Goal: Task Accomplishment & Management: Manage account settings

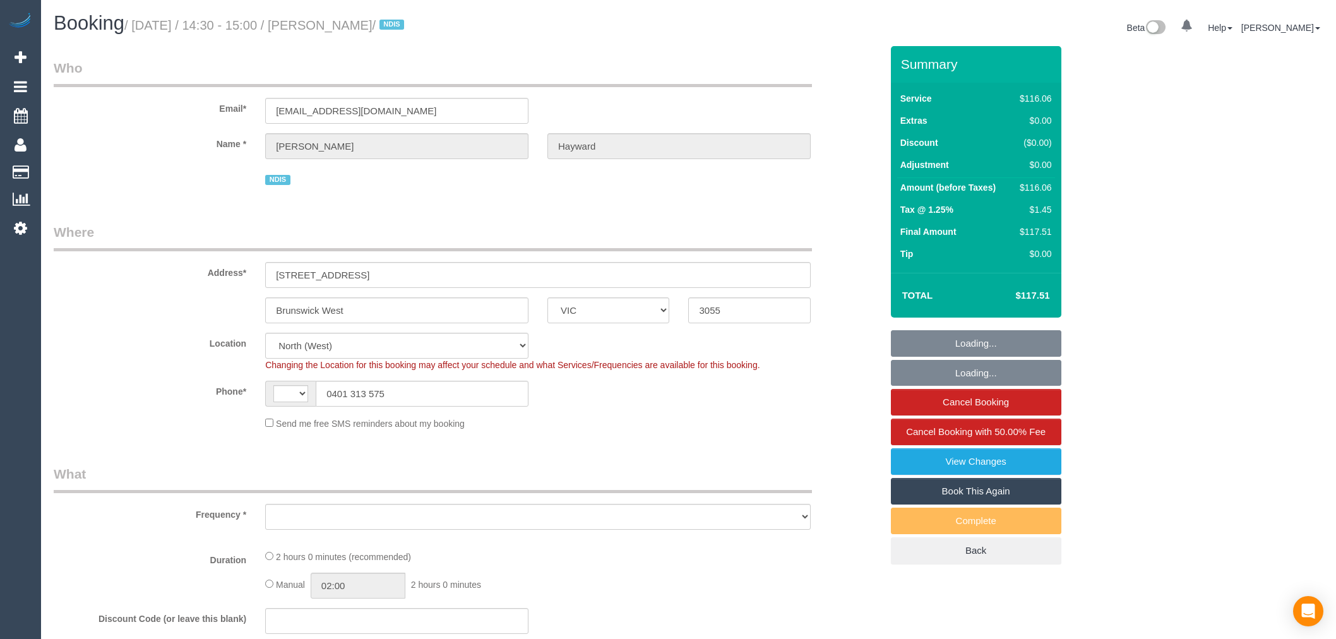
select select "VIC"
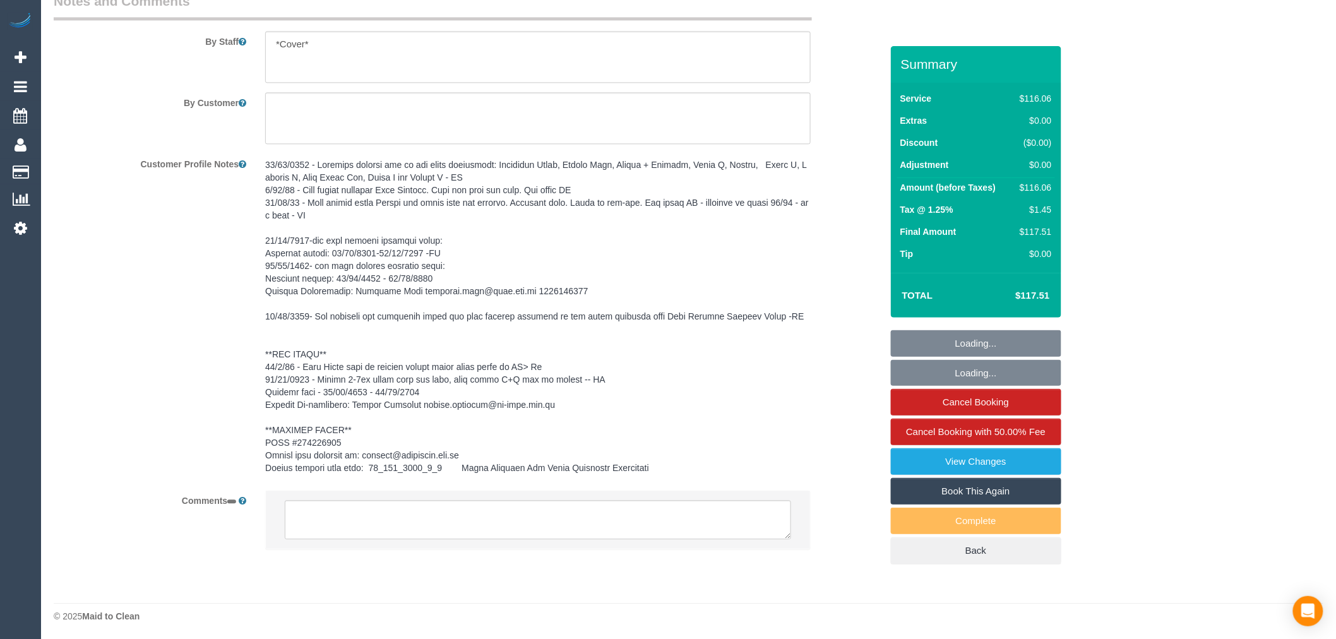
select select "string:AU"
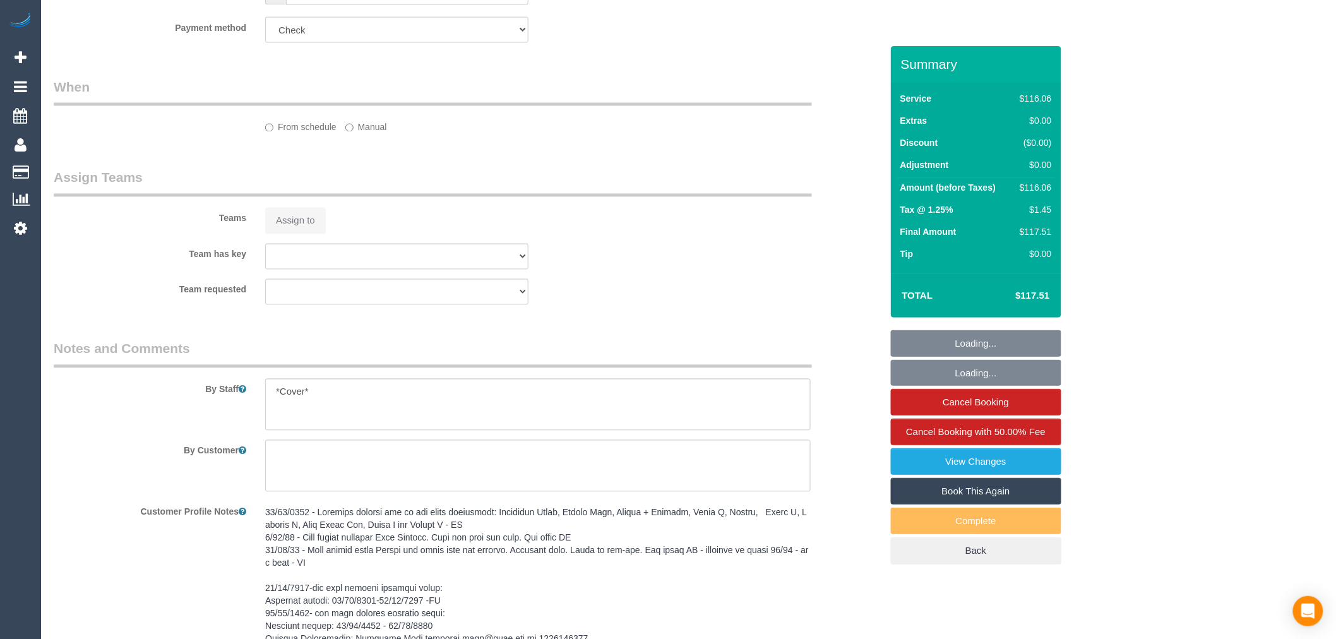
select select "object:1501"
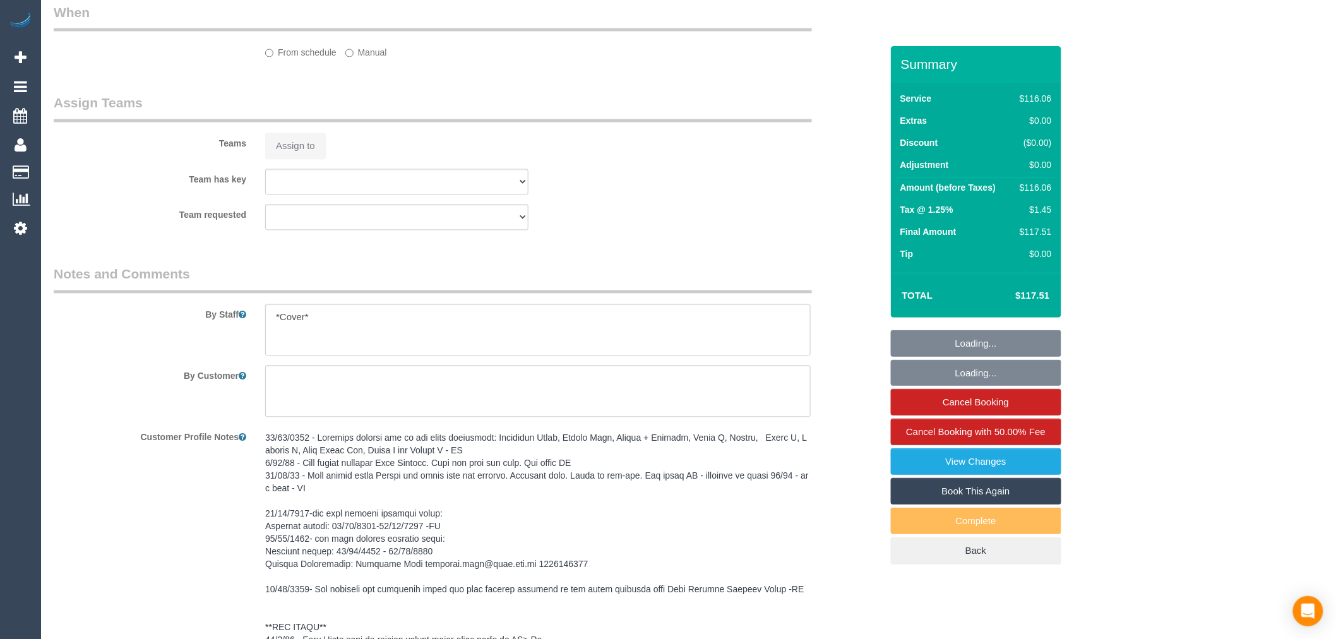
select select "number:27"
select select "number:14"
select select "number:19"
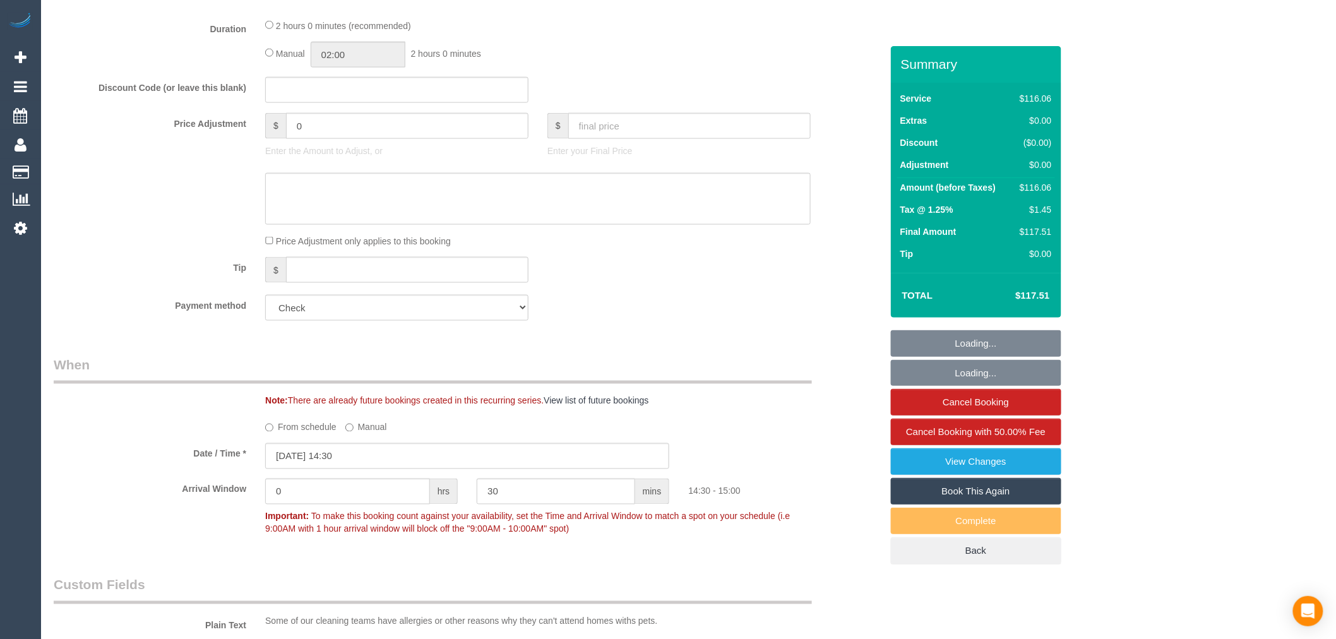
scroll to position [908, 0]
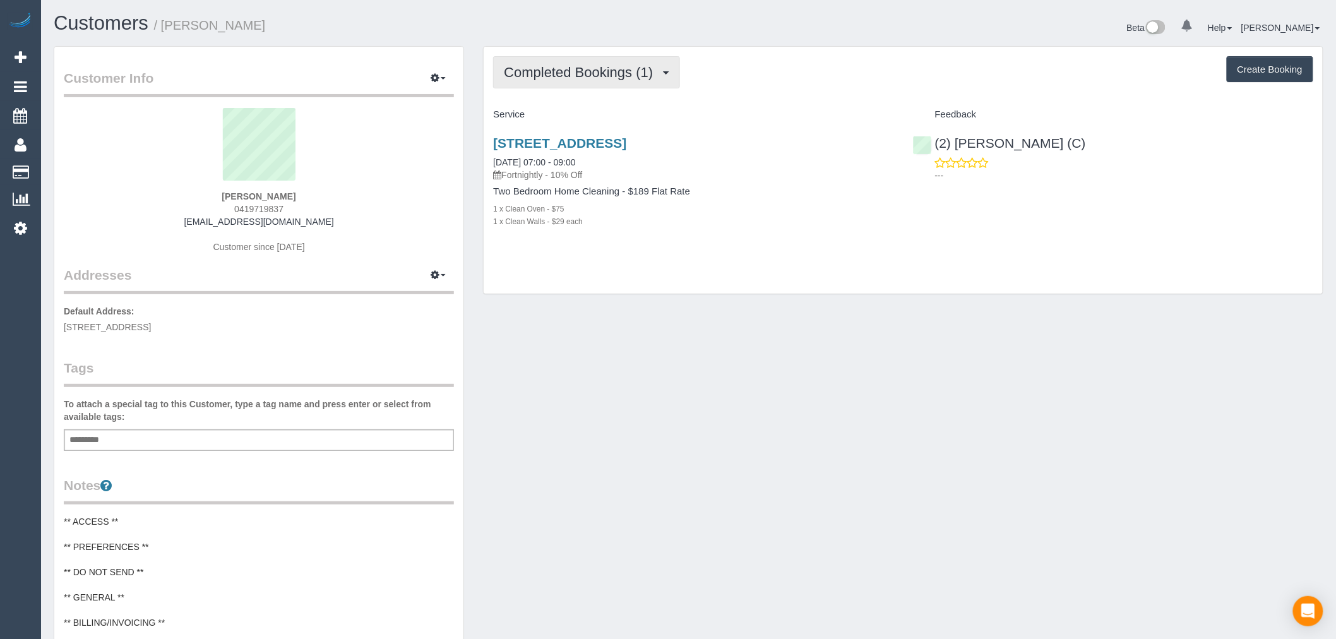
click at [649, 73] on span "Completed Bookings (1)" at bounding box center [581, 72] width 155 height 16
click at [747, 87] on div "Completed Bookings (1) Completed Bookings (1) Upcoming Bookings (12) Cancelled …" at bounding box center [903, 72] width 820 height 32
click at [611, 61] on button "Completed Bookings (1)" at bounding box center [586, 72] width 187 height 32
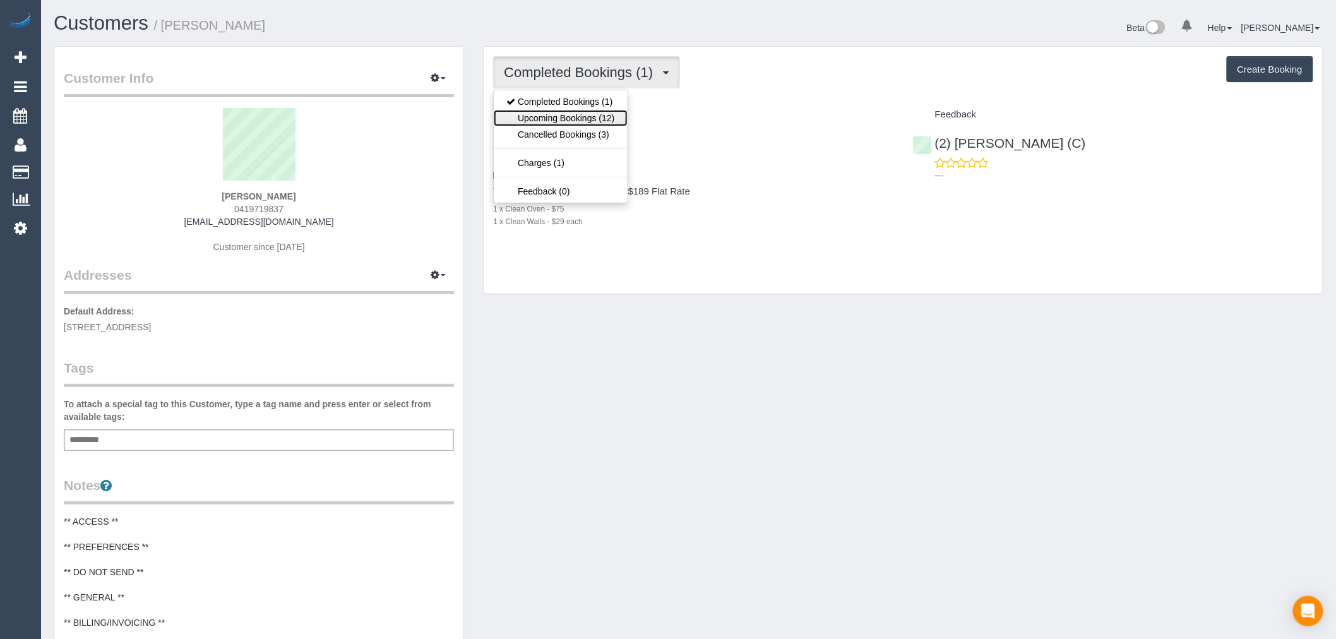
click at [592, 116] on link "Upcoming Bookings (12)" at bounding box center [560, 118] width 133 height 16
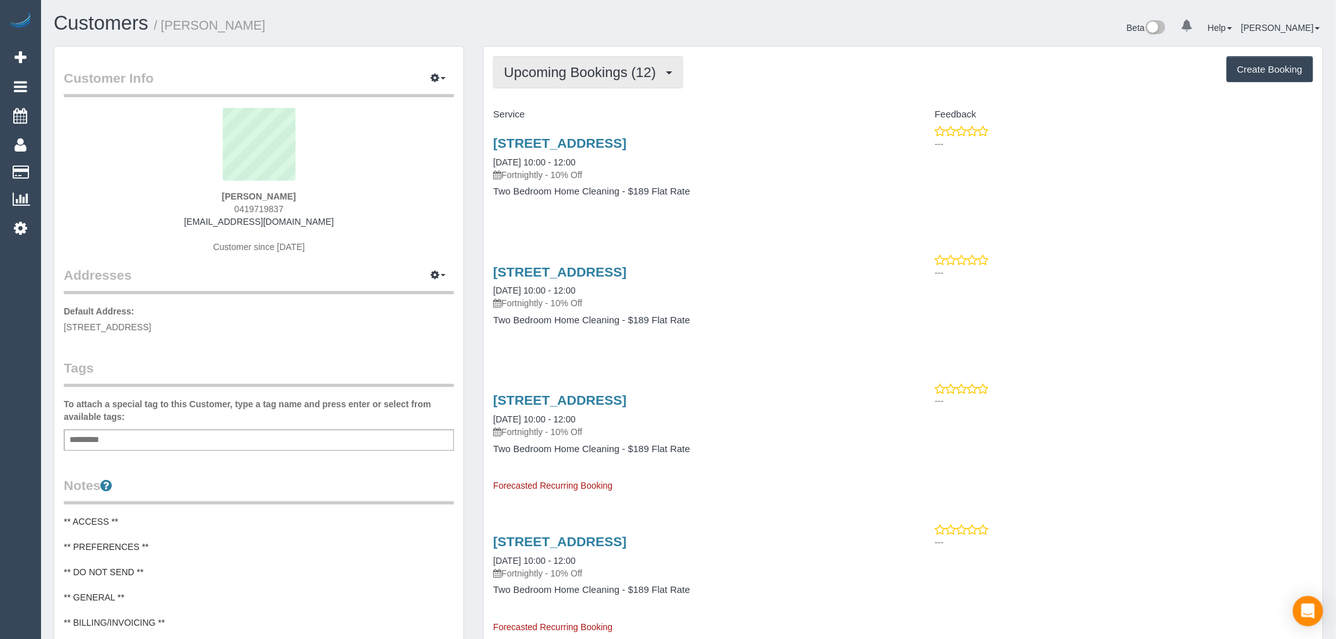
click at [659, 74] on span "Upcoming Bookings (12)" at bounding box center [583, 72] width 159 height 16
click at [600, 140] on link "Cancelled Bookings (3)" at bounding box center [560, 134] width 133 height 16
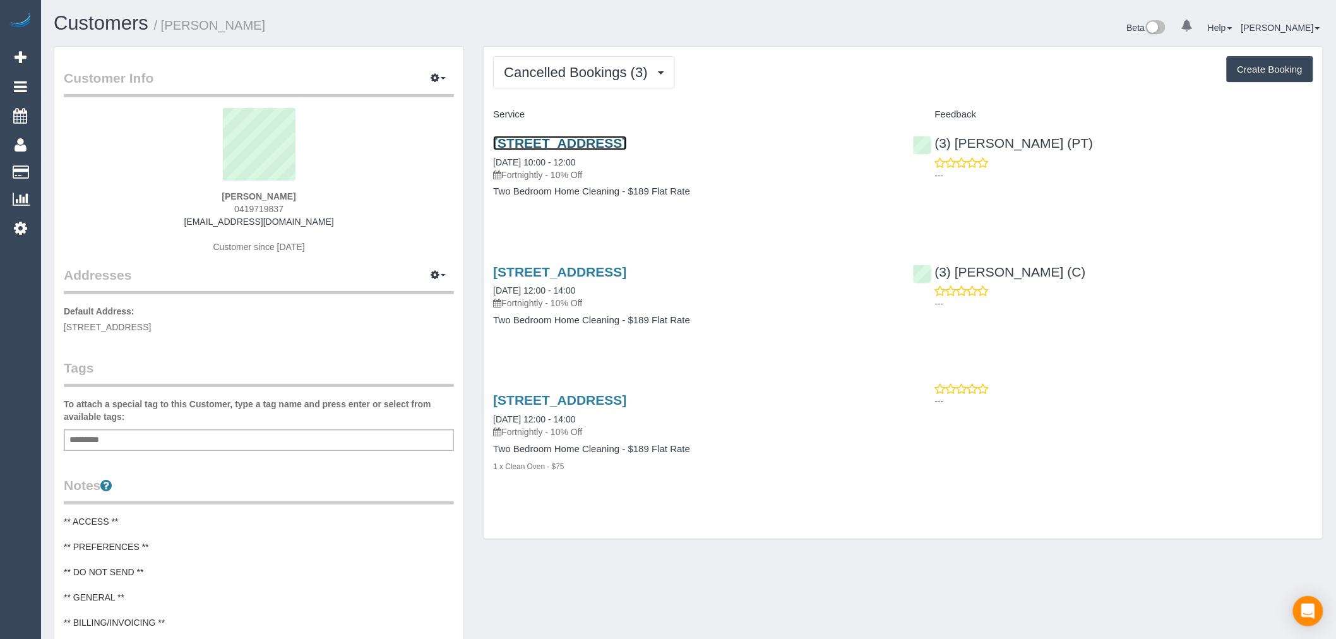
click at [627, 136] on link "11 Wellington St, 805, Collingwood, VIC 3066" at bounding box center [559, 143] width 133 height 15
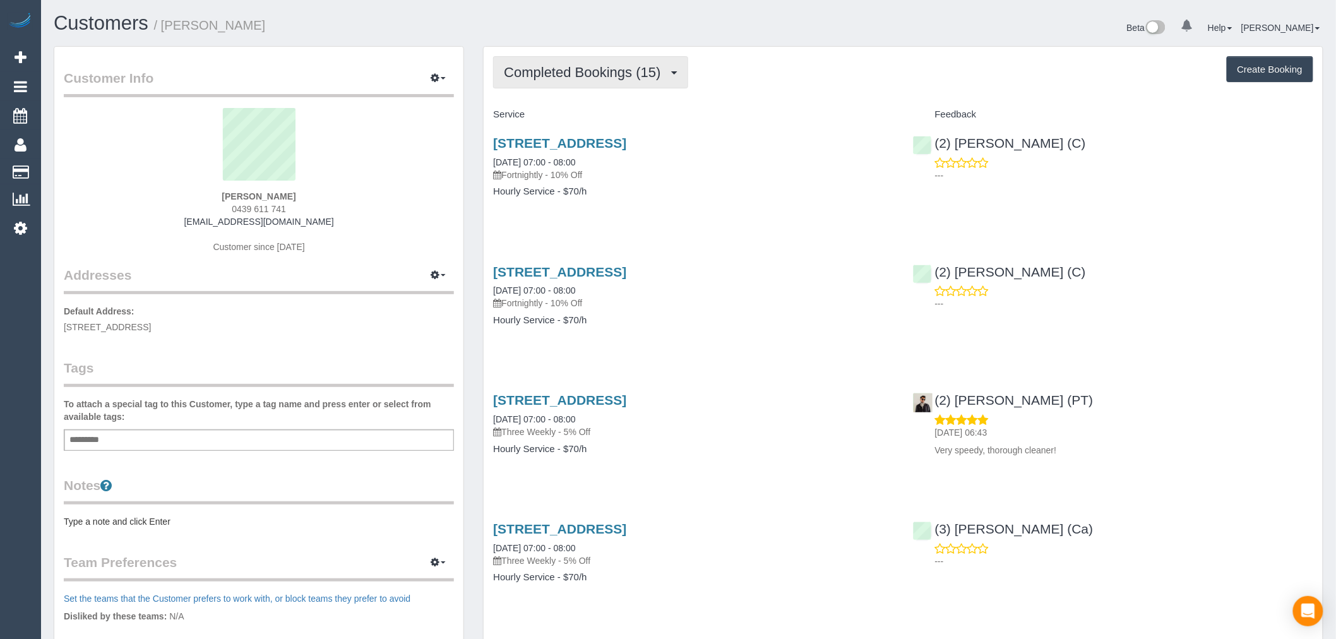
click at [621, 73] on span "Completed Bookings (15)" at bounding box center [585, 72] width 163 height 16
click at [817, 67] on div "Completed Bookings (15) Completed Bookings (15) Upcoming Bookings (11) Cancelle…" at bounding box center [903, 72] width 820 height 32
click at [654, 79] on span "Completed Bookings (15)" at bounding box center [585, 72] width 163 height 16
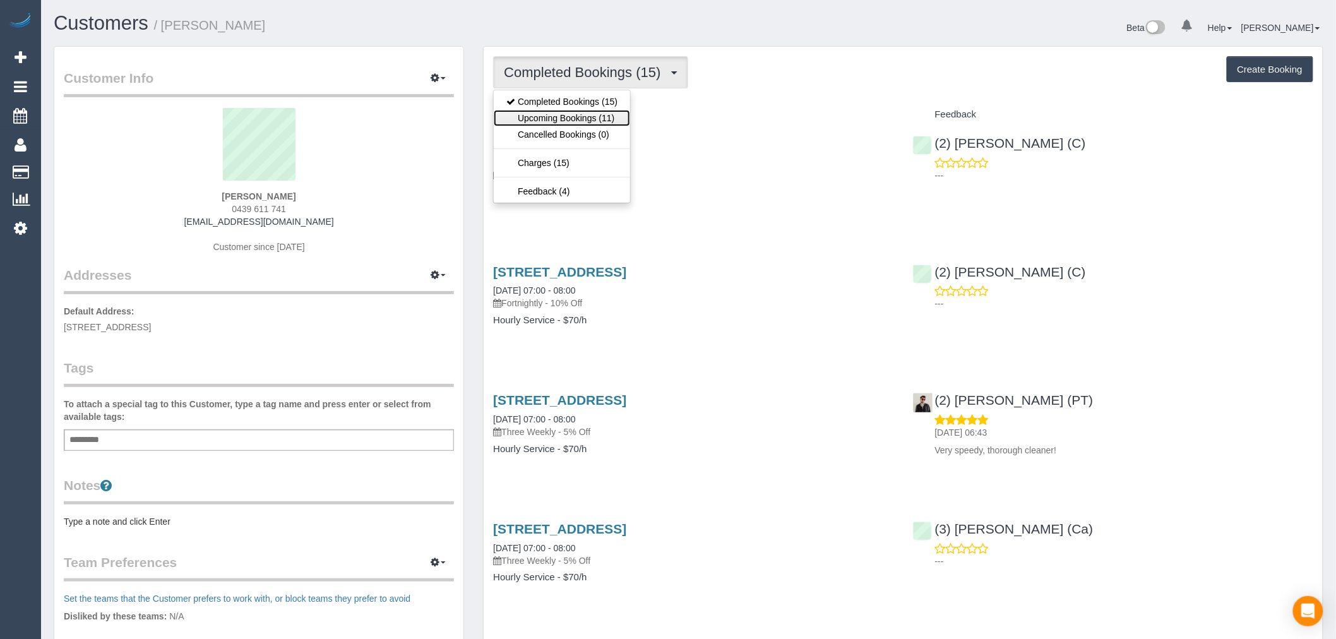
click at [615, 122] on link "Upcoming Bookings (11)" at bounding box center [562, 118] width 136 height 16
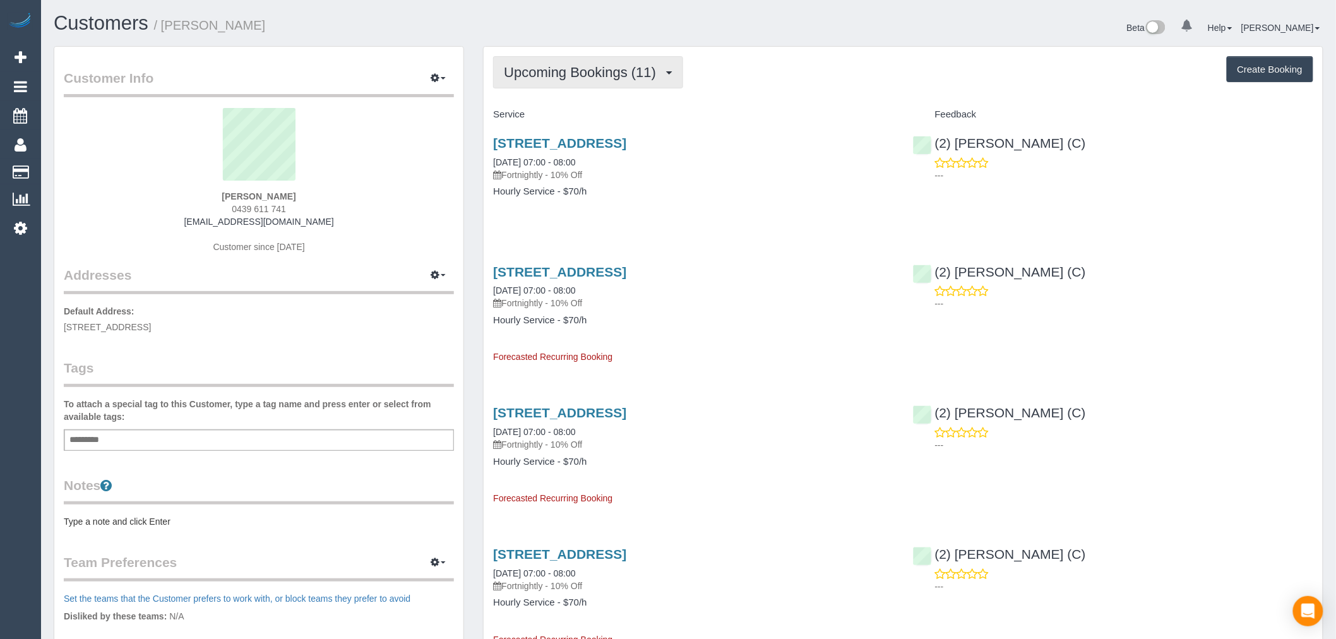
click at [610, 61] on button "Upcoming Bookings (11)" at bounding box center [588, 72] width 190 height 32
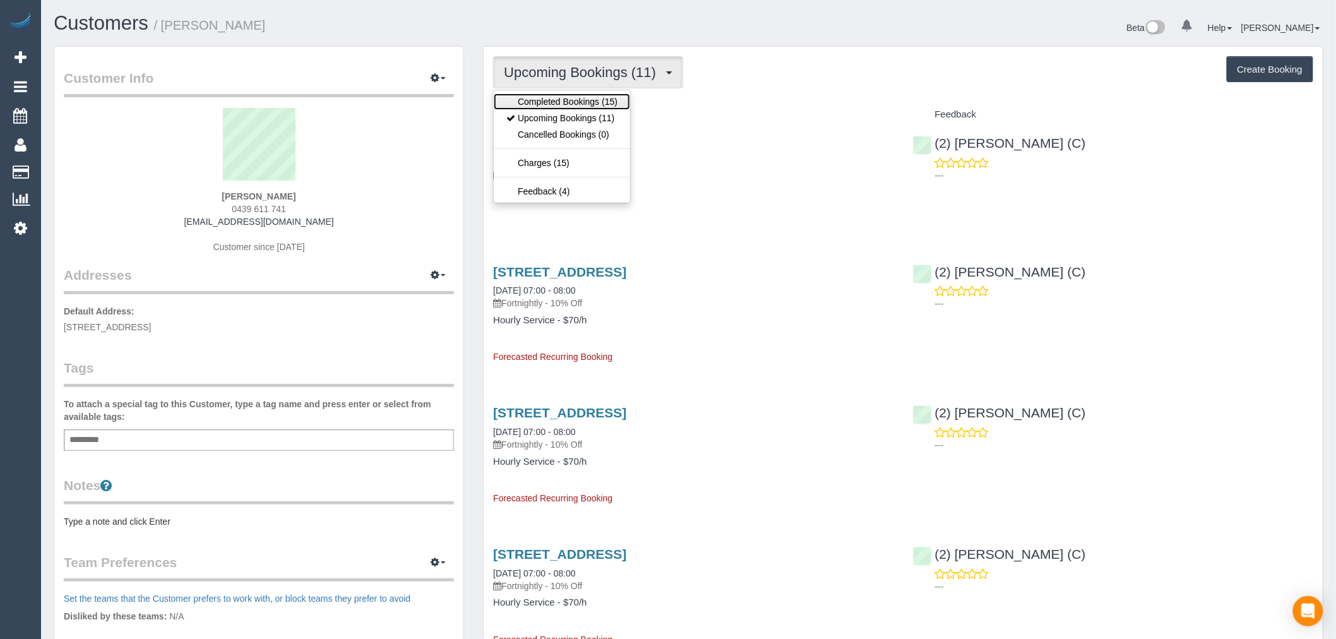
click at [614, 97] on link "Completed Bookings (15)" at bounding box center [562, 101] width 136 height 16
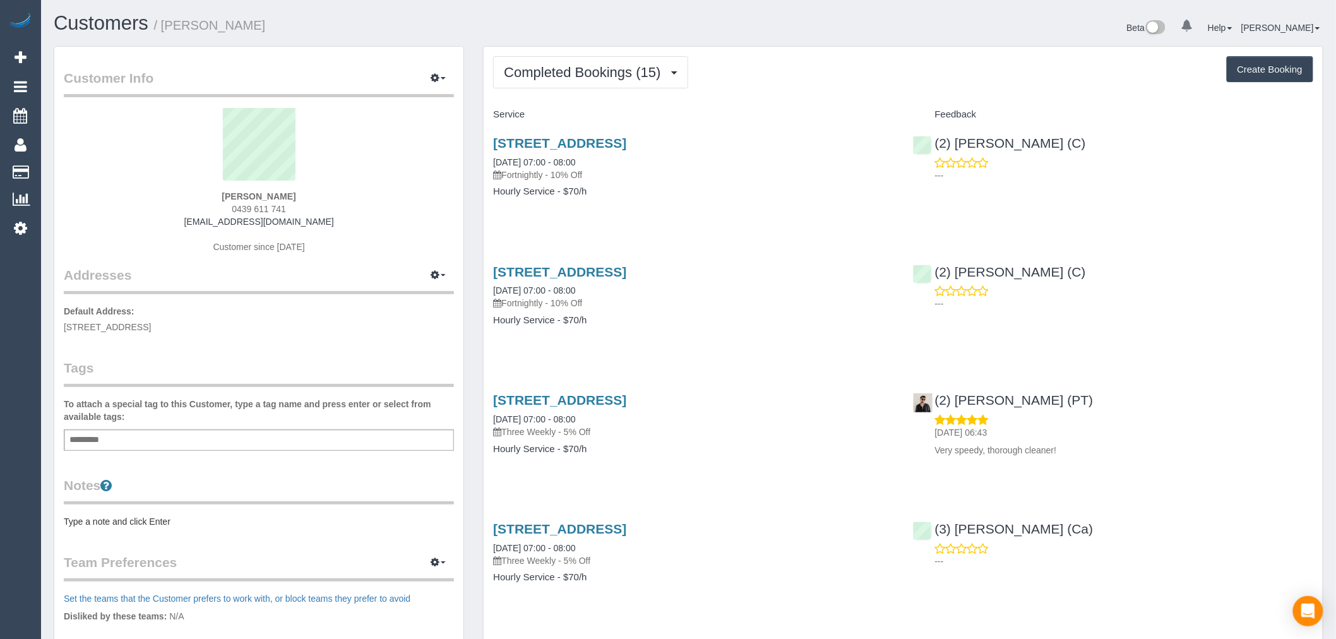
drag, startPoint x: 781, startPoint y: 141, endPoint x: 482, endPoint y: 148, distance: 299.4
copy link "[STREET_ADDRESS]"
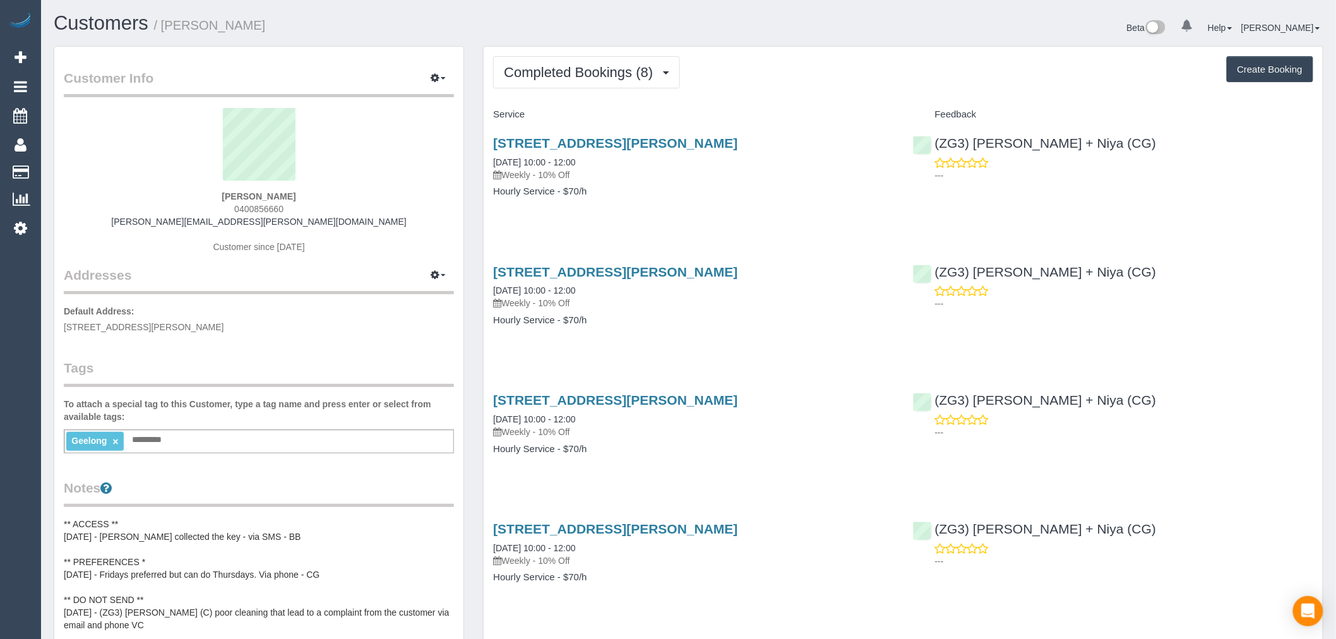
click at [633, 67] on span "Completed Bookings (8)" at bounding box center [581, 72] width 155 height 16
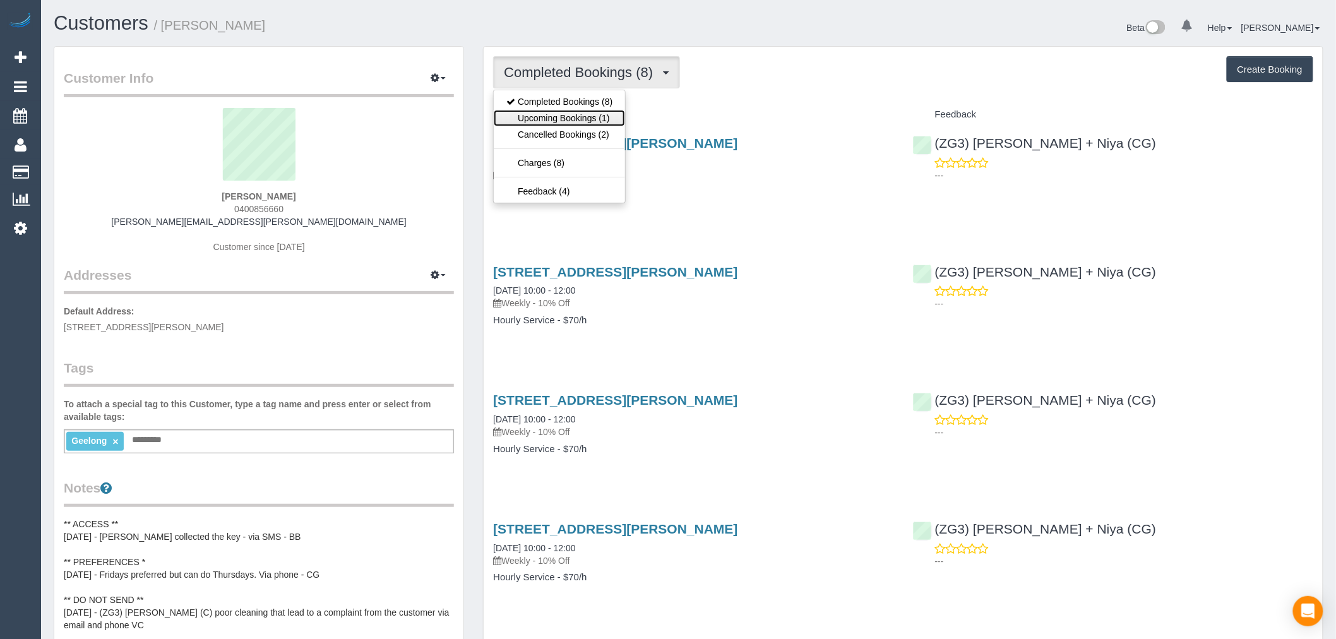
click at [603, 112] on link "Upcoming Bookings (1)" at bounding box center [559, 118] width 131 height 16
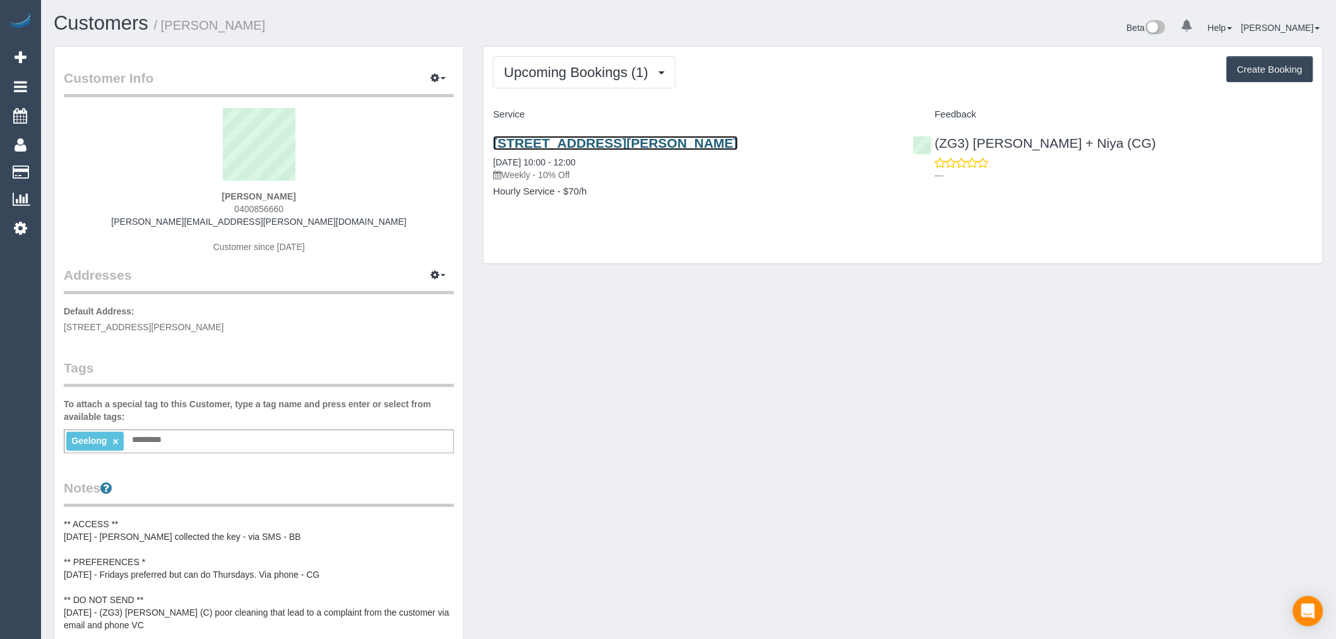
click at [664, 141] on link "2/39 Marshall Street, Newtown, VIC 3220" at bounding box center [615, 143] width 244 height 15
click at [623, 88] on button "Upcoming Bookings (1)" at bounding box center [584, 72] width 183 height 32
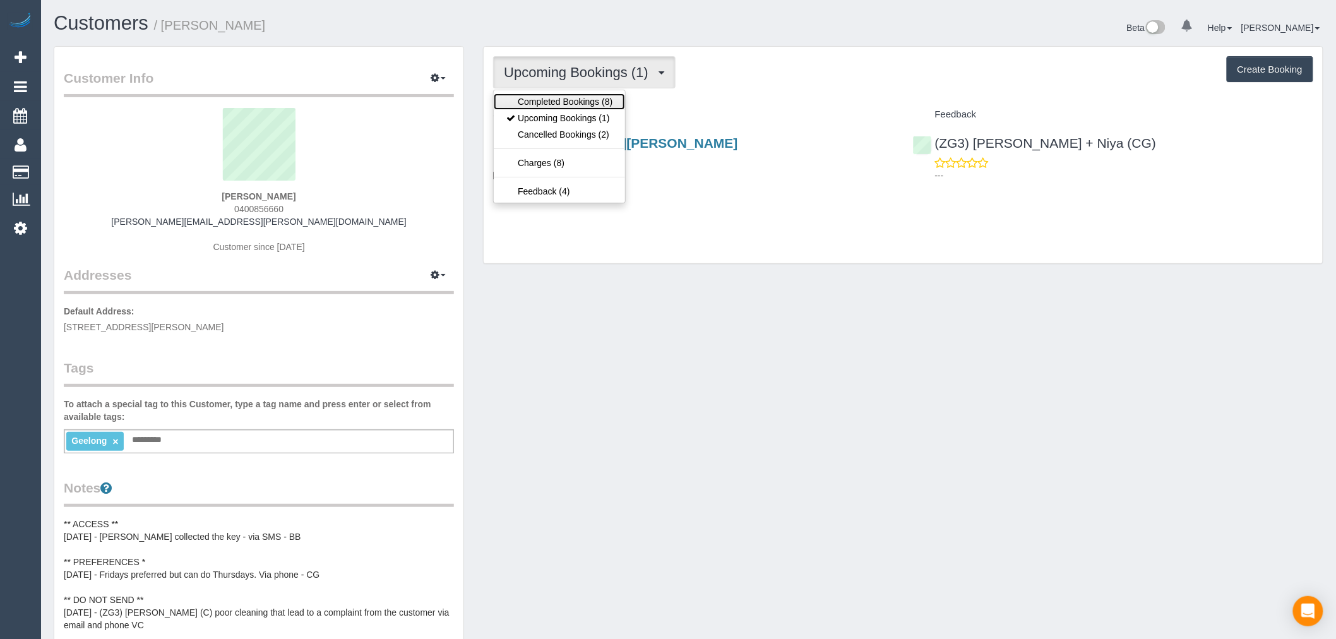
click at [619, 110] on link "Completed Bookings (8)" at bounding box center [559, 101] width 131 height 16
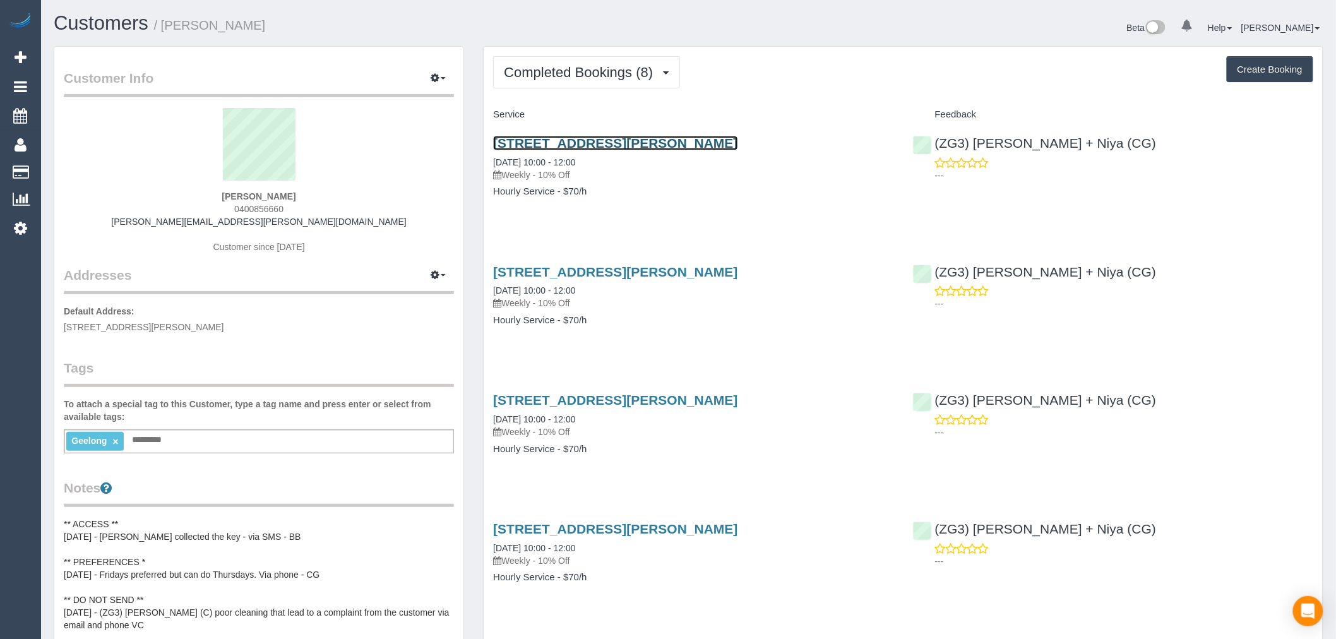
click at [707, 139] on link "2/39 Marshall Street, Newtown, VIC 3220" at bounding box center [615, 143] width 244 height 15
click at [596, 71] on span "Completed Bookings (8)" at bounding box center [581, 72] width 155 height 16
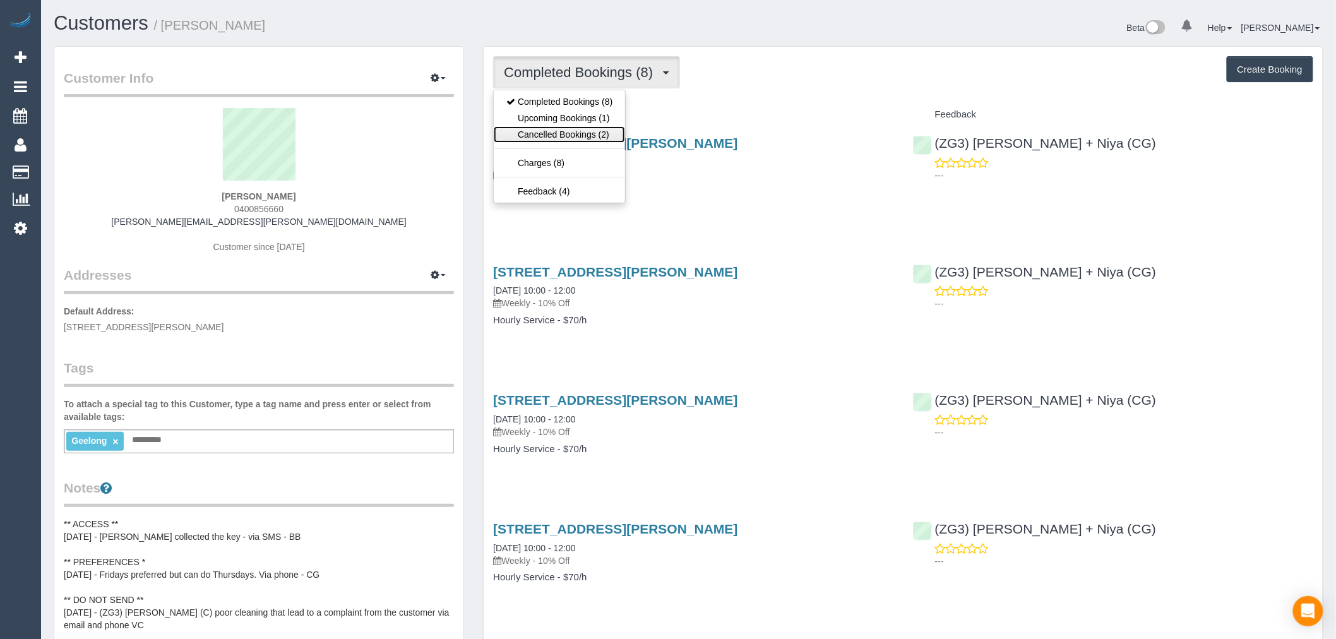
click at [607, 135] on link "Cancelled Bookings (2)" at bounding box center [559, 134] width 131 height 16
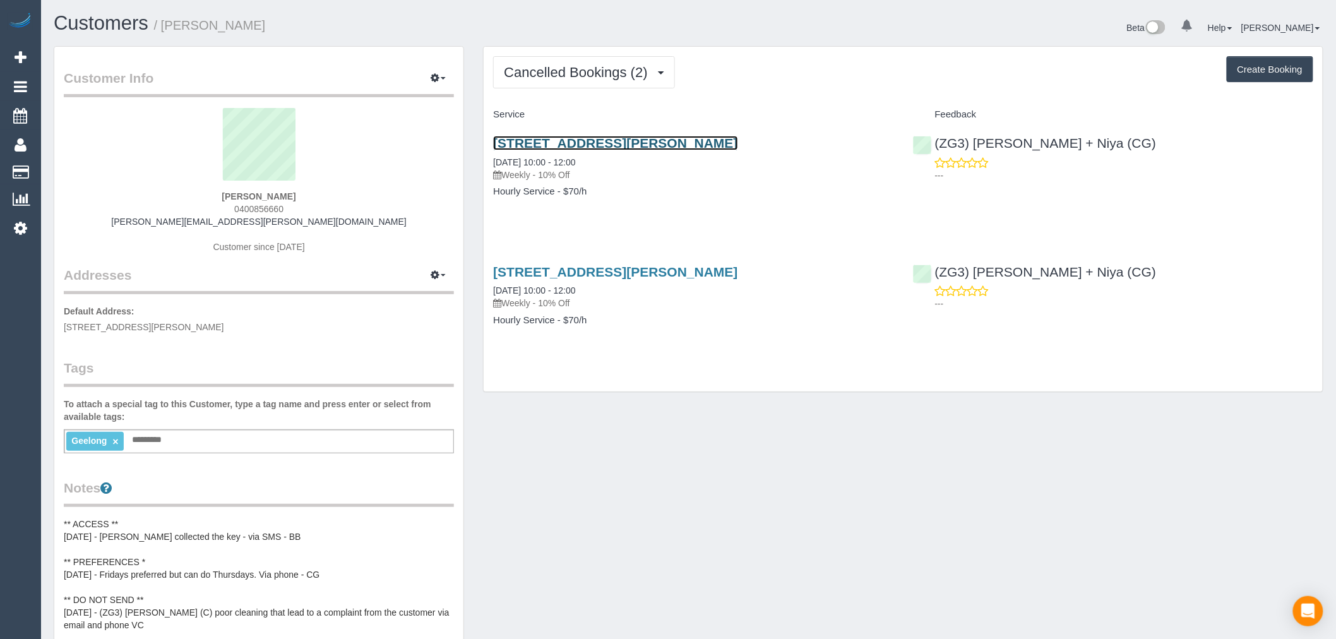
click at [658, 146] on link "2/39 Marshall Street, Newtown, VIC 3220" at bounding box center [615, 143] width 244 height 15
drag, startPoint x: 301, startPoint y: 193, endPoint x: 207, endPoint y: 189, distance: 94.2
click at [207, 189] on div "David Demmer 0400856660 david.demmer@gmail.com Customer since 2024" at bounding box center [259, 187] width 390 height 158
copy div "David Demmer"
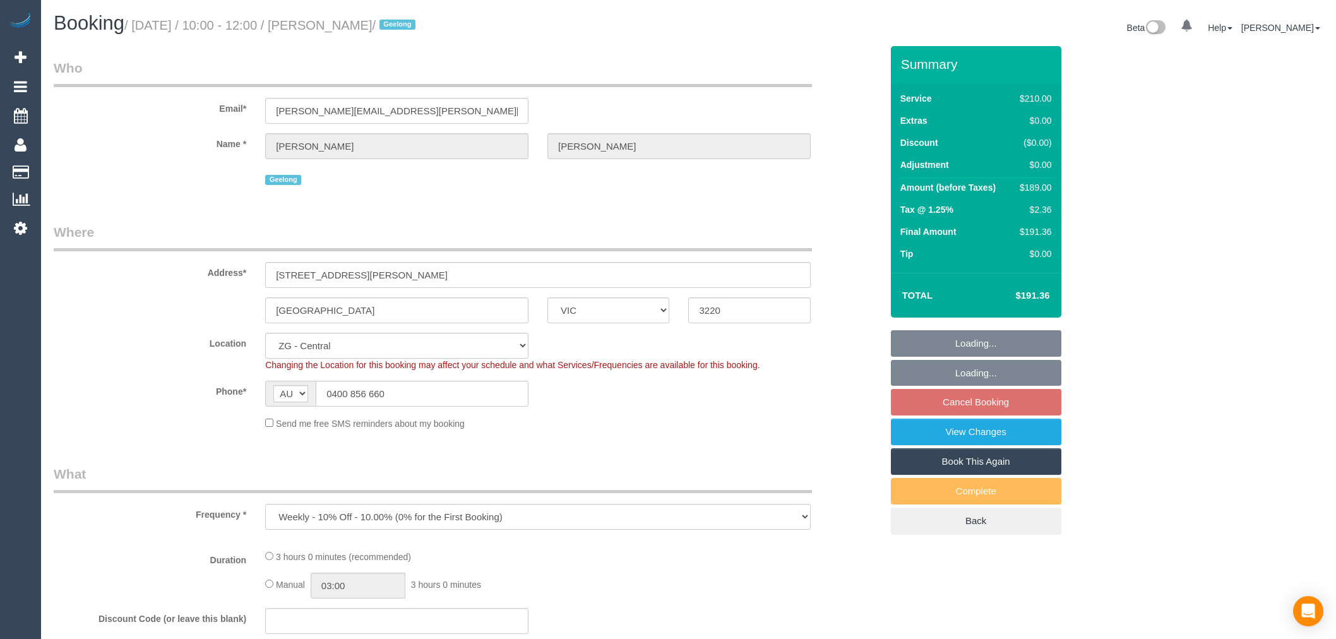
select select "VIC"
select select "spot4"
select select "101165"
select select "180"
select select "number:28"
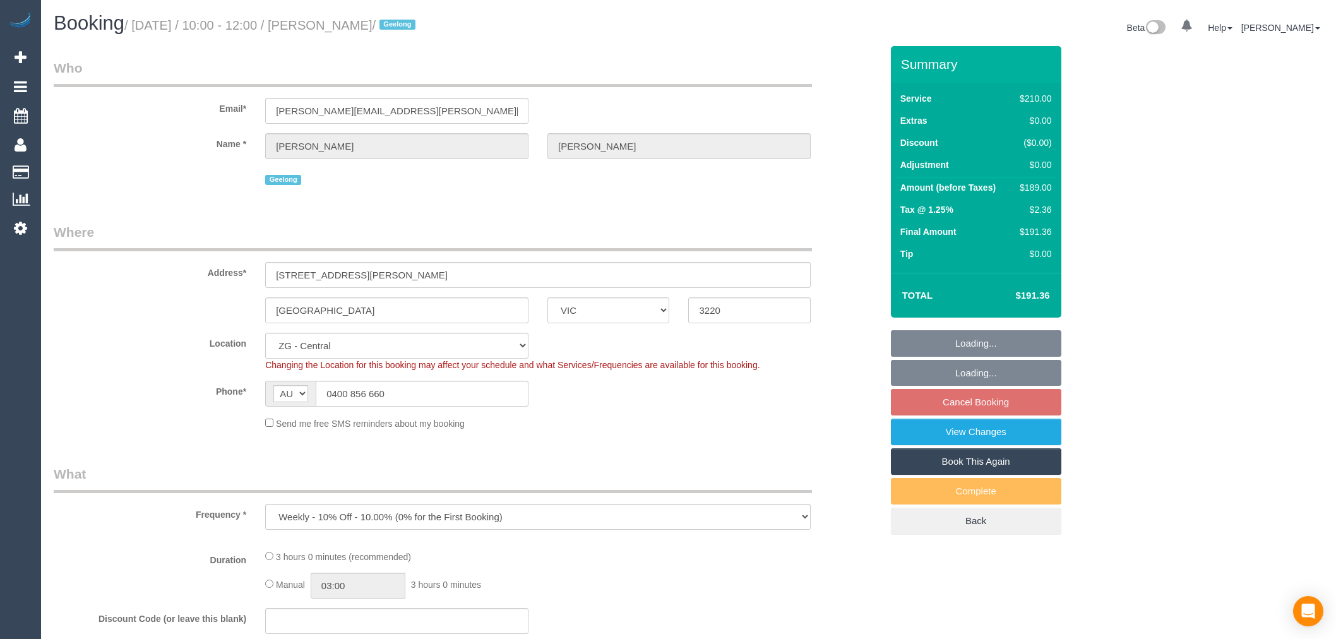
select select "number:14"
select select "number:19"
select select "number:36"
select select "number:34"
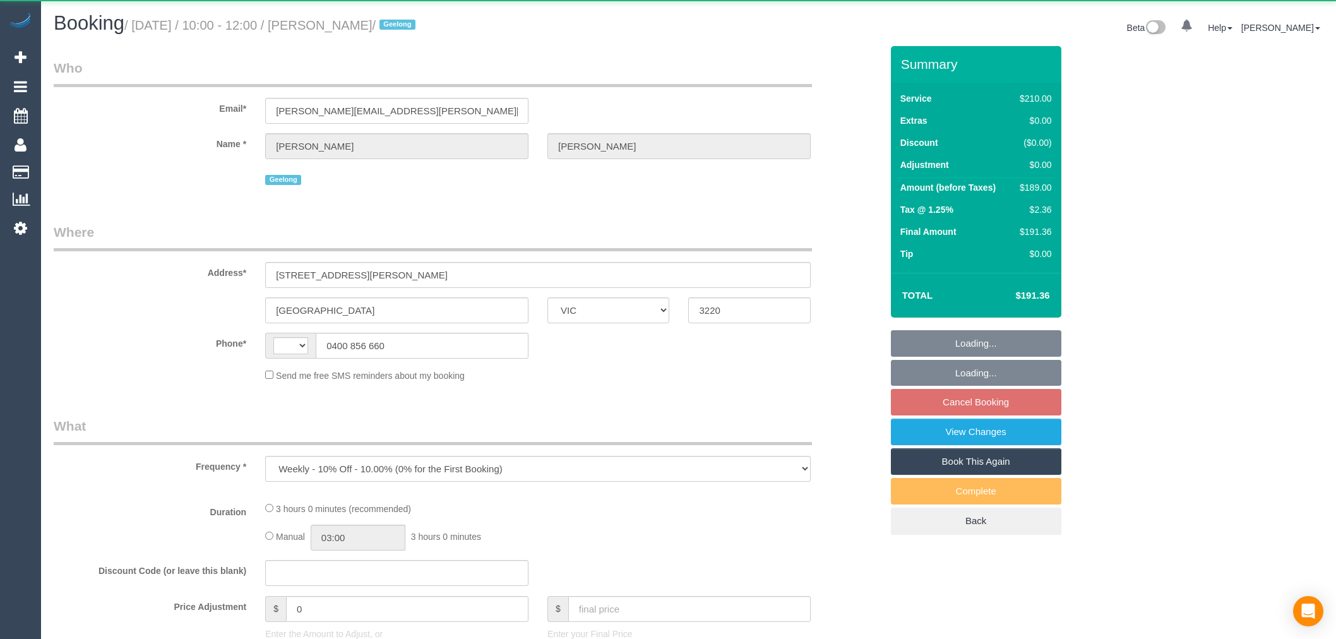
select select "VIC"
select select "object:323"
select select "string:AU"
select select "string:stripe-pm_1P0XDP2GScqysDRV2VQCP1Yn"
select select "101165"
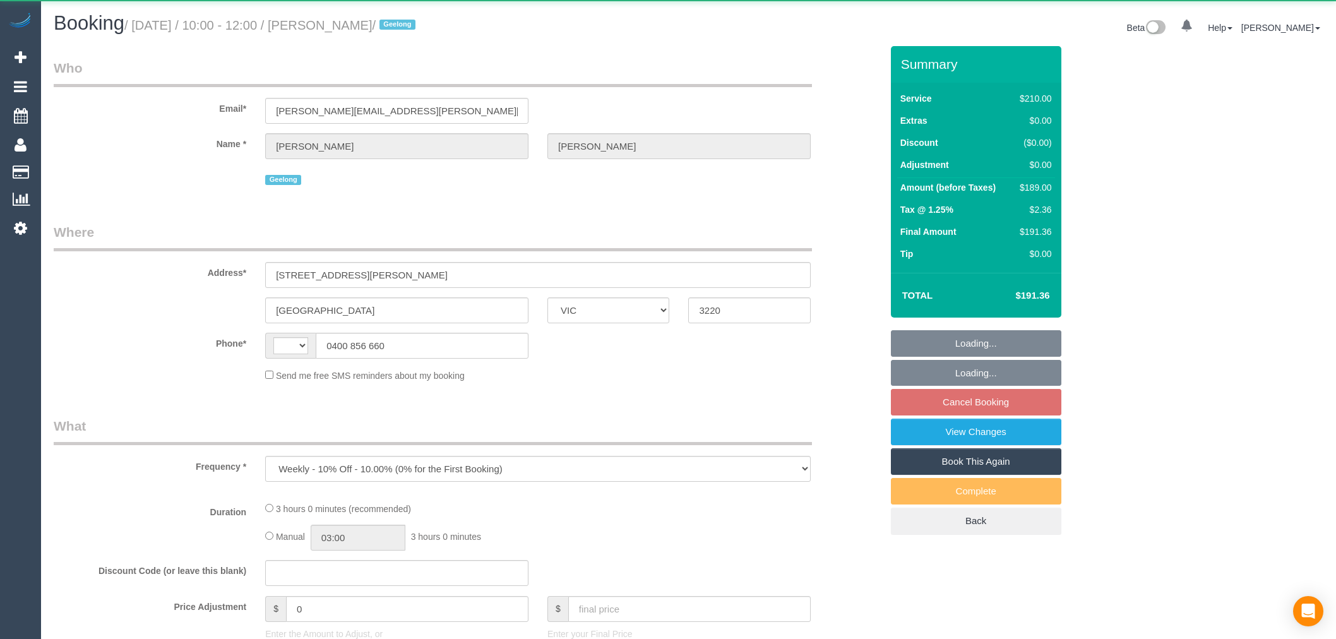
select select "180"
select select "number:28"
select select "number:14"
select select "number:19"
select select "number:36"
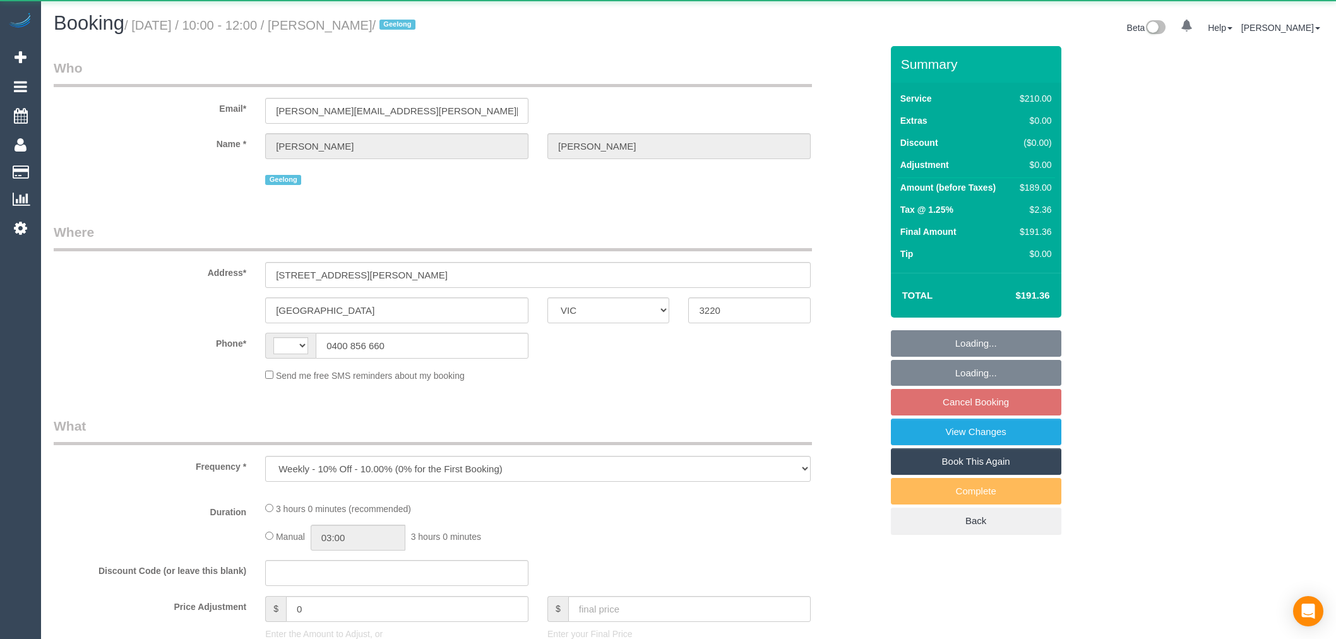
select select "number:34"
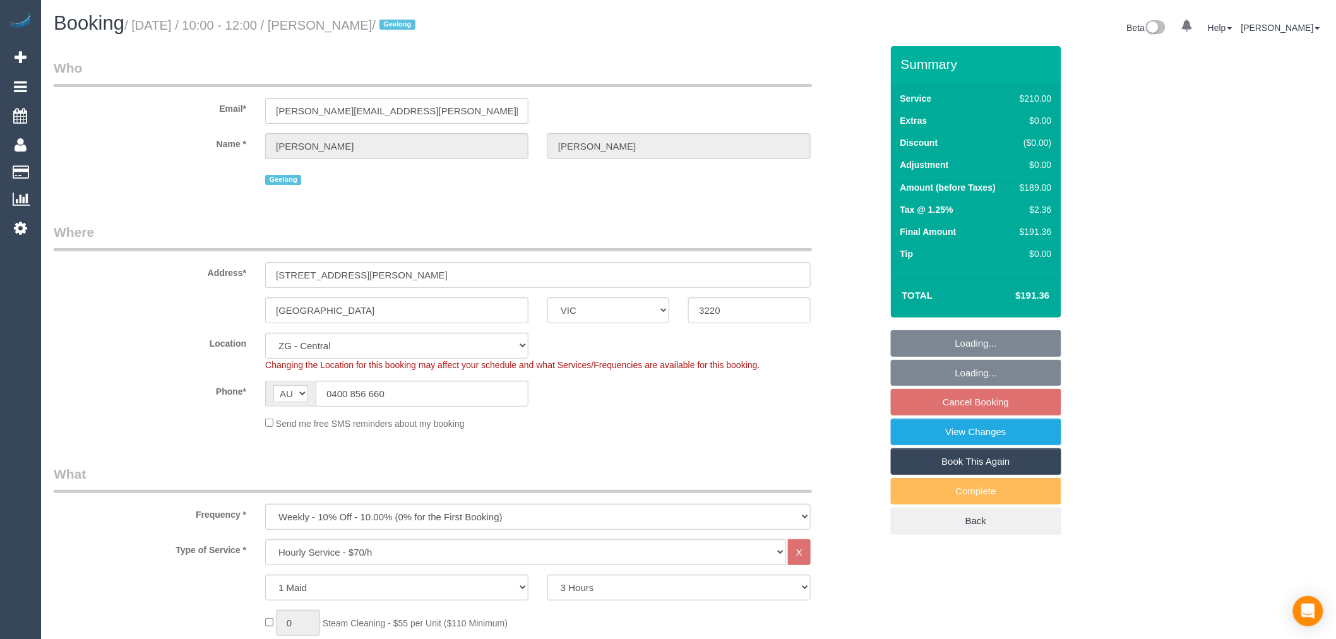
select select "spot4"
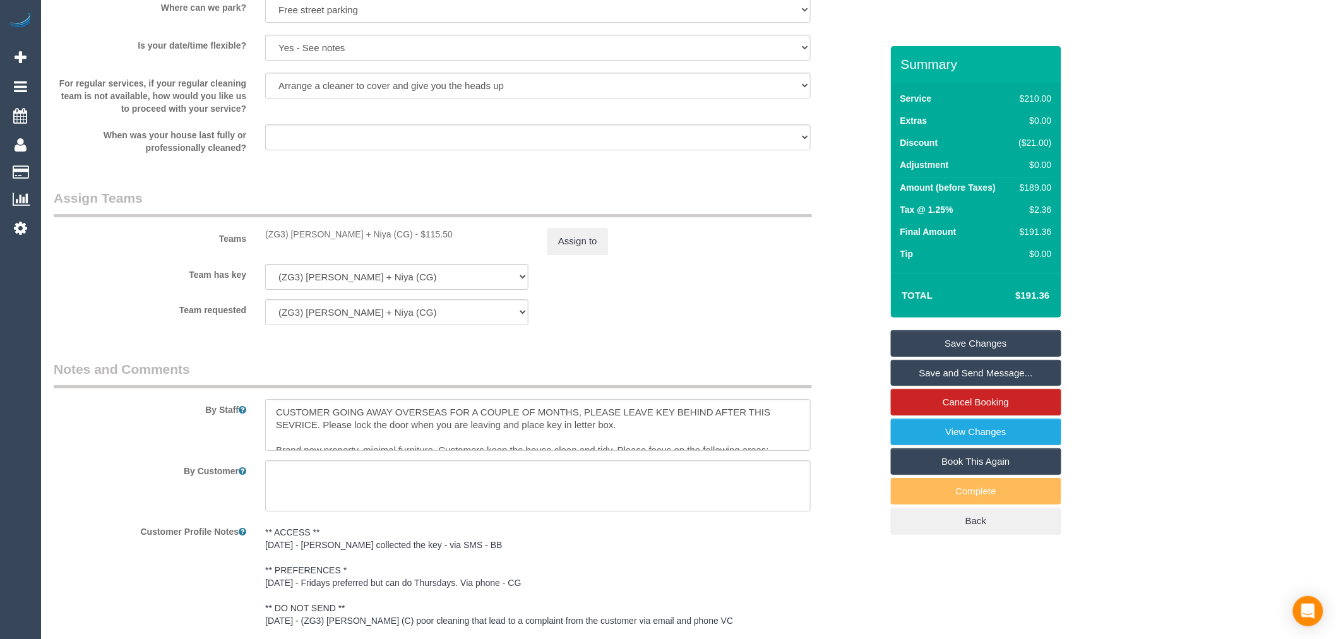
scroll to position [1657, 0]
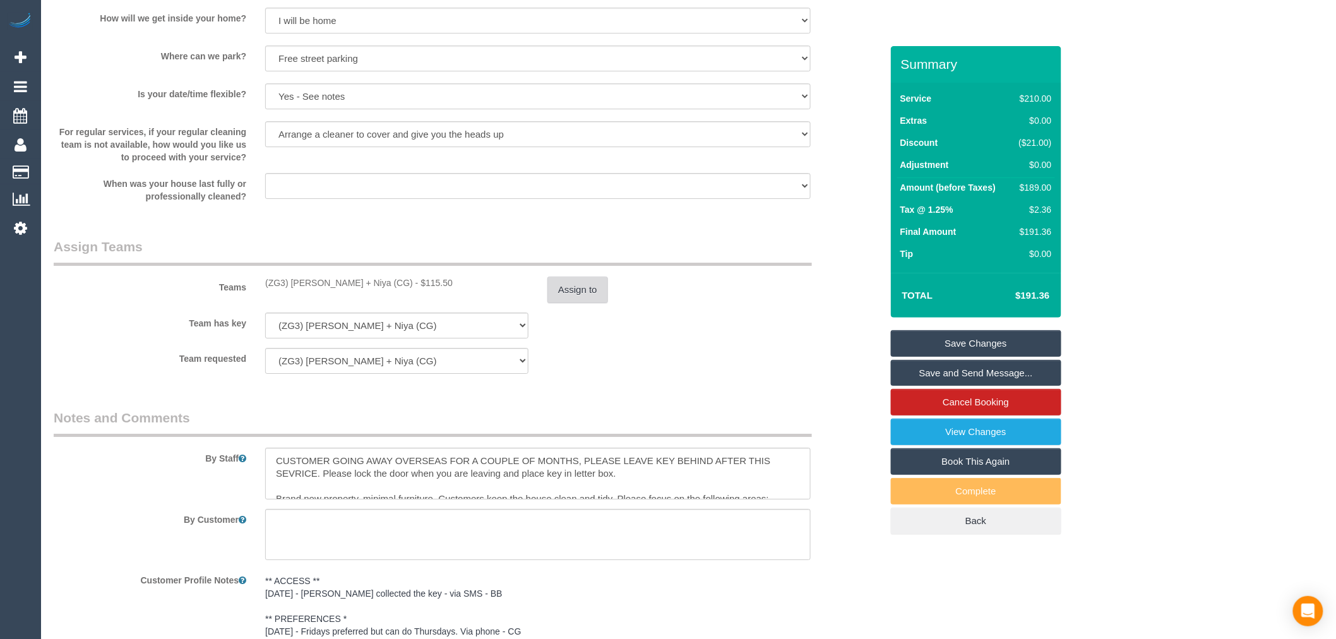
click at [582, 288] on button "Assign to" at bounding box center [578, 290] width 61 height 27
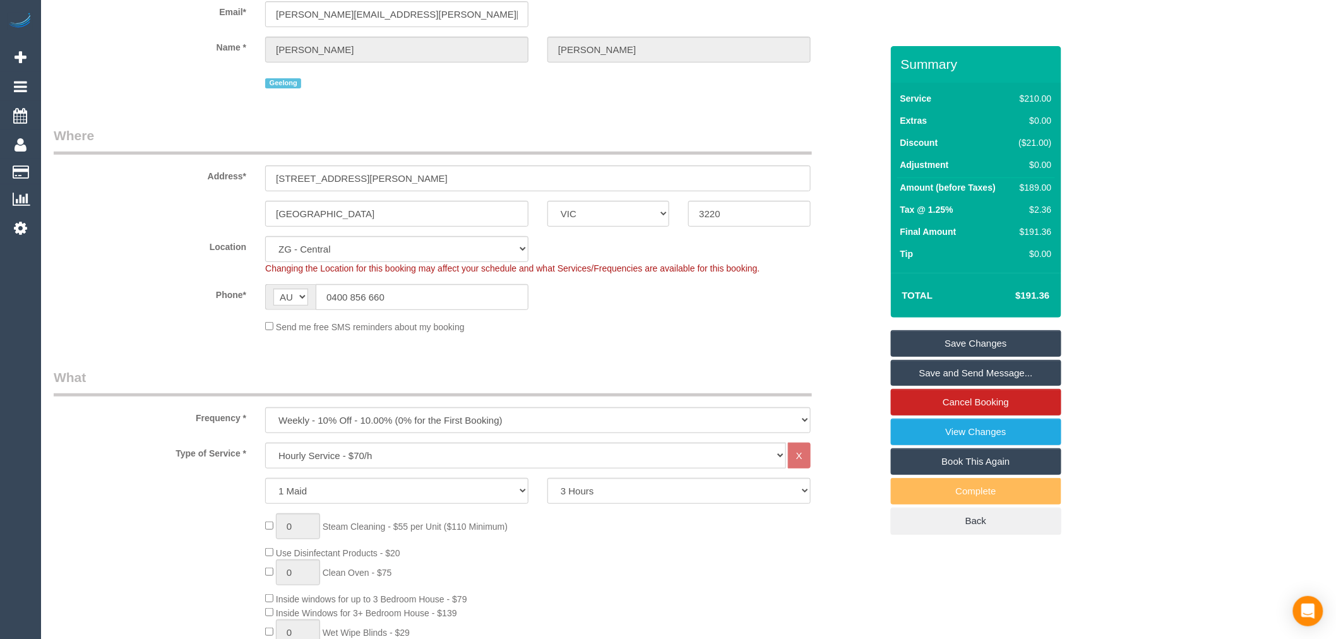
scroll to position [0, 0]
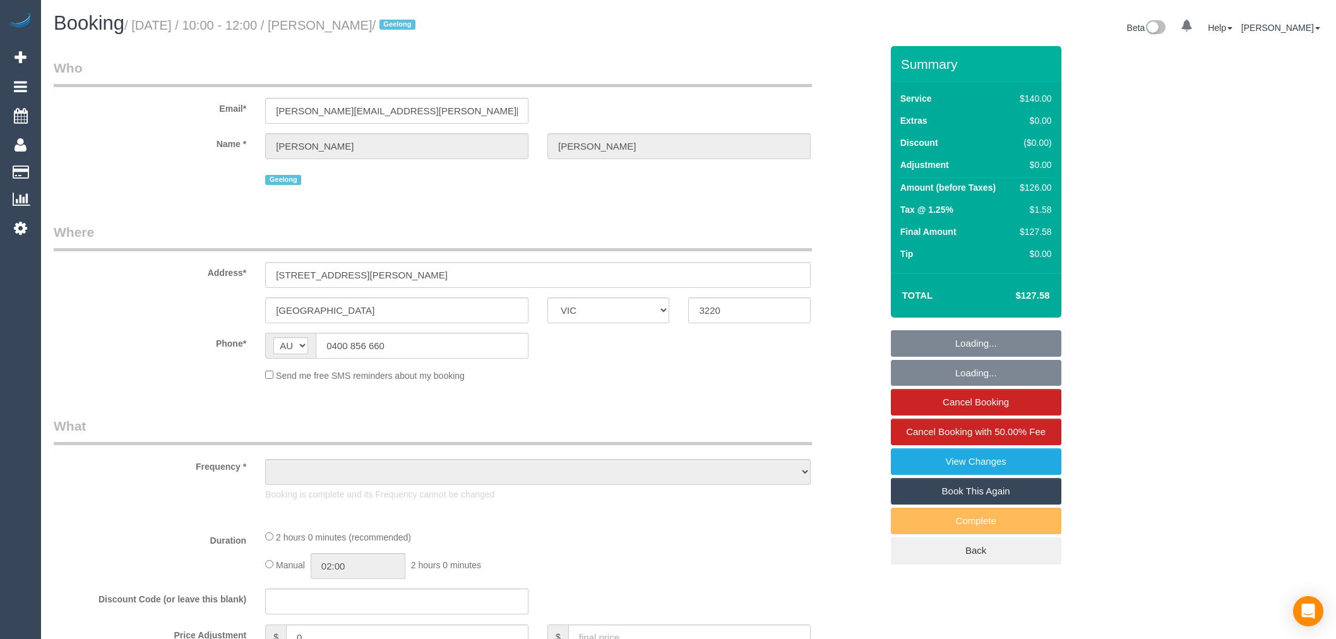
select select "VIC"
select select "string:stripe-pm_1P0XDP2GScqysDRV2VQCP1Yn"
select select "101165"
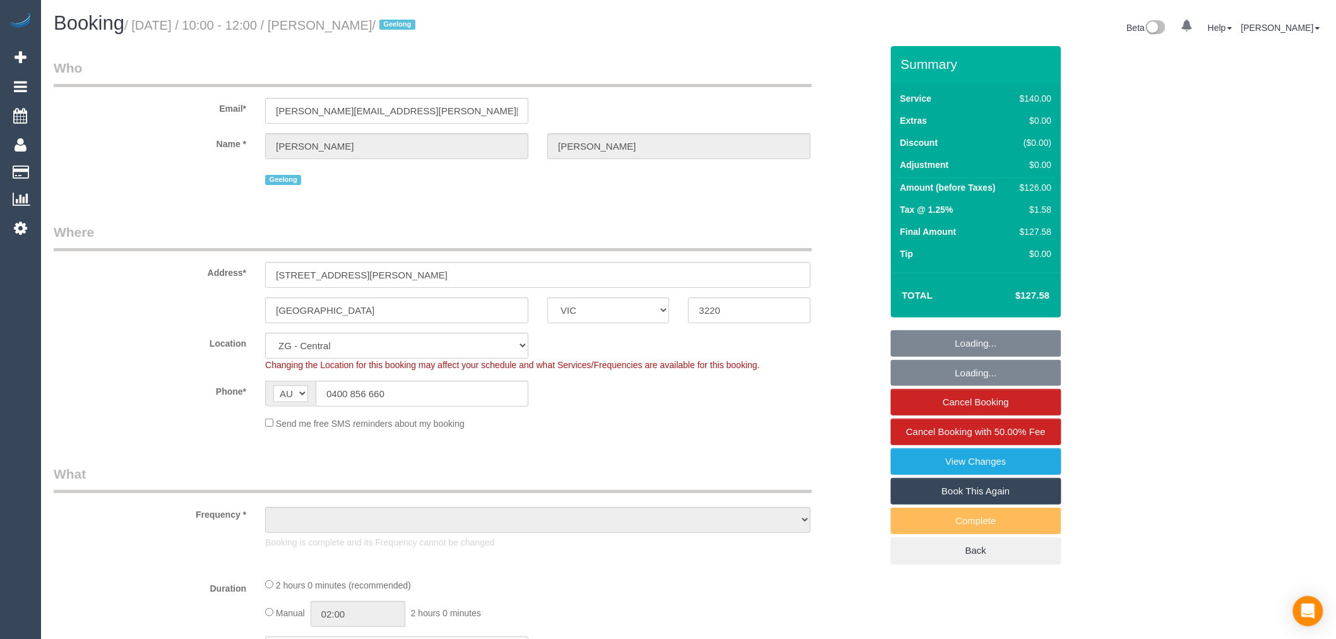
select select "number:28"
select select "number:14"
select select "number:19"
select select "number:36"
select select "number:34"
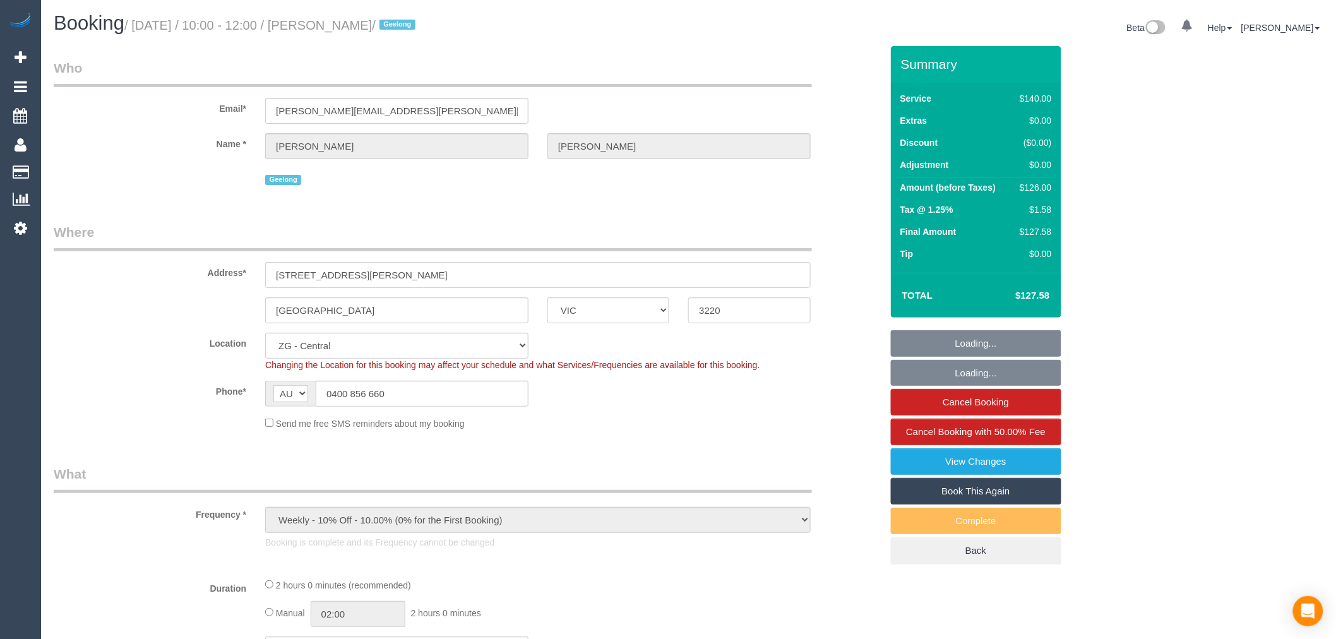
select select "object:793"
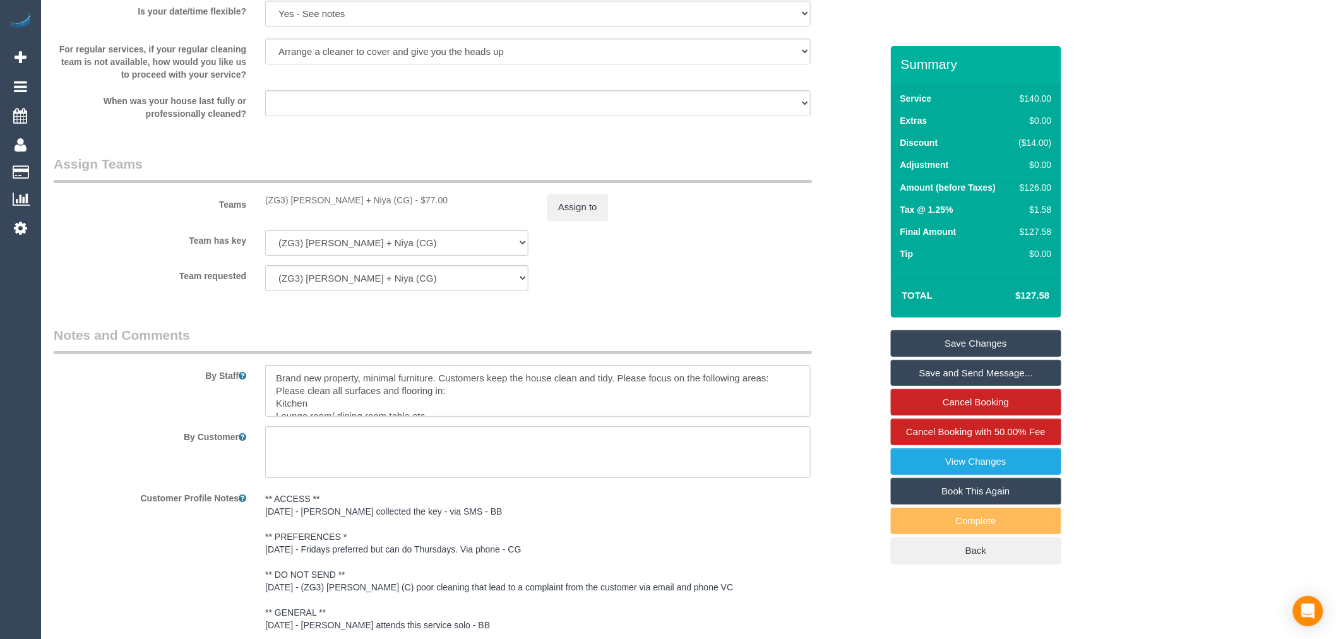
scroll to position [1867, 0]
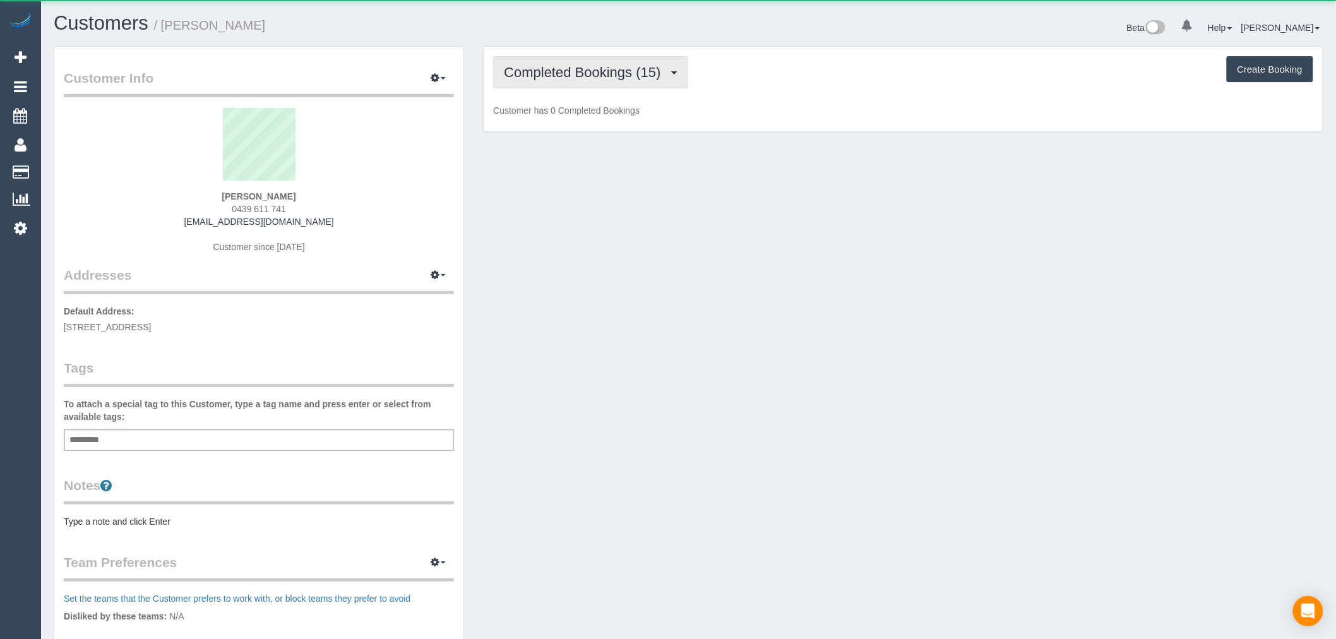
click at [613, 76] on span "Completed Bookings (15)" at bounding box center [585, 72] width 163 height 16
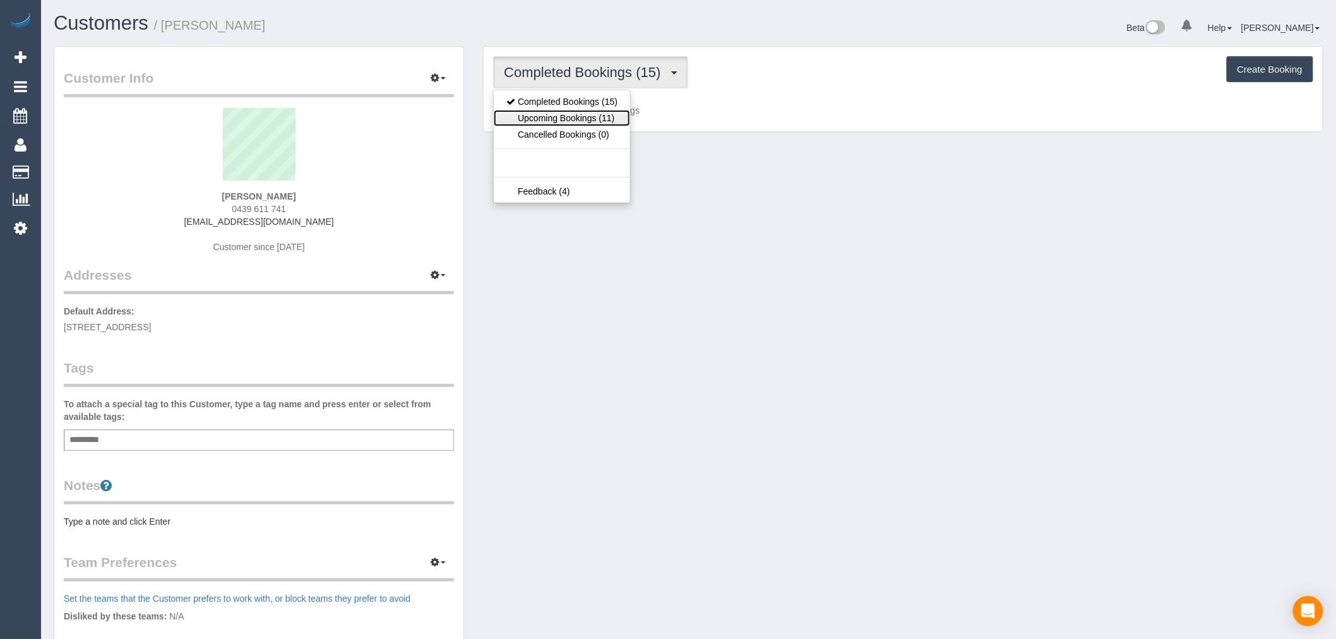
click at [622, 123] on link "Upcoming Bookings (11)" at bounding box center [562, 118] width 136 height 16
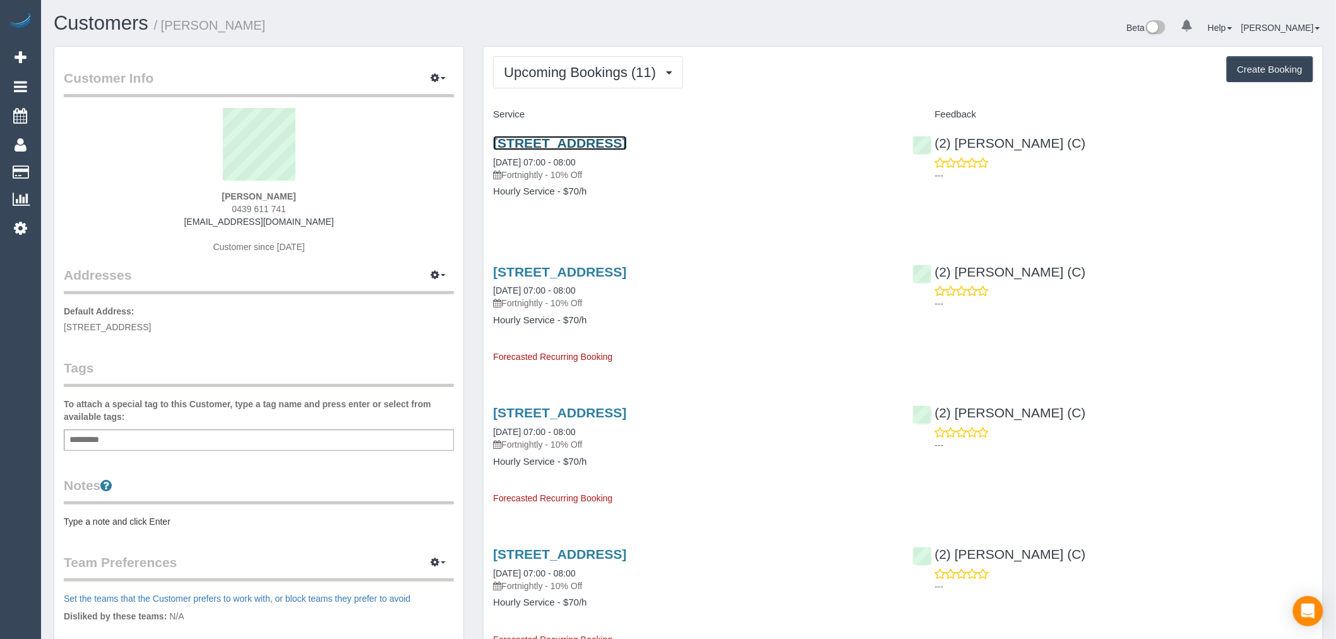
click at [627, 141] on link "[STREET_ADDRESS]" at bounding box center [559, 143] width 133 height 15
click at [141, 15] on link "Customers" at bounding box center [101, 23] width 95 height 22
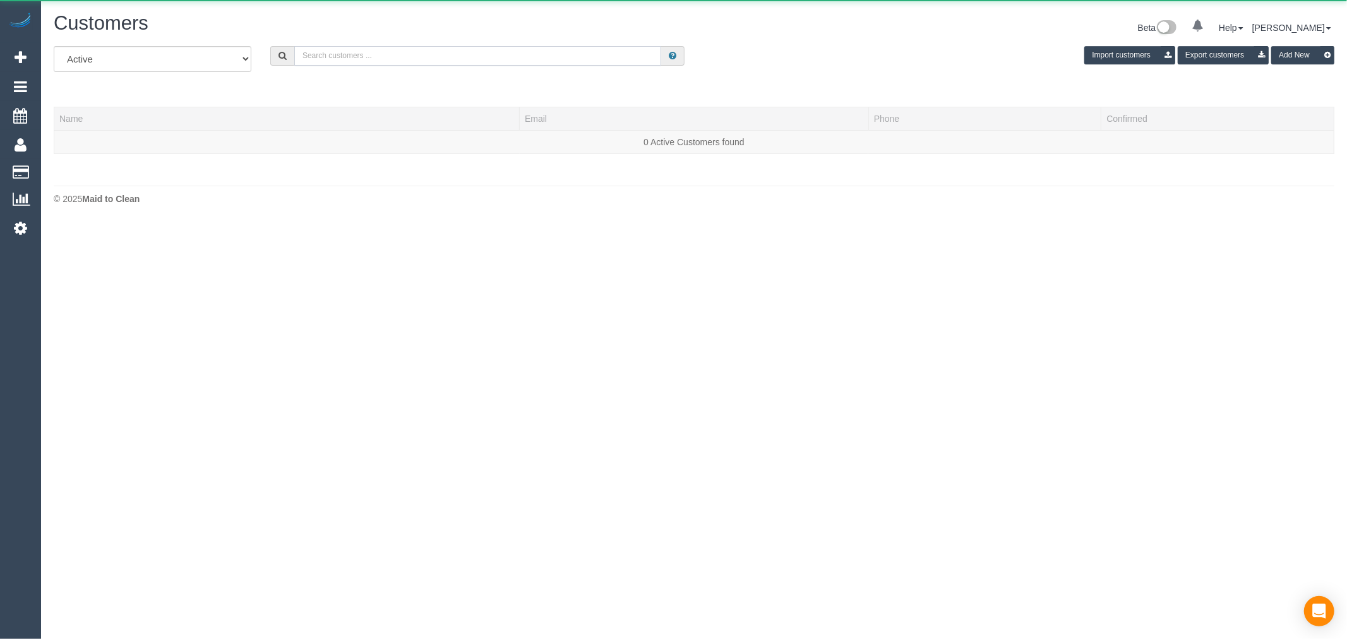
click at [388, 56] on input "text" at bounding box center [477, 56] width 367 height 20
paste input "[EMAIL_ADDRESS][DOMAIN_NAME]"
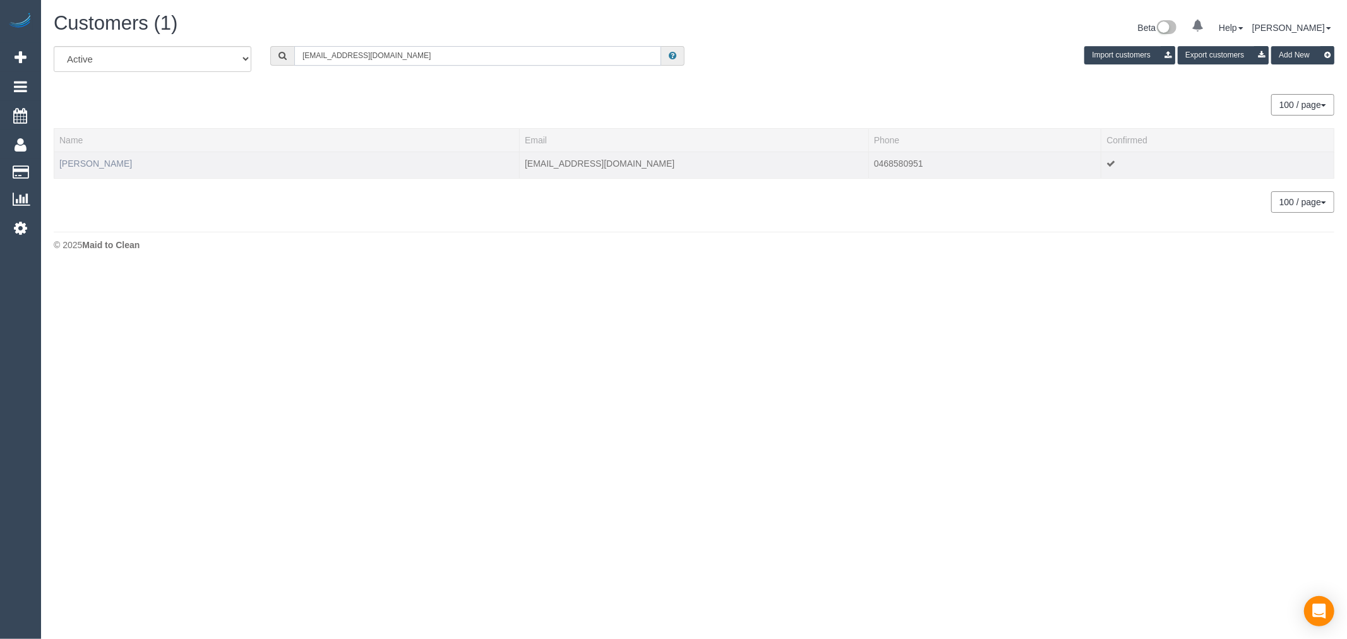
type input "[EMAIL_ADDRESS][DOMAIN_NAME]"
click at [92, 167] on link "Fiona O'Kelly" at bounding box center [95, 164] width 73 height 10
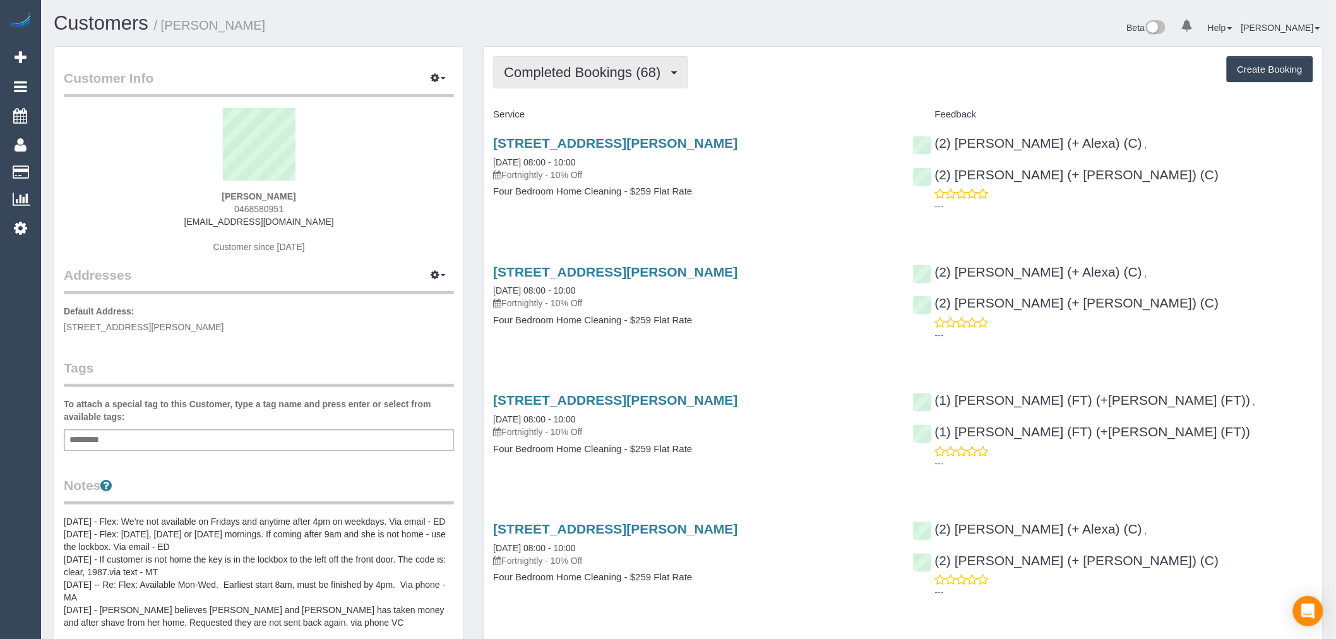
click at [657, 80] on button "Completed Bookings (68)" at bounding box center [590, 72] width 195 height 32
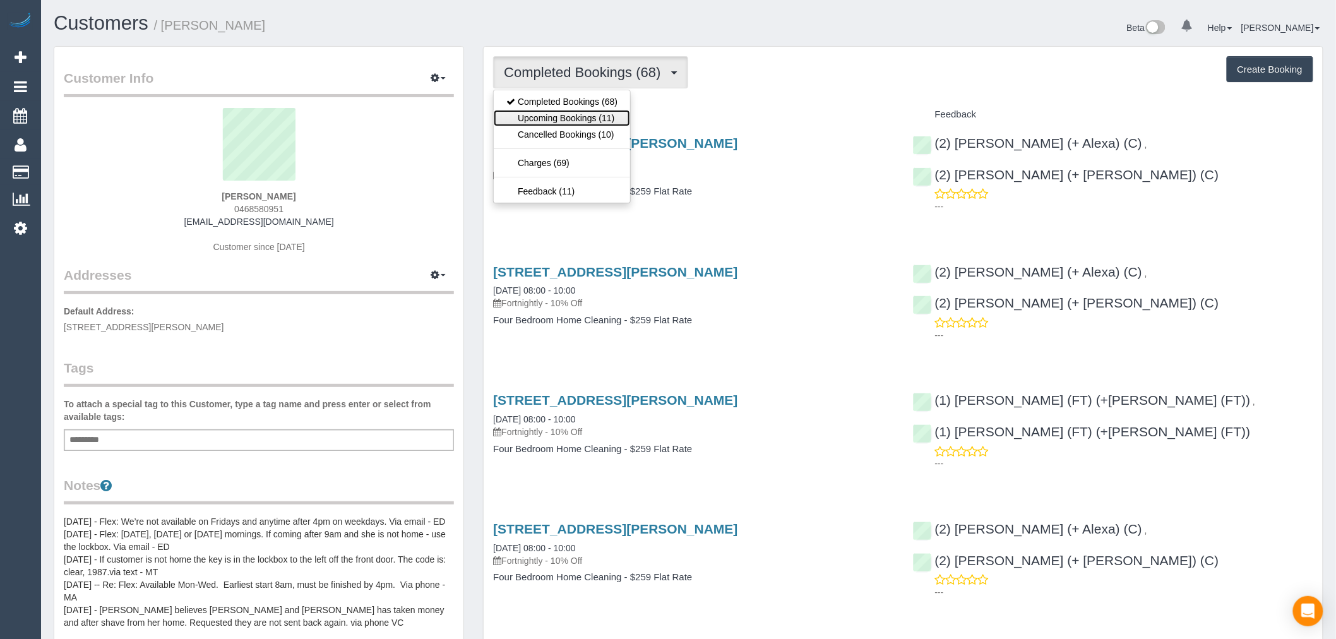
click at [620, 114] on link "Upcoming Bookings (11)" at bounding box center [562, 118] width 136 height 16
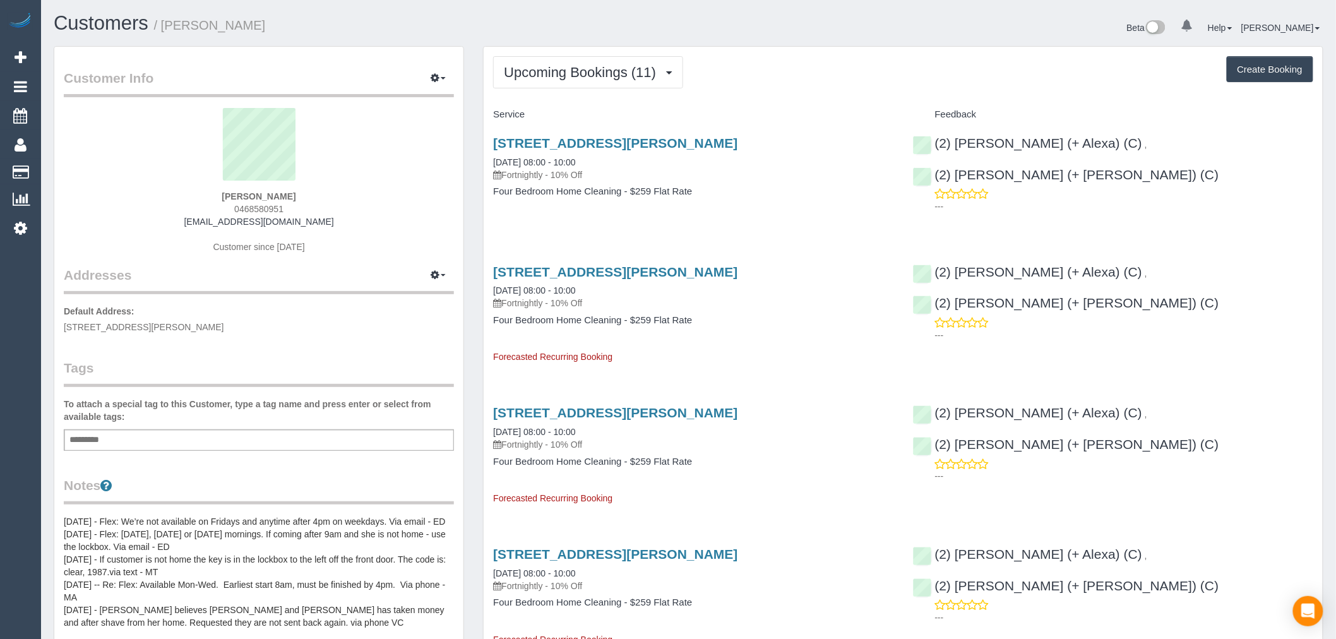
click at [1266, 66] on button "Create Booking" at bounding box center [1270, 69] width 87 height 27
select select "VIC"
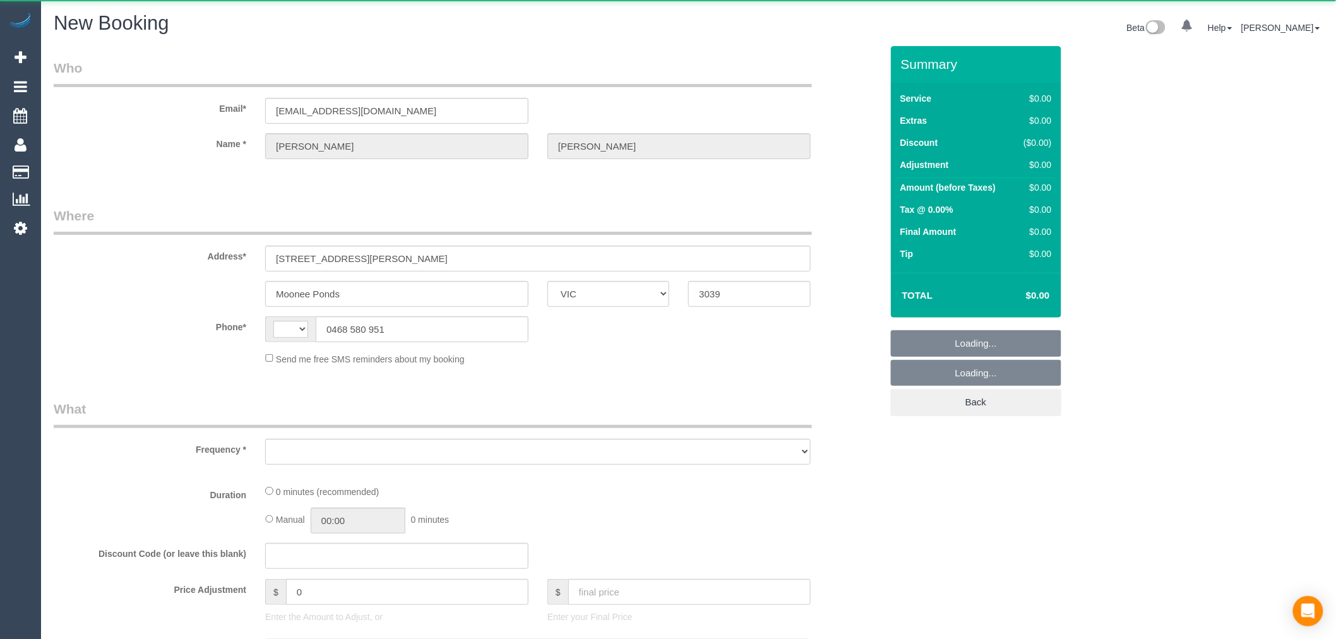
select select "object:4509"
select select "string:stripe-pm_1RRLi82GScqysDRVqAC9r2zf"
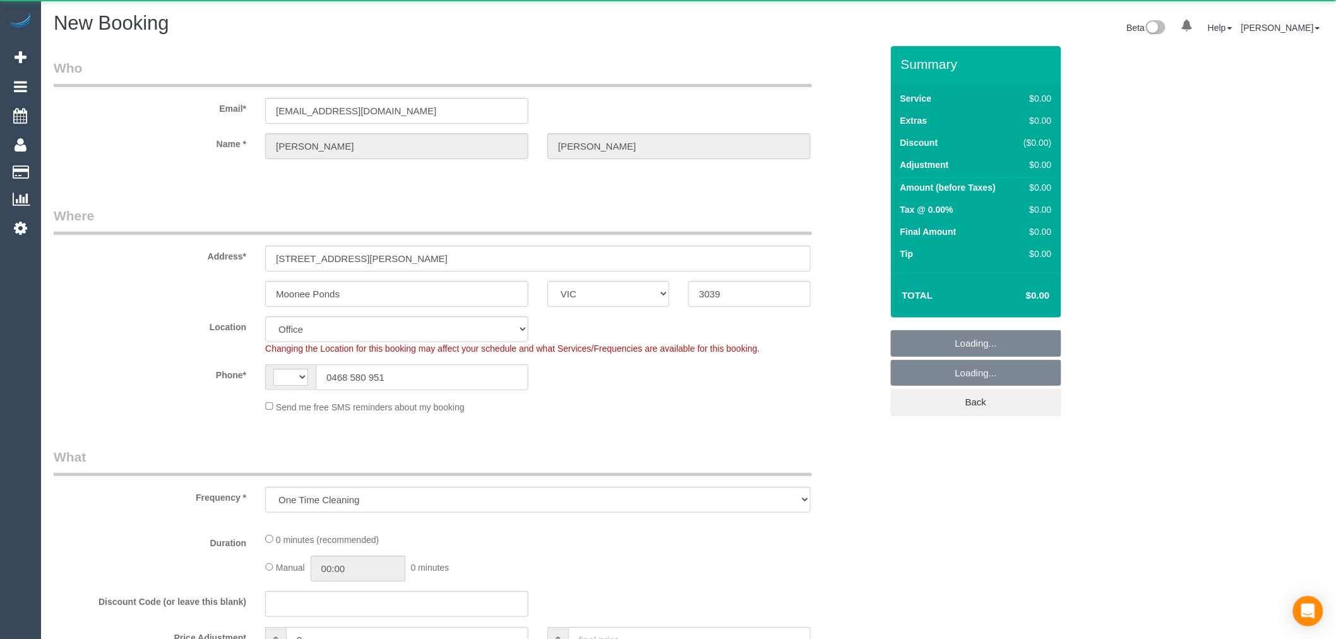
select select "object:4927"
select select "string:AU"
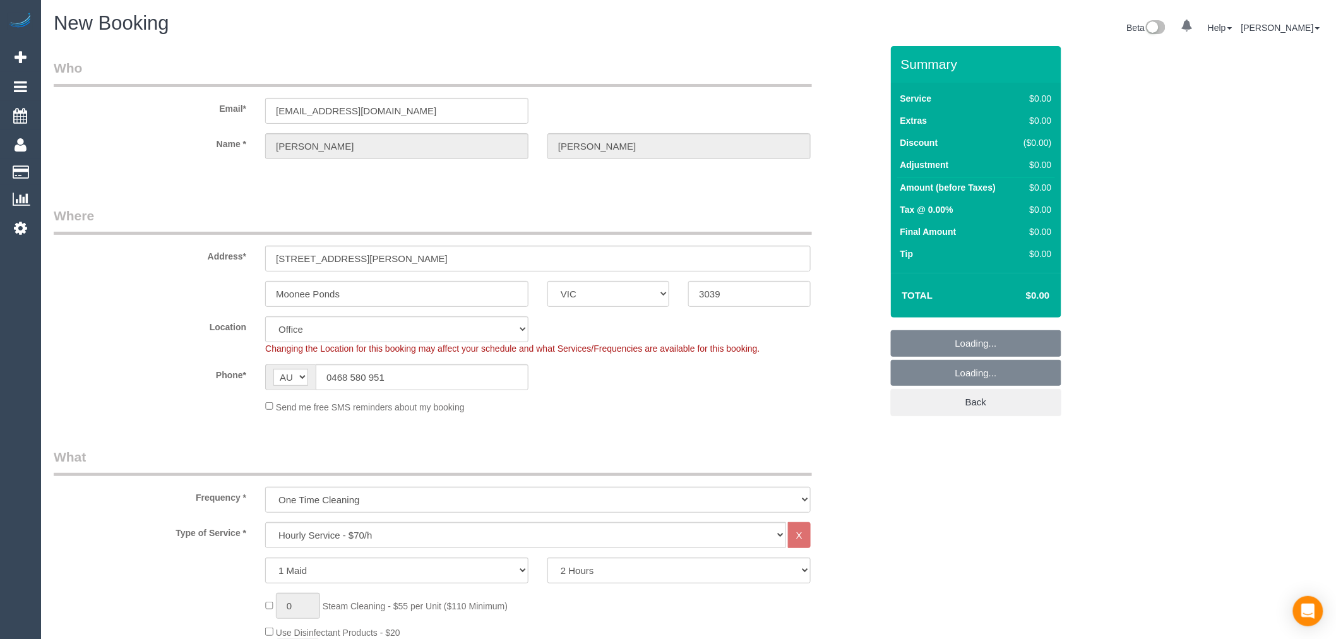
select select "59"
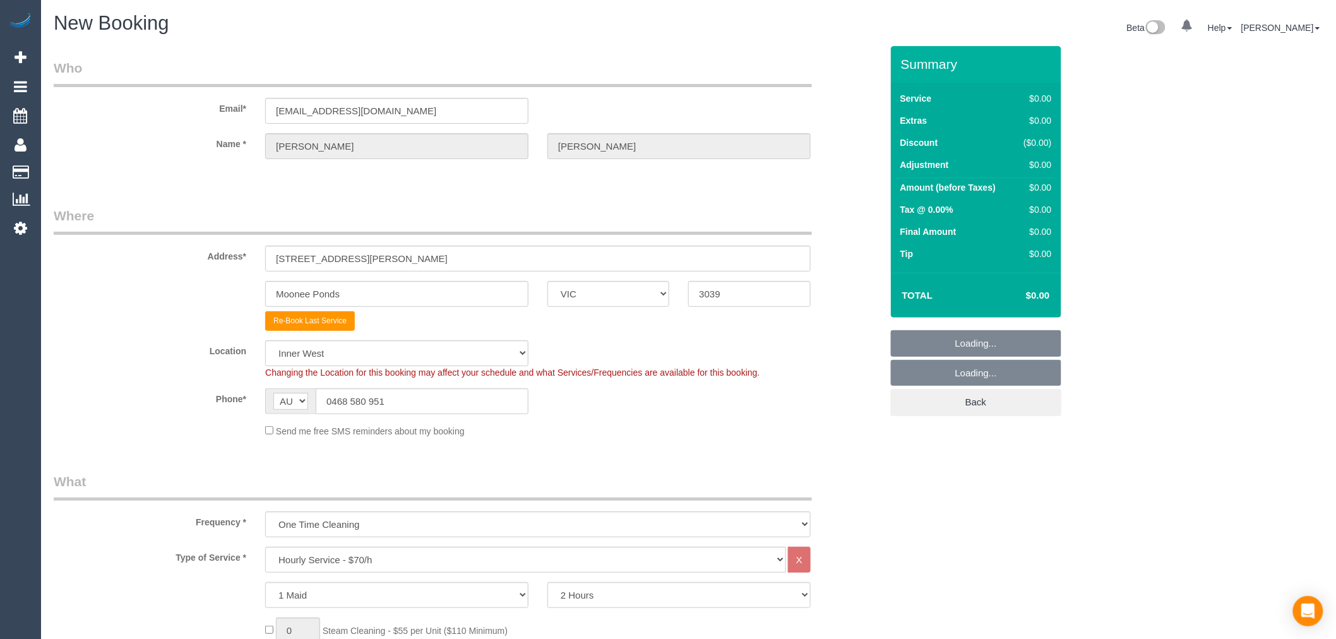
select select "object:6273"
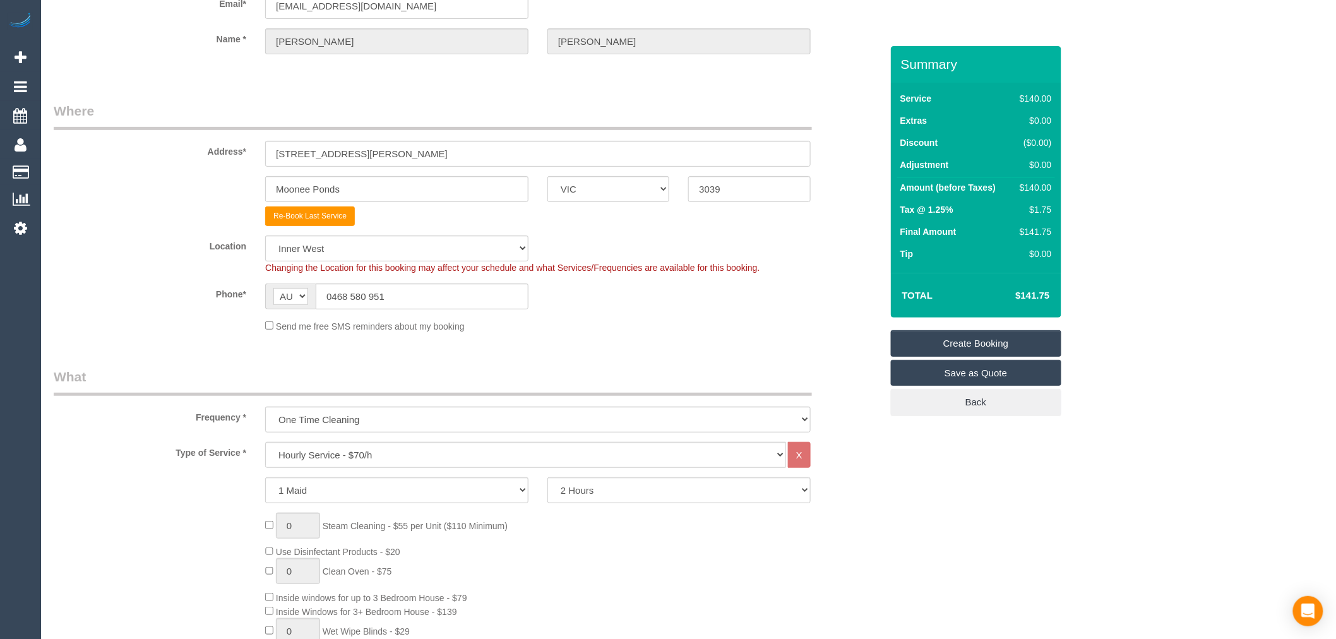
scroll to position [140, 0]
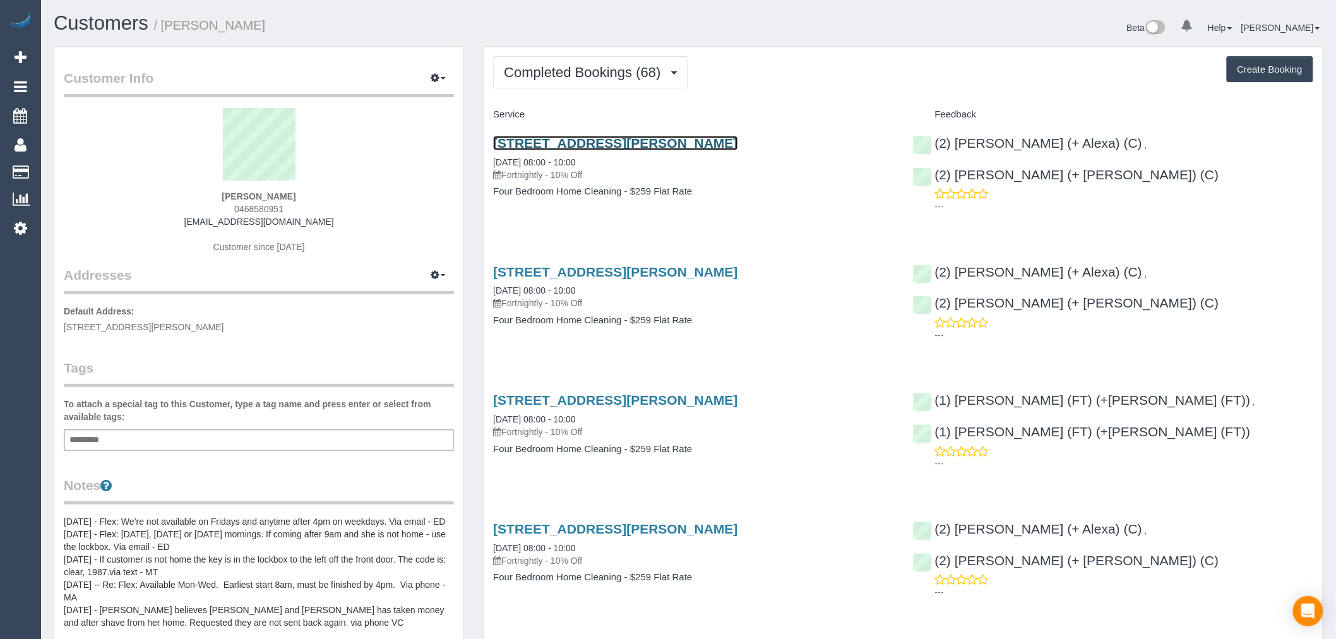
click at [663, 139] on link "5 Afton Streer, 2, Aberfeldie, VIC 3040" at bounding box center [615, 143] width 244 height 15
click at [656, 128] on div "5 Afton Streer, 2, Aberfeldie, VIC 3040 24/09/2025 08:00 - 10:00 Fortnightly - …" at bounding box center [693, 173] width 419 height 97
click at [657, 135] on div "5 Afton Streer, 2, Aberfeldie, VIC 3040 24/09/2025 08:00 - 10:00 Fortnightly - …" at bounding box center [693, 173] width 419 height 97
click at [673, 150] on link "5 Afton Streer, 2, Aberfeldie, VIC 3040" at bounding box center [615, 143] width 244 height 15
click at [660, 59] on button "Completed Bookings (68)" at bounding box center [590, 72] width 195 height 32
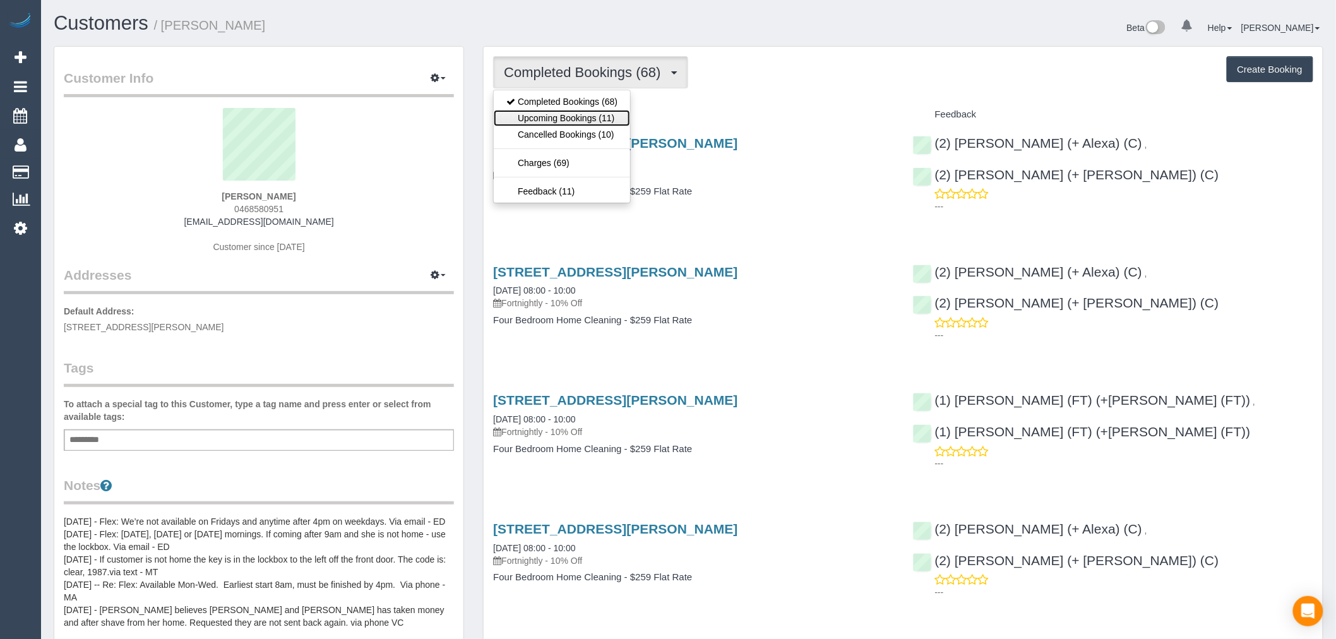
click at [597, 115] on link "Upcoming Bookings (11)" at bounding box center [562, 118] width 136 height 16
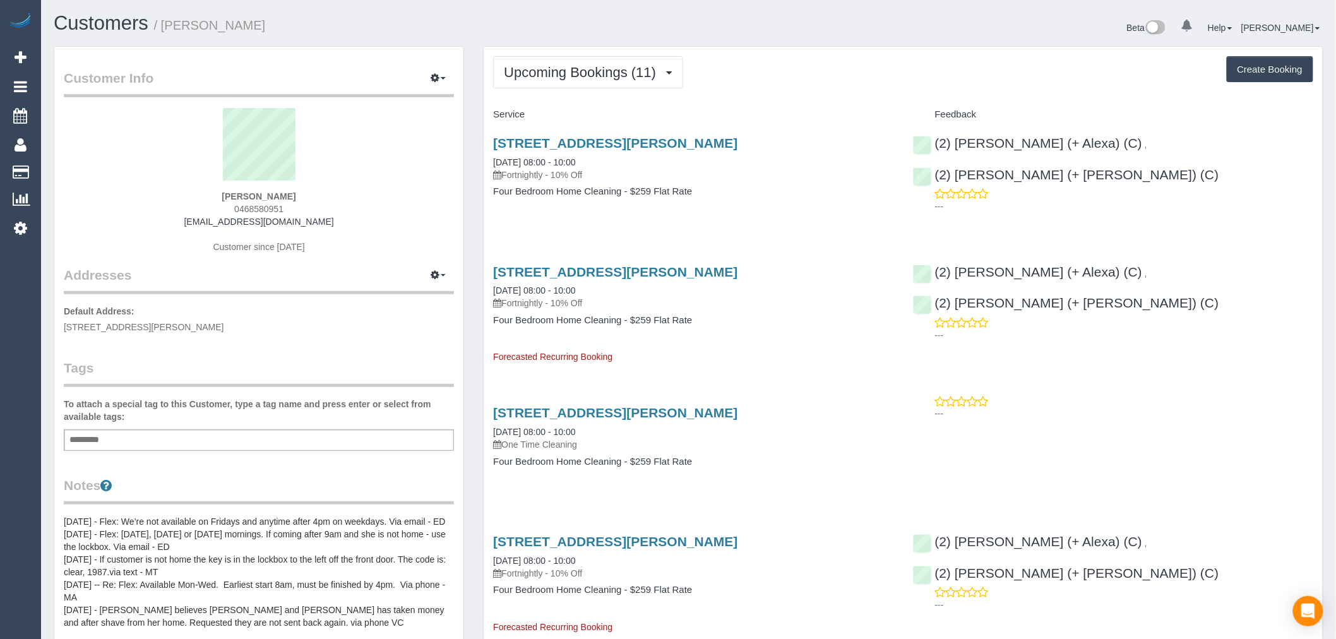
click at [649, 402] on div "5 Afton Streer, 2, Aberfeldie, VIC 3040 29/10/2025 08:00 - 10:00 One Time Clean…" at bounding box center [693, 443] width 419 height 97
click at [653, 407] on link "5 Afton Streer, 2, Aberfeldie, VIC 3040" at bounding box center [615, 412] width 244 height 15
click at [628, 62] on button "Upcoming Bookings (11)" at bounding box center [588, 72] width 190 height 32
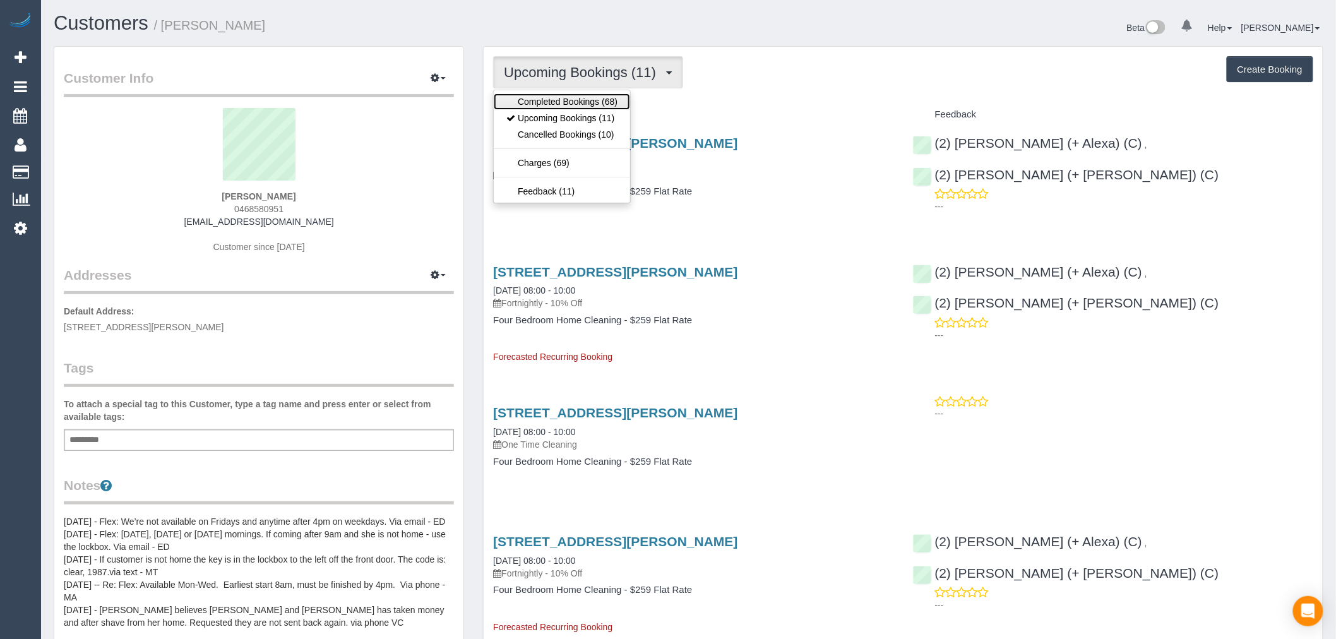
click at [599, 95] on link "Completed Bookings (68)" at bounding box center [562, 101] width 136 height 16
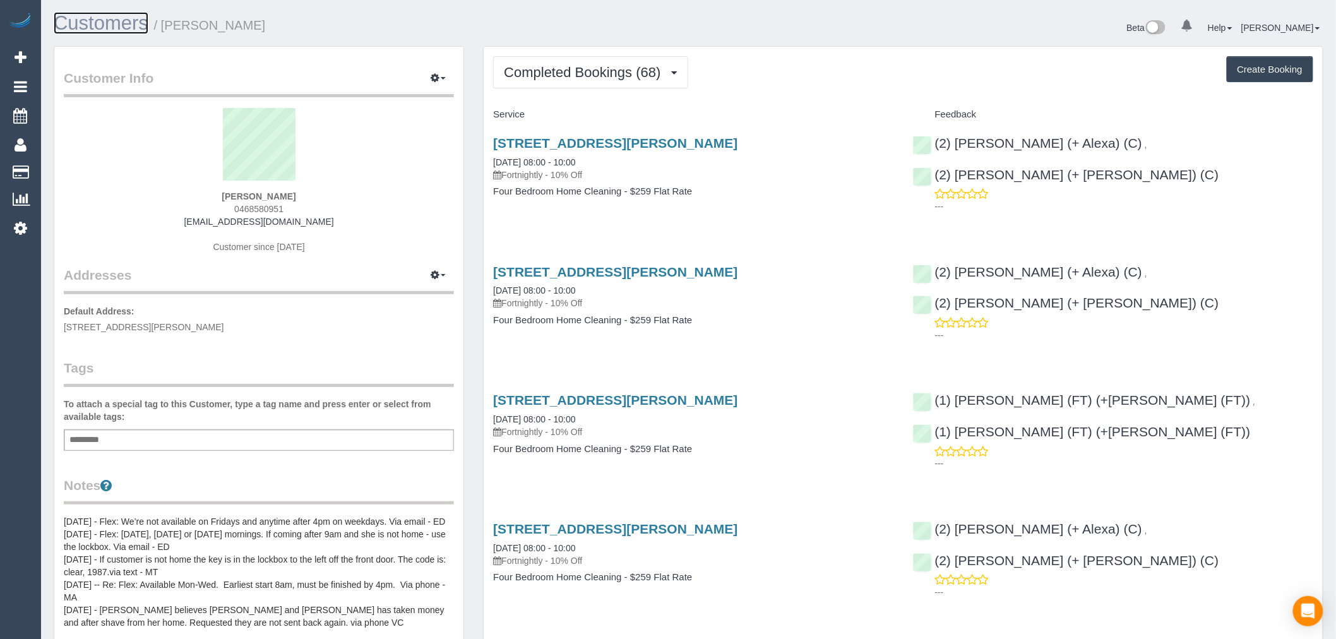
click at [109, 24] on link "Customers" at bounding box center [101, 23] width 95 height 22
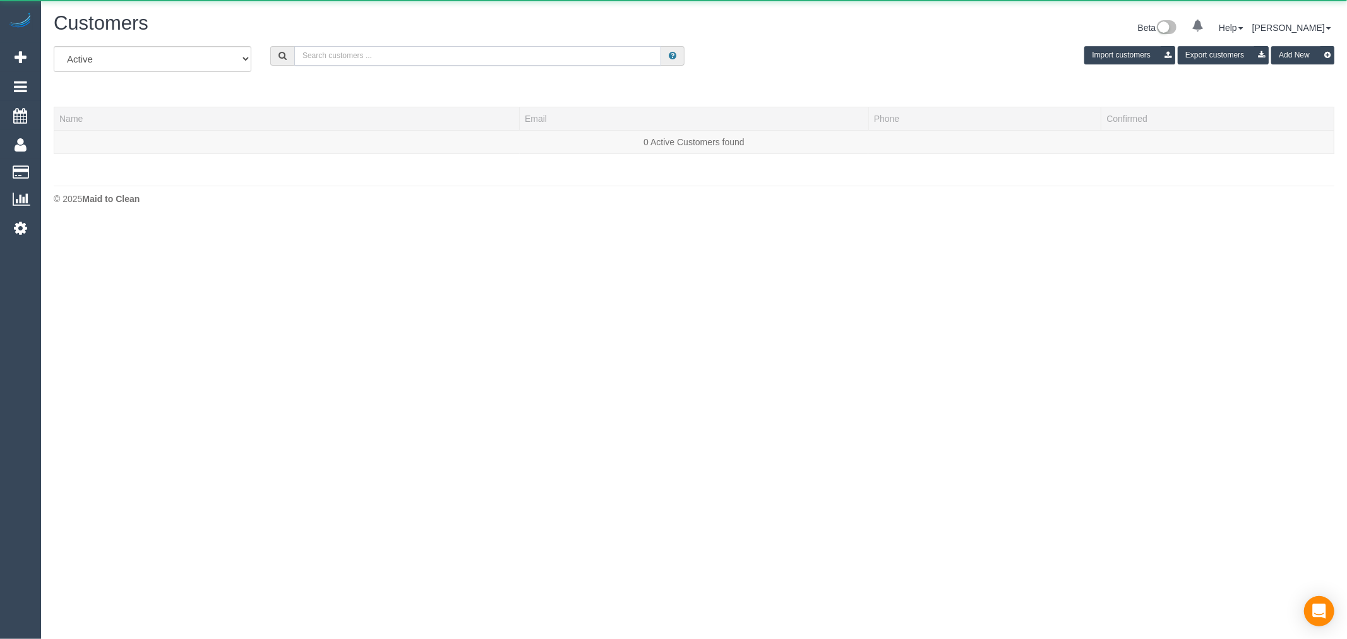
click at [327, 57] on input "text" at bounding box center [477, 56] width 367 height 20
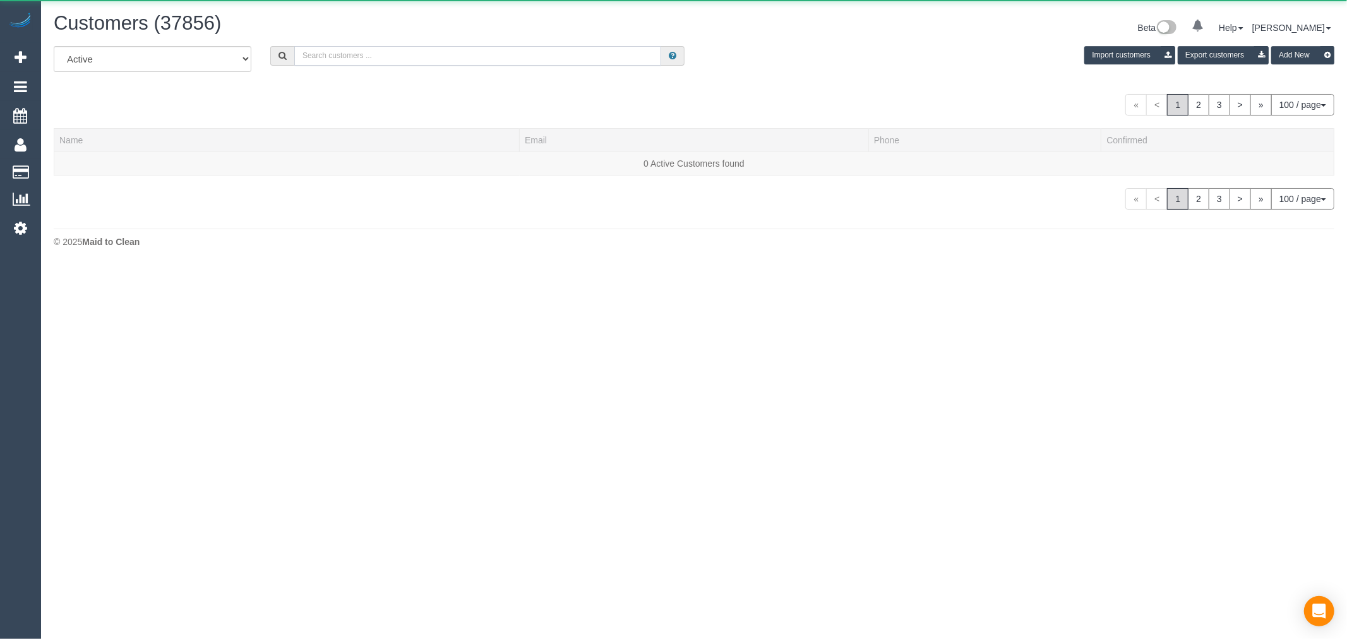
paste input "Nicolas Senechal"
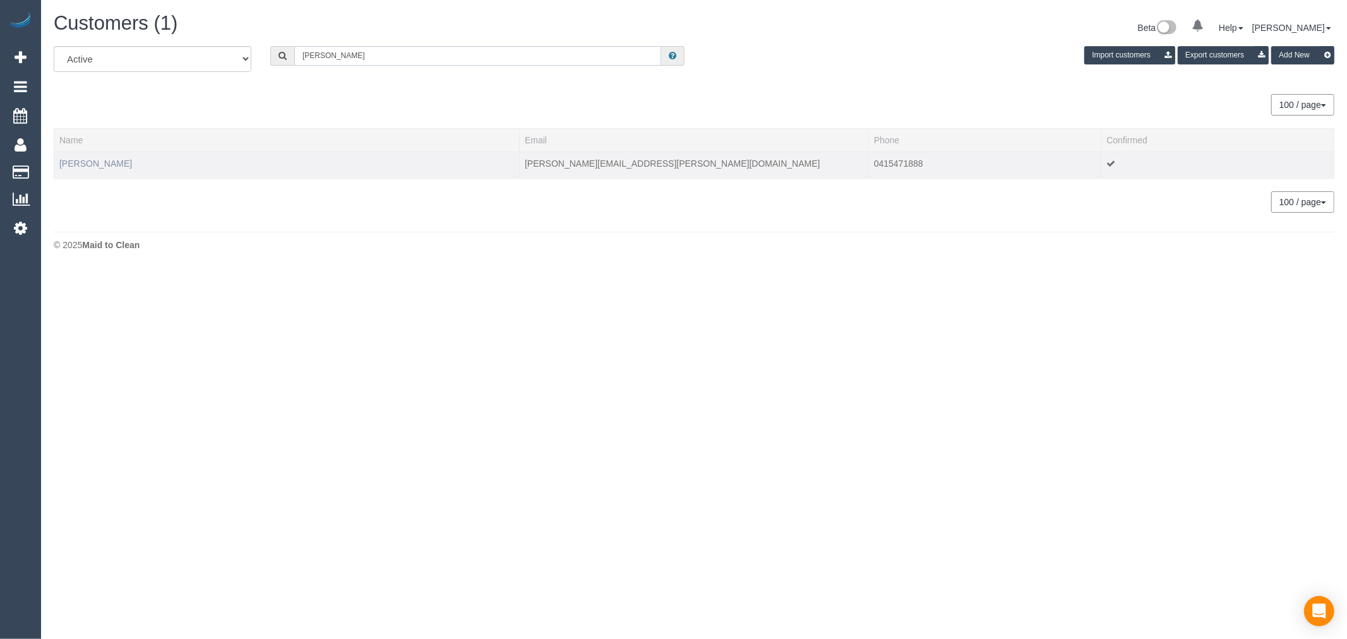
type input "Nicolas Senechal"
click at [85, 160] on link "Nicolas Senechal" at bounding box center [95, 164] width 73 height 10
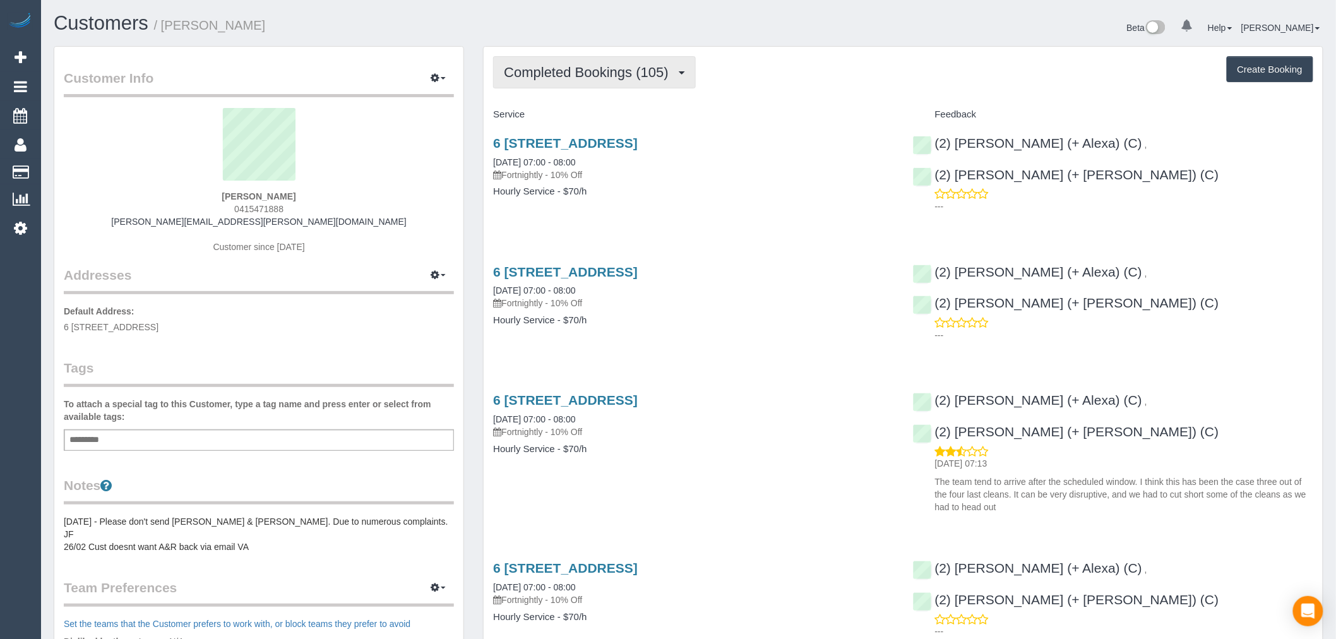
click at [656, 73] on span "Completed Bookings (105)" at bounding box center [589, 72] width 171 height 16
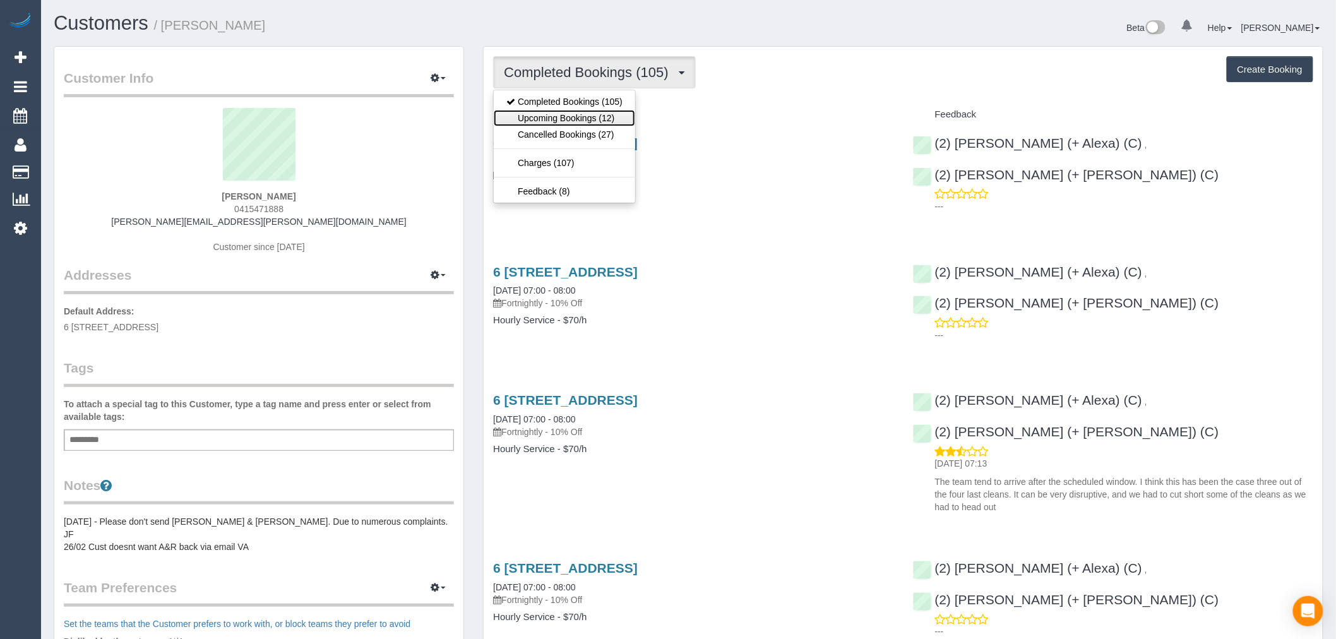
click at [609, 125] on link "Upcoming Bookings (12)" at bounding box center [564, 118] width 141 height 16
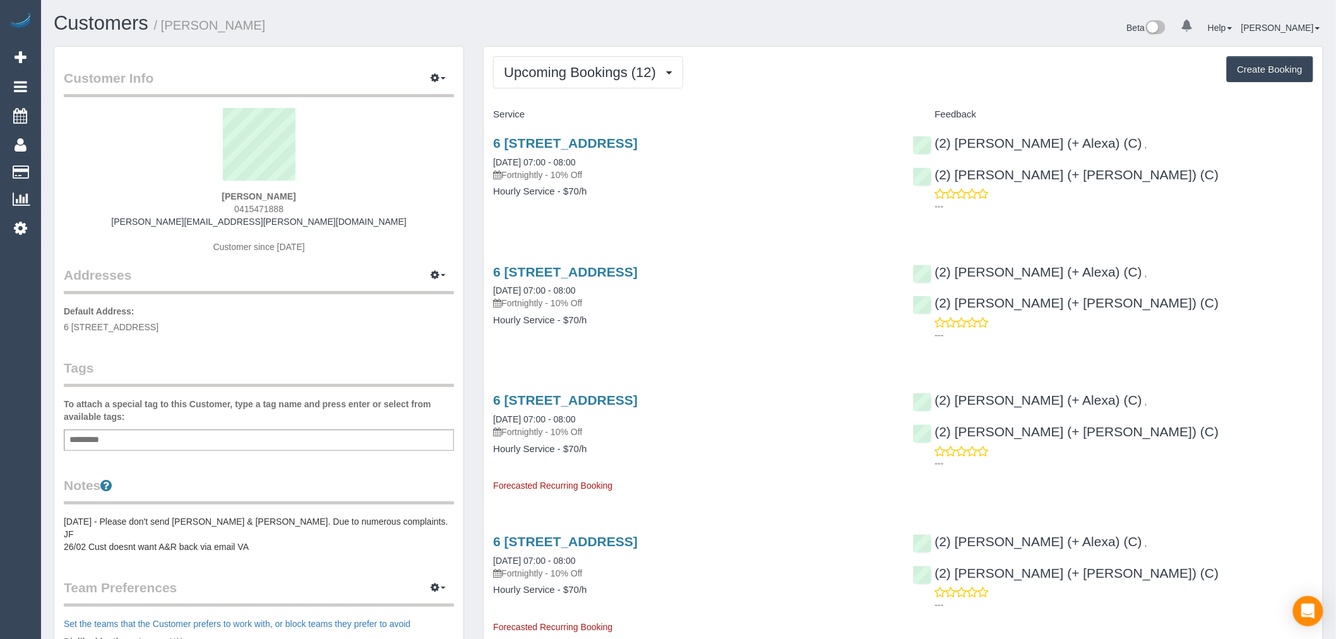
click at [647, 35] on div "Customers / Nicolas Senechal" at bounding box center [366, 26] width 645 height 27
click at [656, 85] on button "Upcoming Bookings (12)" at bounding box center [588, 72] width 190 height 32
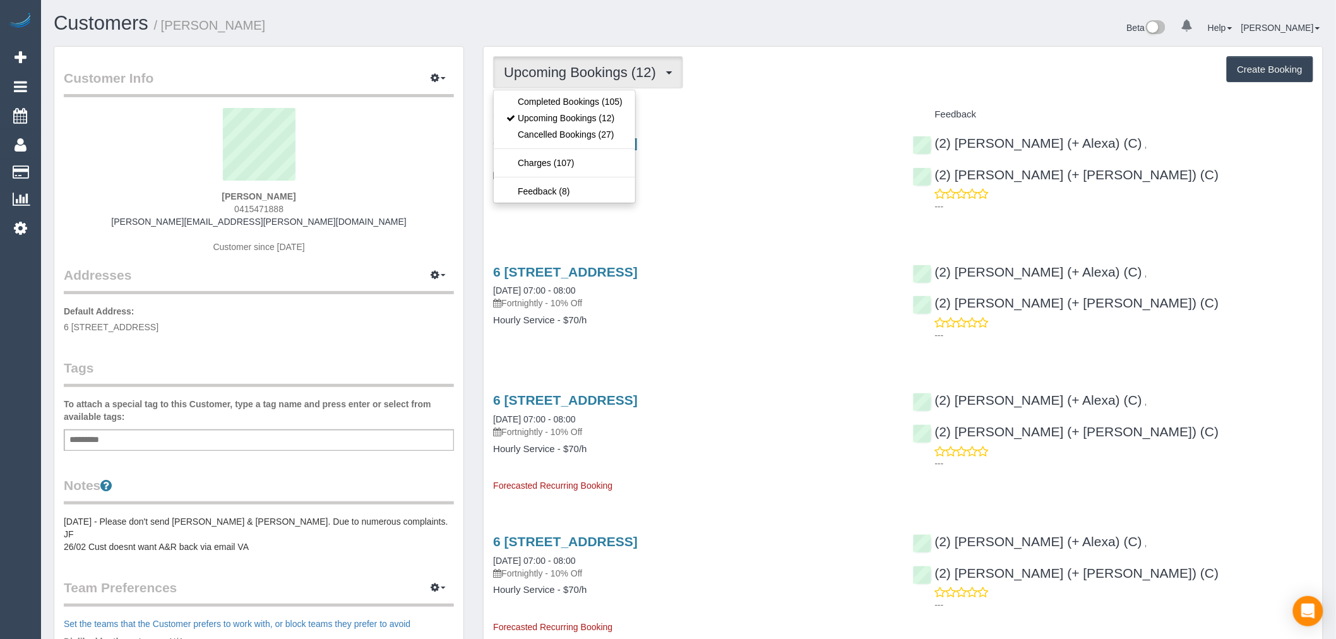
click at [754, 71] on div "Upcoming Bookings (12) Completed Bookings (105) Upcoming Bookings (12) Cancelle…" at bounding box center [903, 72] width 820 height 32
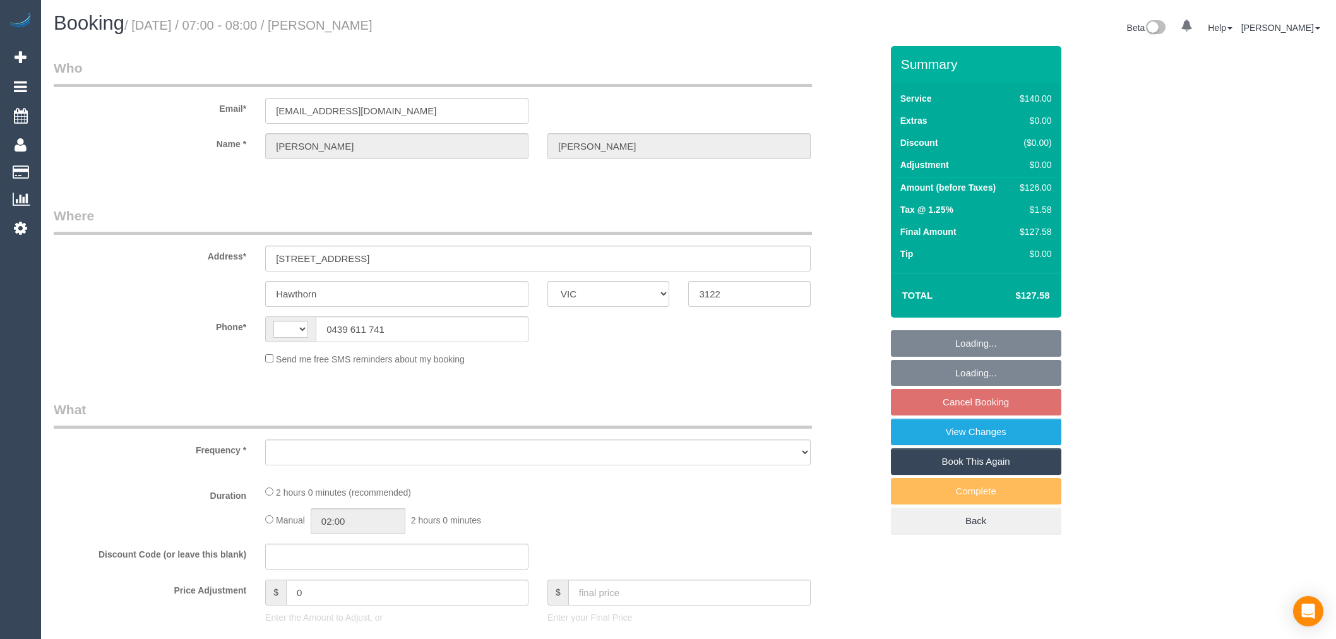
select select "VIC"
select select "object:281"
select select "string:AU"
select select "string:stripe-pm_1QSlfX2GScqysDRVumKXJ3T1"
select select "number:27"
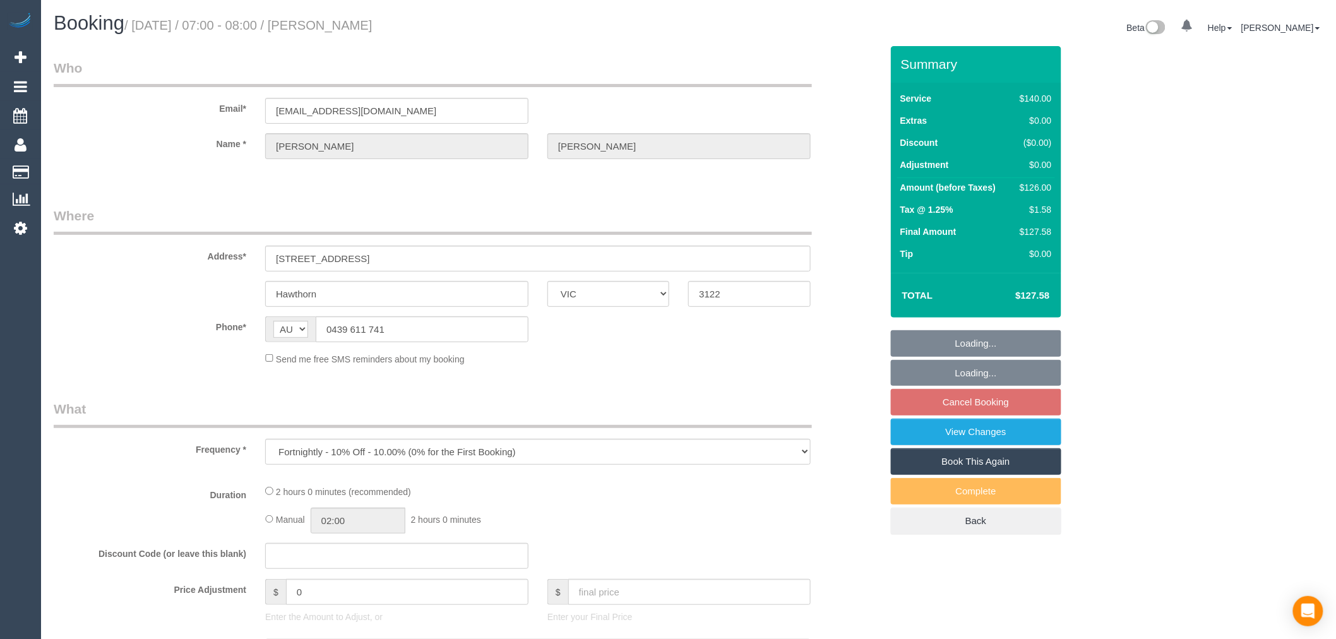
select select "number:14"
select select "number:18"
select select "number:22"
select select "number:34"
select select "number:26"
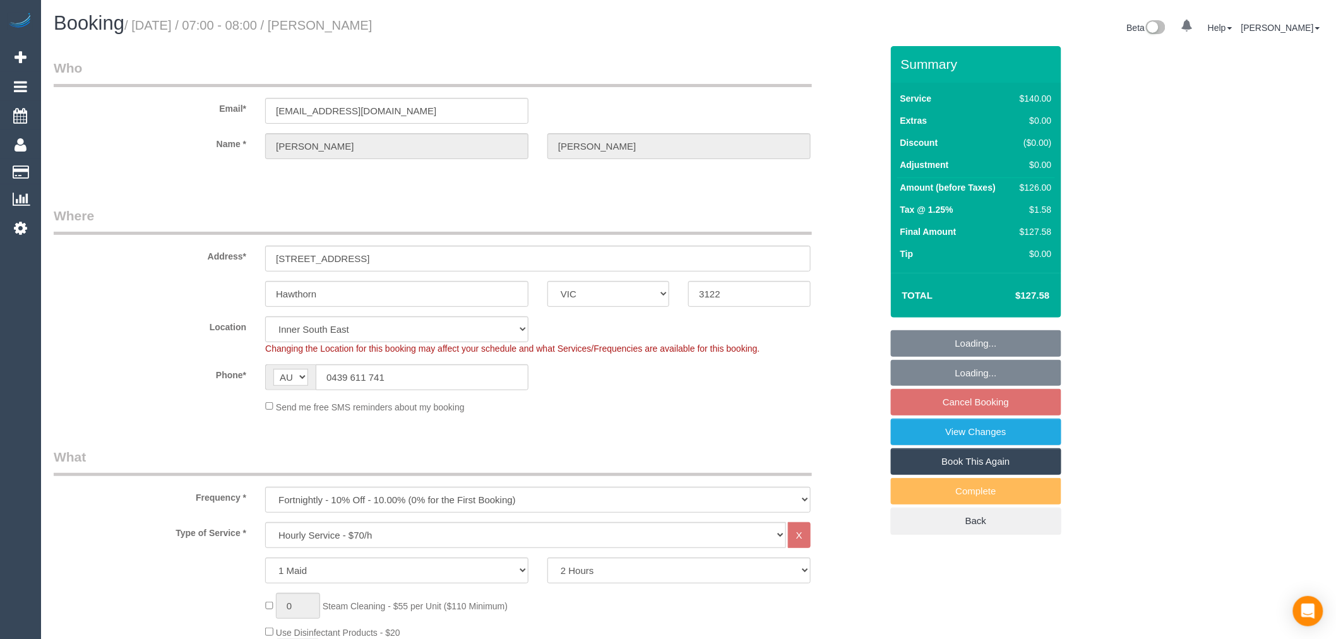
select select "object:845"
select select "spot1"
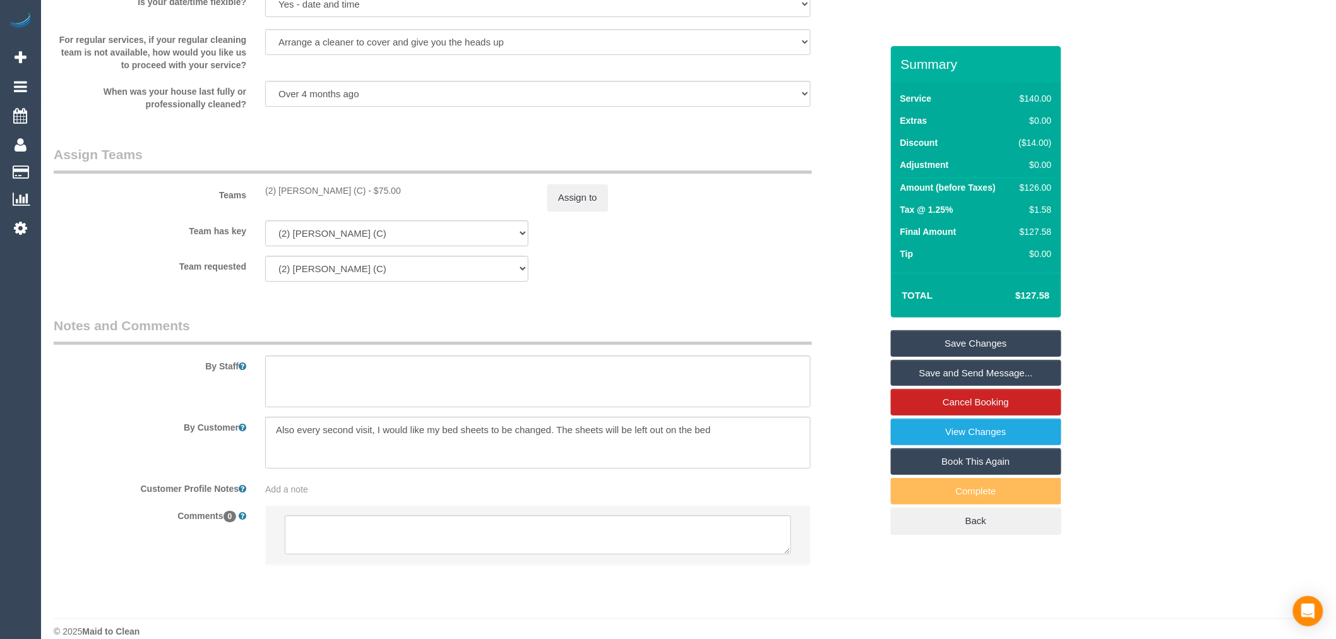
scroll to position [1735, 0]
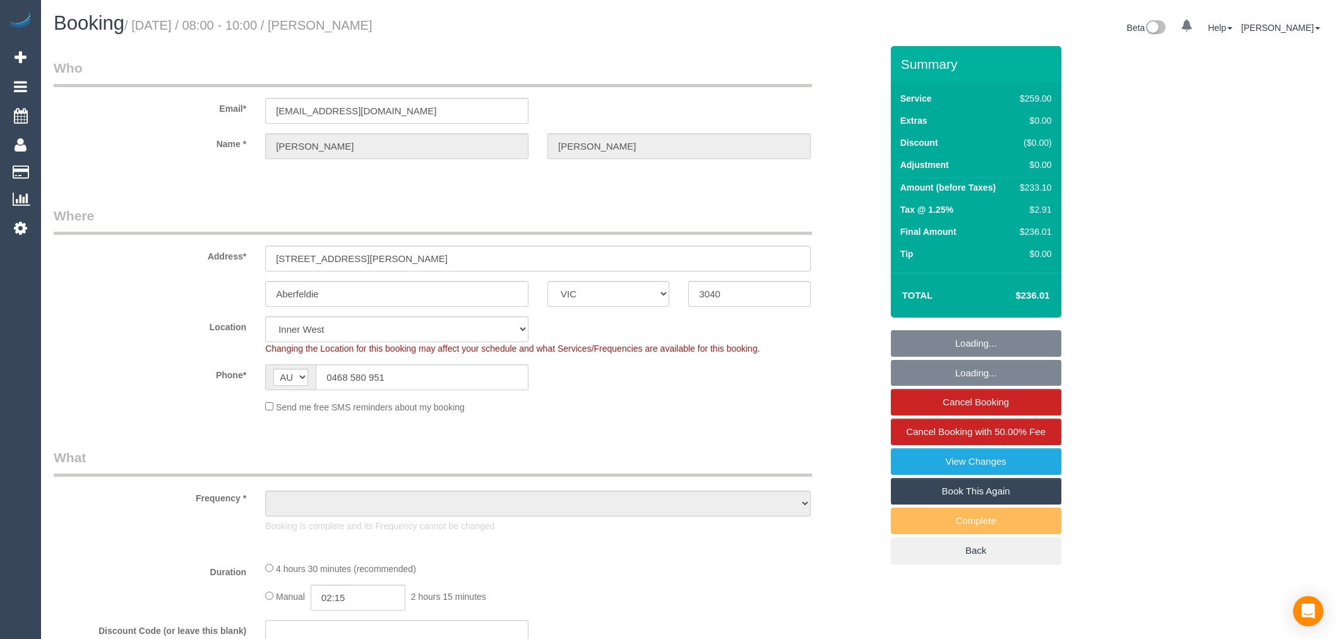
select select "VIC"
select select "string:stripe-pm_1RRLi82GScqysDRVqAC9r2zf"
select select "number:28"
select select "number:14"
select select "number:19"
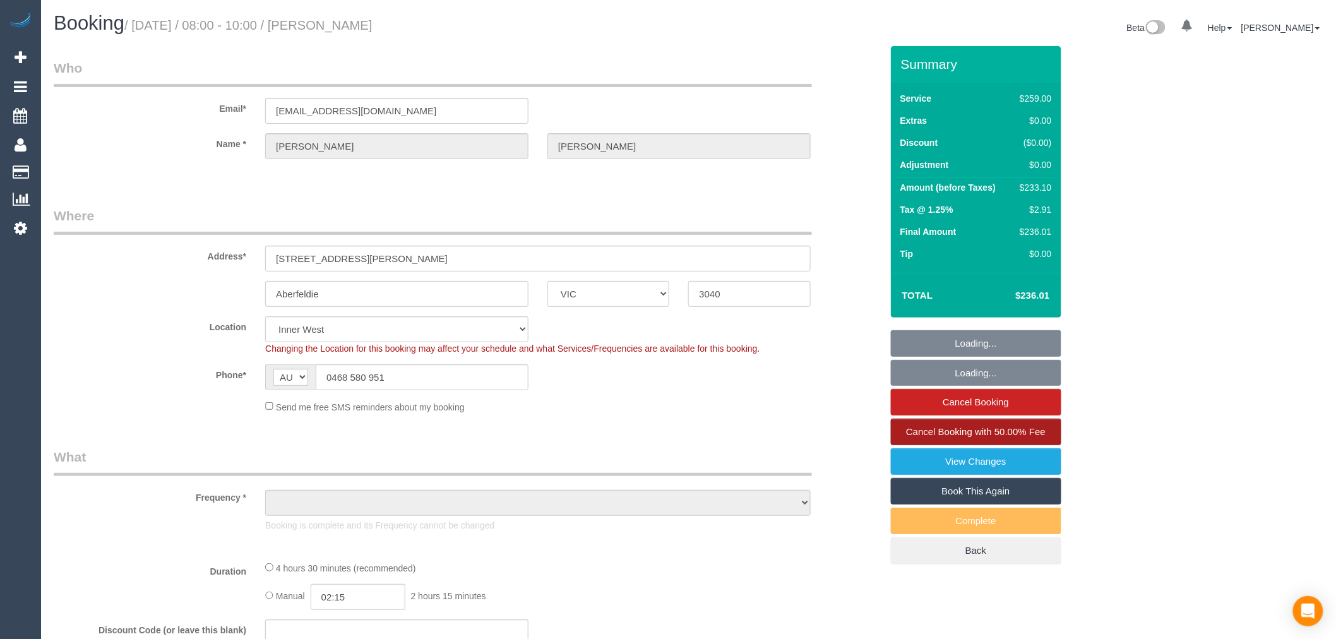
select select "number:24"
select select "number:33"
select select "number:13"
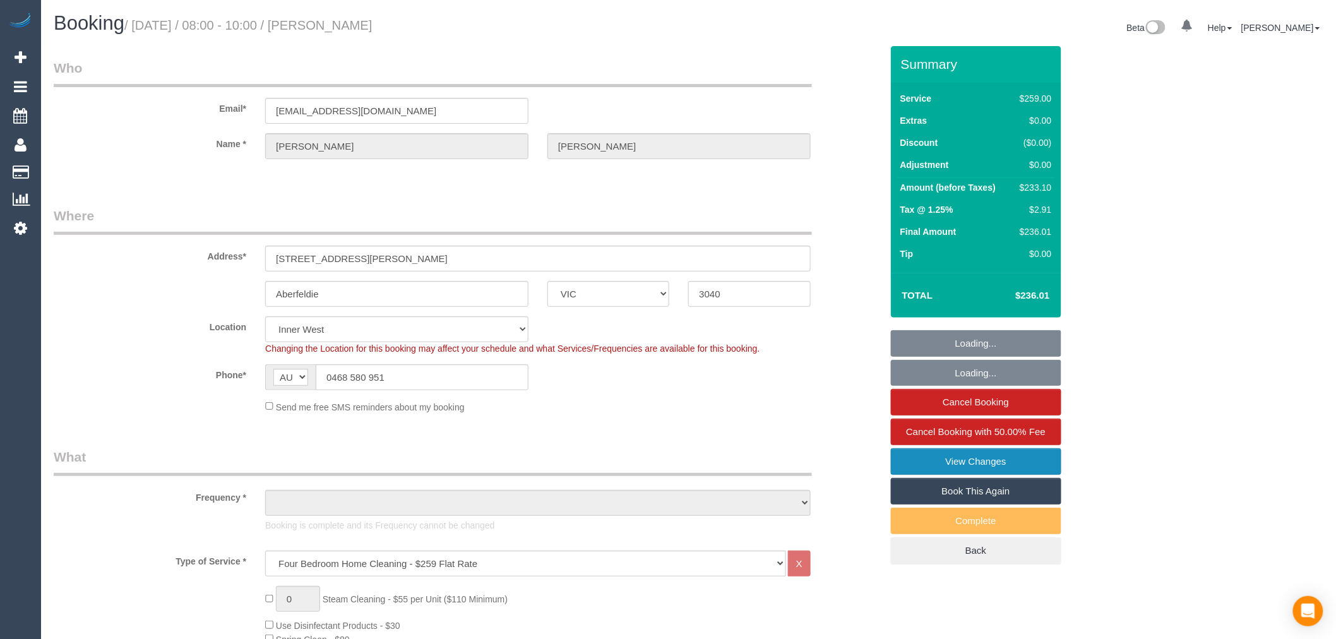
select select "object:785"
select select "spot1"
select select "object:1497"
click at [1026, 485] on link "Book This Again" at bounding box center [976, 491] width 171 height 27
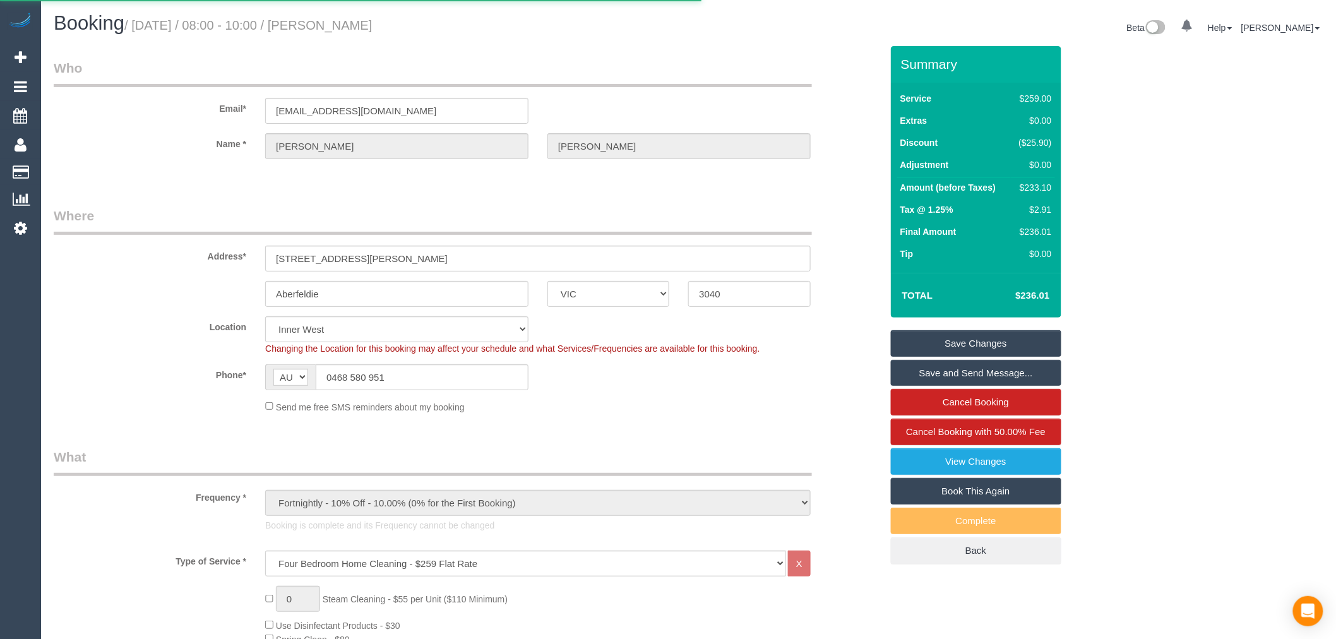
select select "VIC"
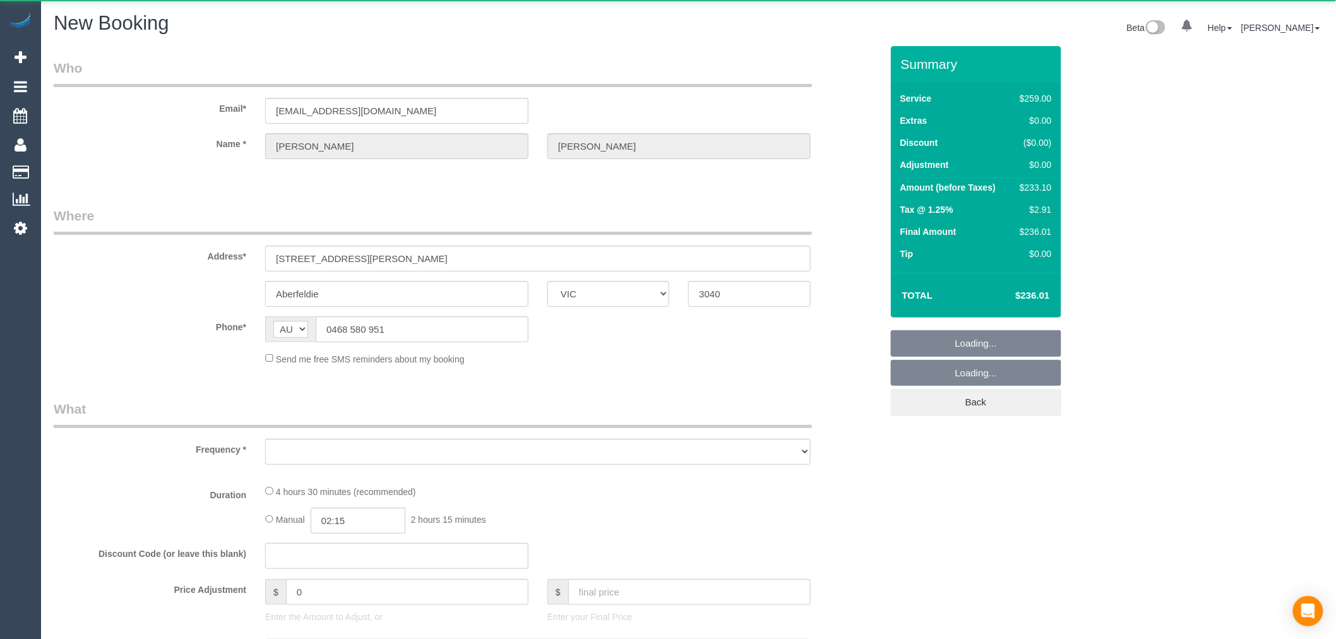
select select "object:2521"
select select "number:28"
select select "number:14"
select select "number:19"
select select "number:24"
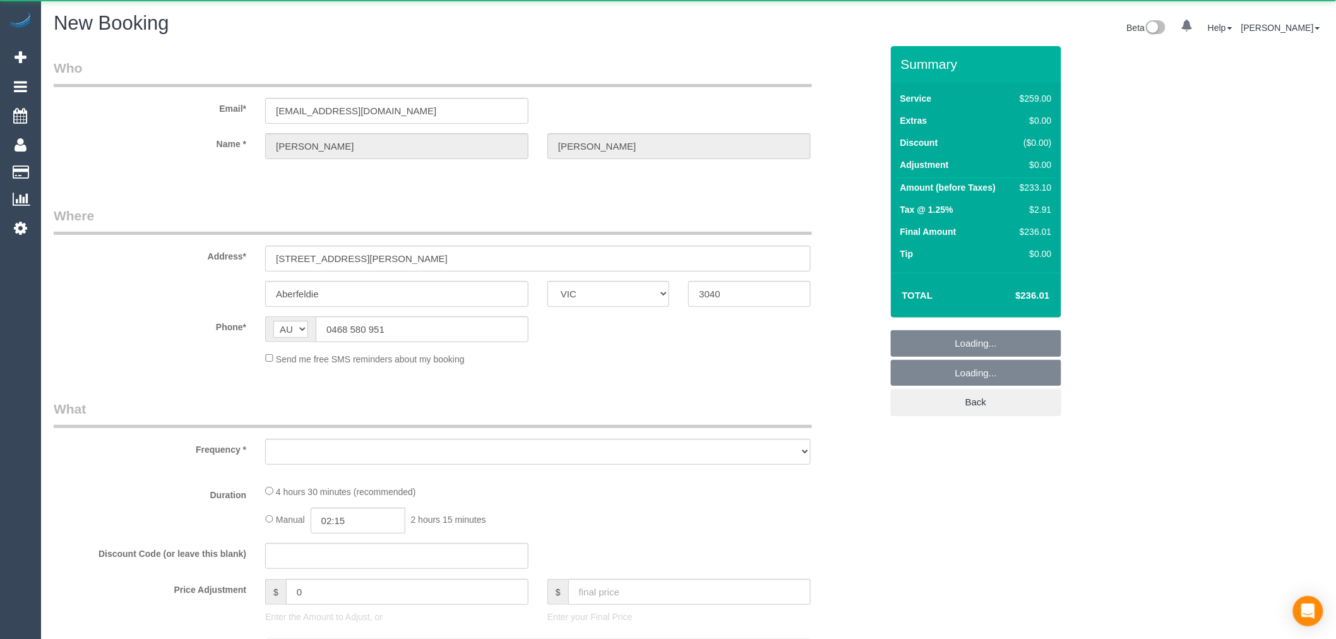
select select "number:33"
select select "number:13"
select select "string:stripe-pm_1RRLi82GScqysDRVqAC9r2zf"
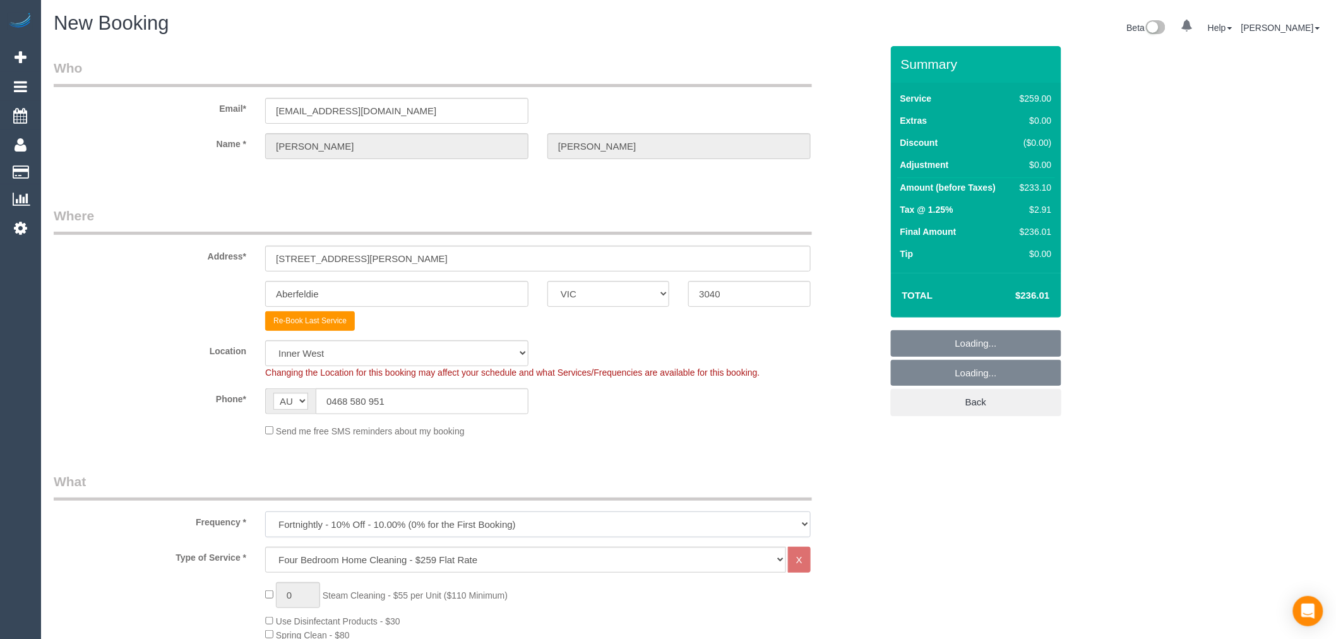
click at [488, 525] on select "One Time Cleaning Weekly - 10% Off - 10.00% (0% for the First Booking) Fortnigh…" at bounding box center [538, 525] width 546 height 26
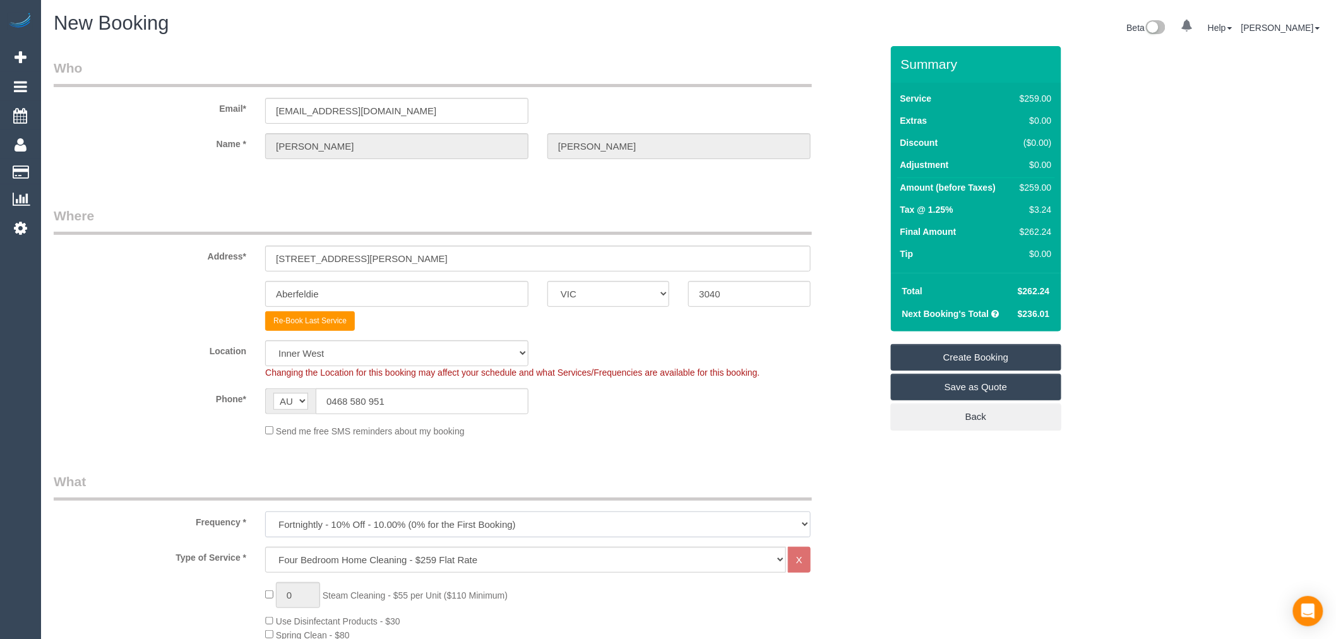
select select "object:3331"
click at [265, 512] on select "One Time Cleaning Weekly - 10% Off - 10.00% (0% for the First Booking) Fortnigh…" at bounding box center [538, 525] width 546 height 26
click at [386, 549] on select "Hourly Service - $70/h Hourly Service - $65/h Hourly Service - $60/h Hourly Ser…" at bounding box center [525, 560] width 521 height 26
click at [177, 507] on div "Frequency * One Time Cleaning Weekly - 10% Off - 10.00% (0% for the First Booki…" at bounding box center [467, 504] width 847 height 65
click at [186, 491] on legend "What" at bounding box center [433, 486] width 758 height 28
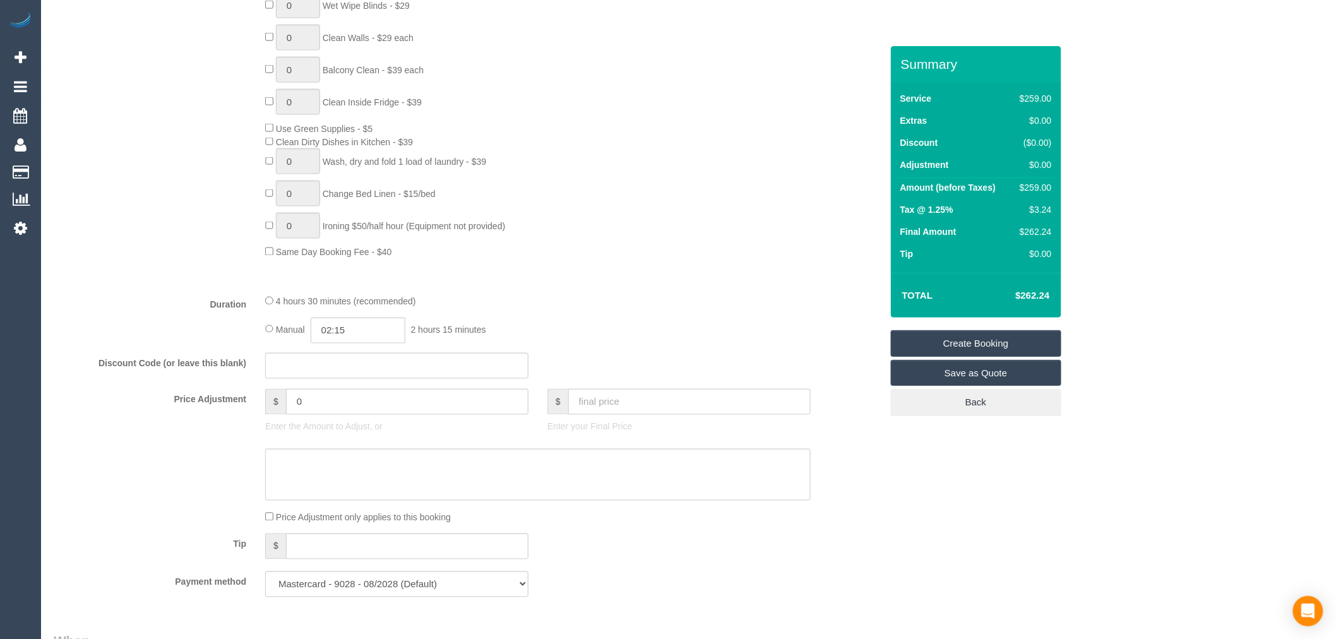
scroll to position [772, 0]
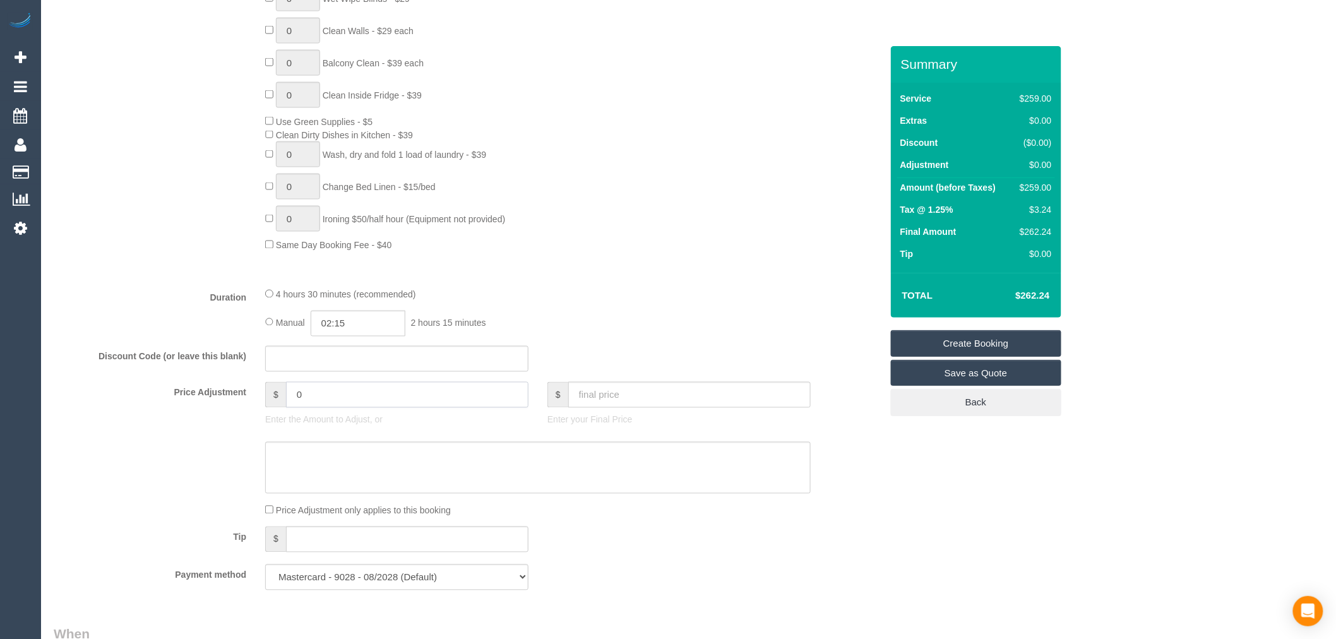
drag, startPoint x: 325, startPoint y: 418, endPoint x: 227, endPoint y: 421, distance: 97.9
click at [227, 421] on div "Price Adjustment $ 0 Enter the Amount to Adjust, or $ Enter your Final Price" at bounding box center [467, 407] width 847 height 51
type input "-25.9"
click at [457, 494] on textarea at bounding box center [538, 468] width 546 height 52
type textarea "10% ongoing discount - TP"
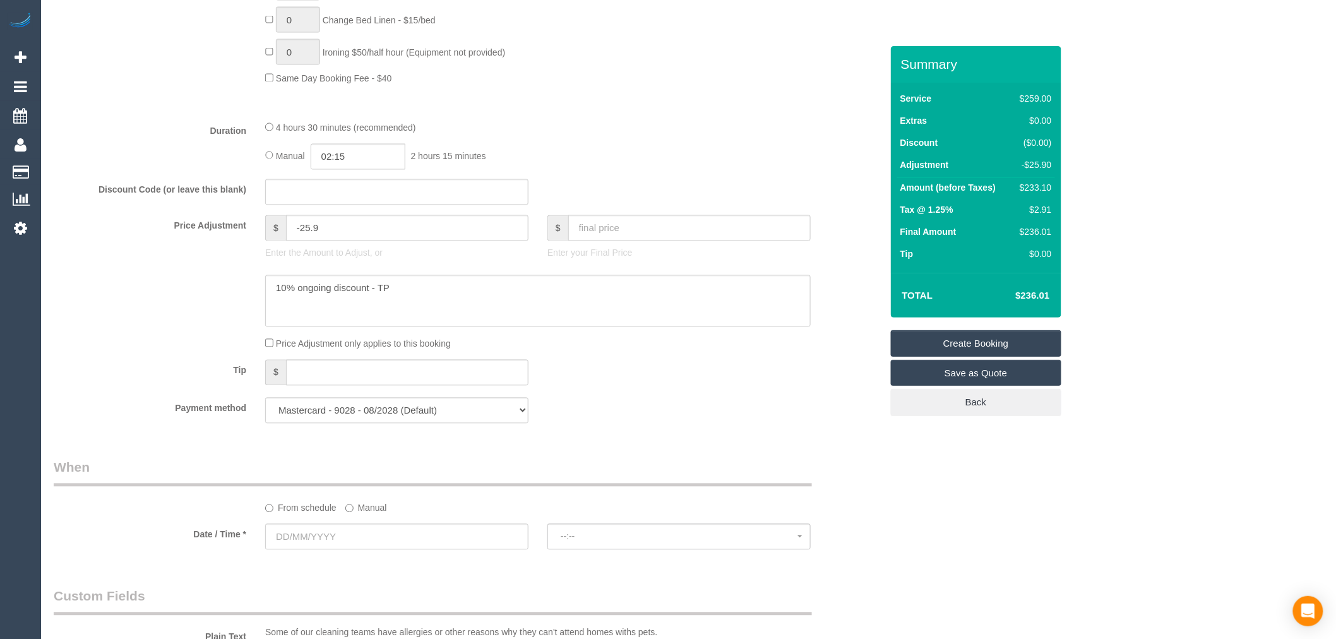
scroll to position [982, 0]
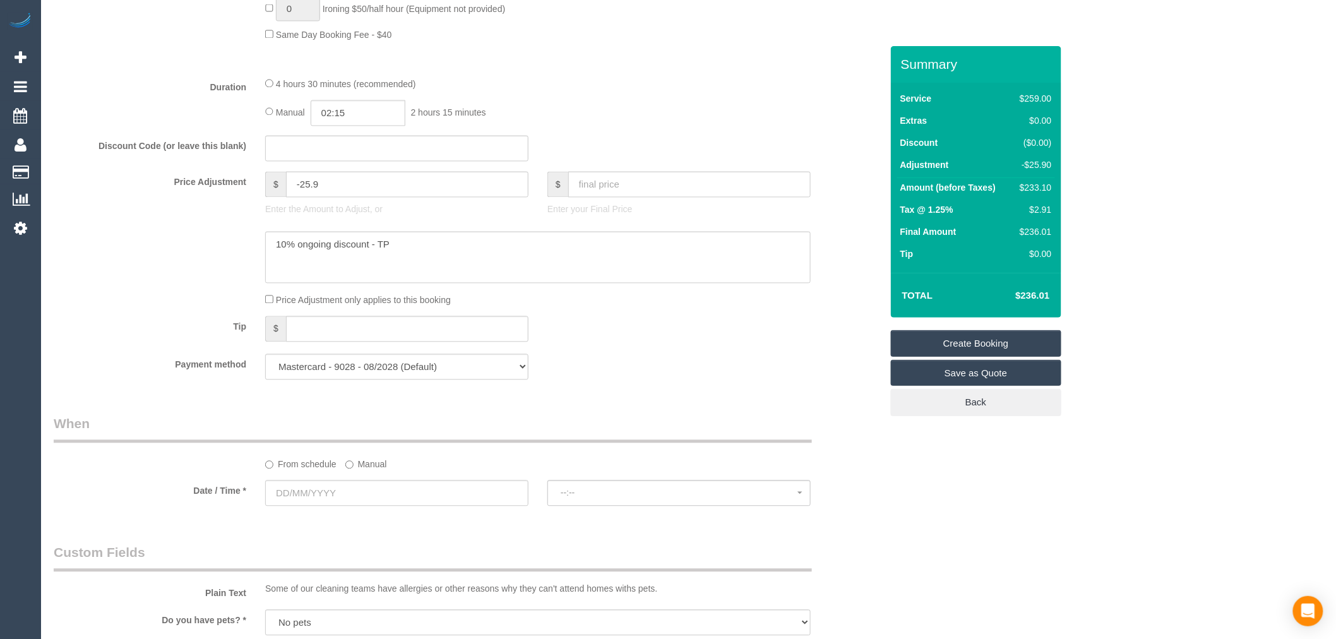
click at [225, 440] on legend "When" at bounding box center [433, 429] width 758 height 28
click at [383, 471] on label "Manual" at bounding box center [366, 462] width 42 height 17
click at [375, 500] on input "text" at bounding box center [396, 494] width 263 height 26
click at [349, 469] on span "24" at bounding box center [350, 462] width 24 height 17
click at [460, 471] on div "From schedule Manual" at bounding box center [538, 462] width 565 height 17
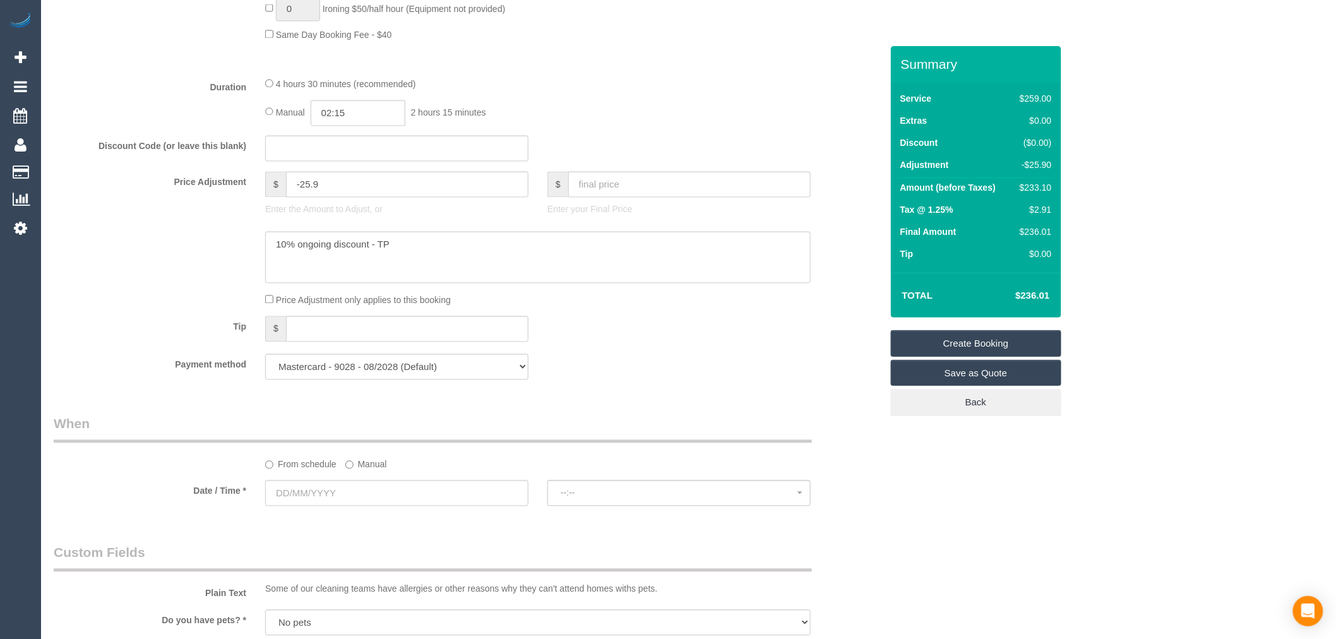
click at [380, 471] on label "Manual" at bounding box center [366, 462] width 42 height 17
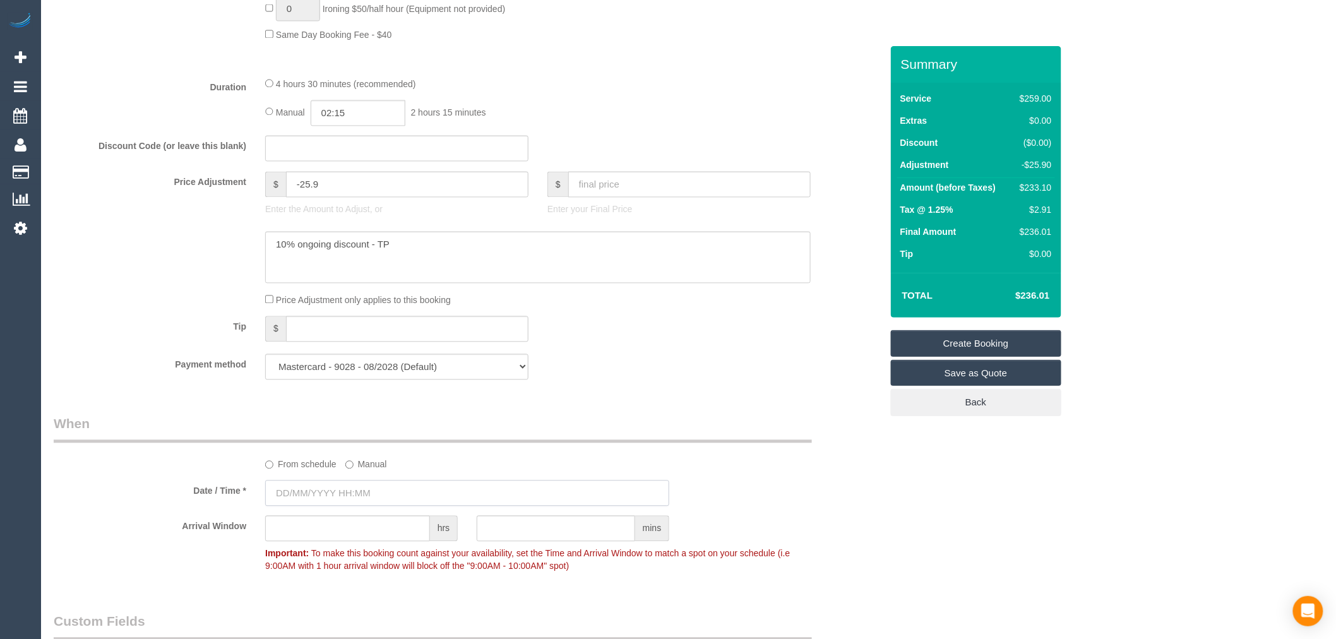
click at [387, 507] on input "text" at bounding box center [467, 494] width 404 height 26
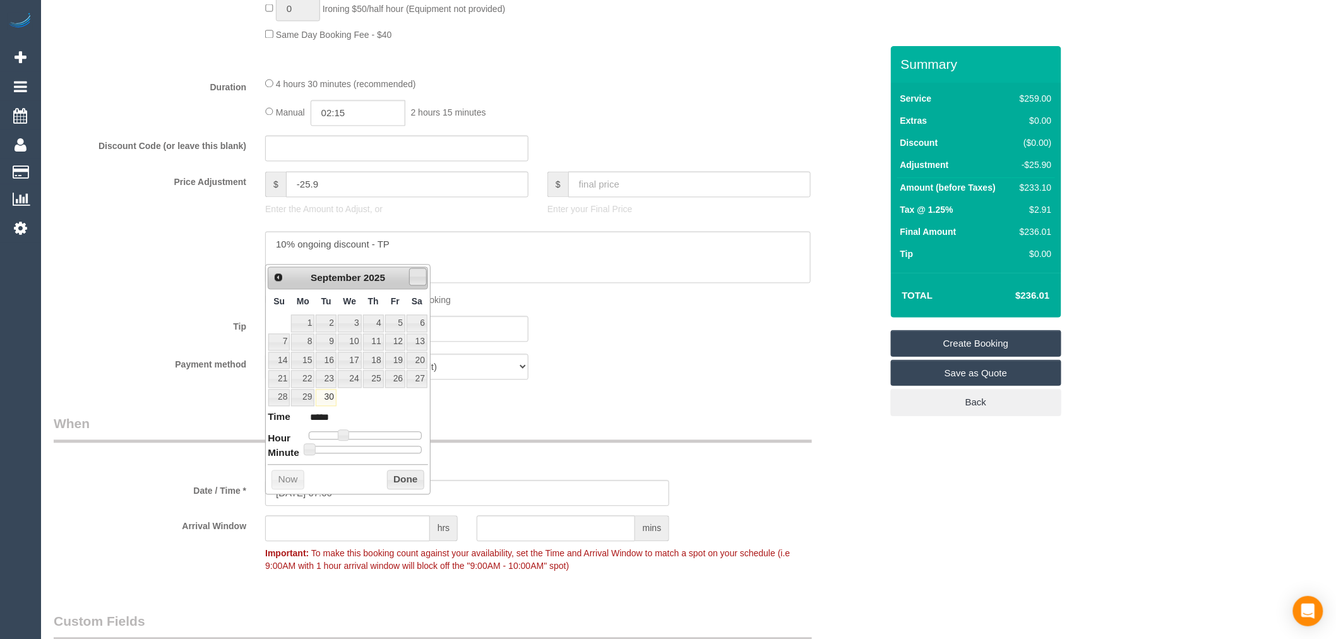
click at [419, 272] on span "Next" at bounding box center [418, 277] width 10 height 10
click at [352, 396] on link "29" at bounding box center [350, 398] width 24 height 17
type input "29/10/2025 08:00"
type input "*****"
click at [346, 436] on span at bounding box center [348, 435] width 11 height 11
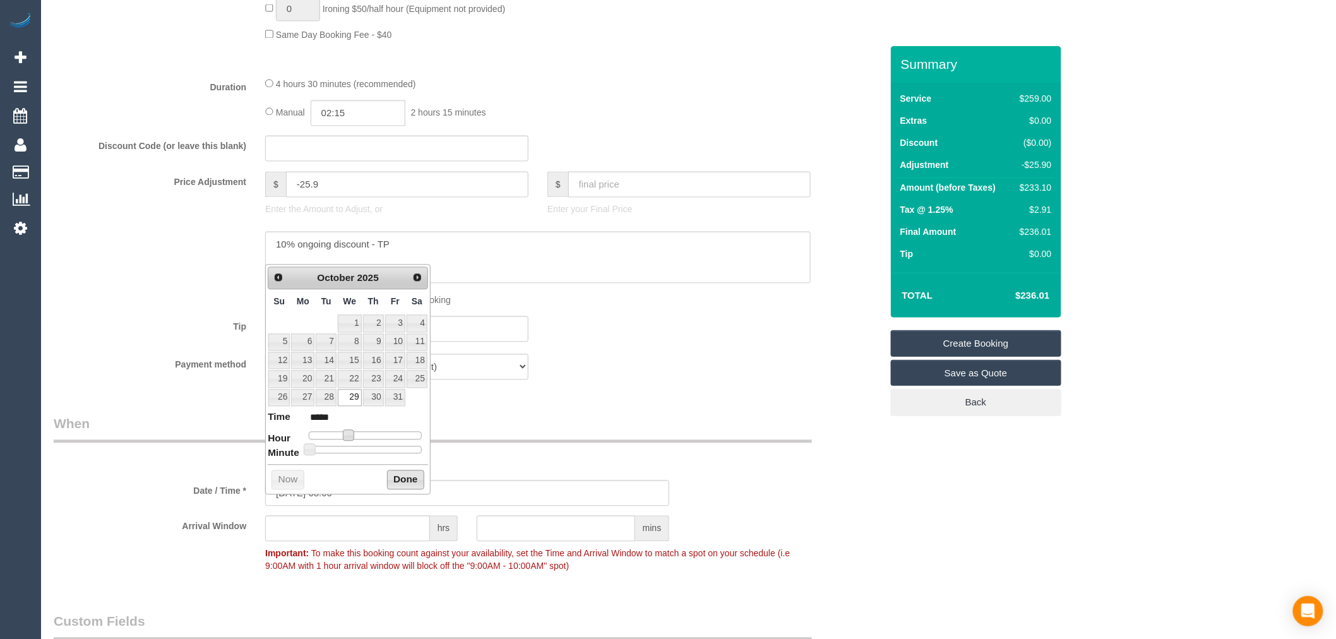
click at [411, 482] on button "Done" at bounding box center [405, 481] width 37 height 20
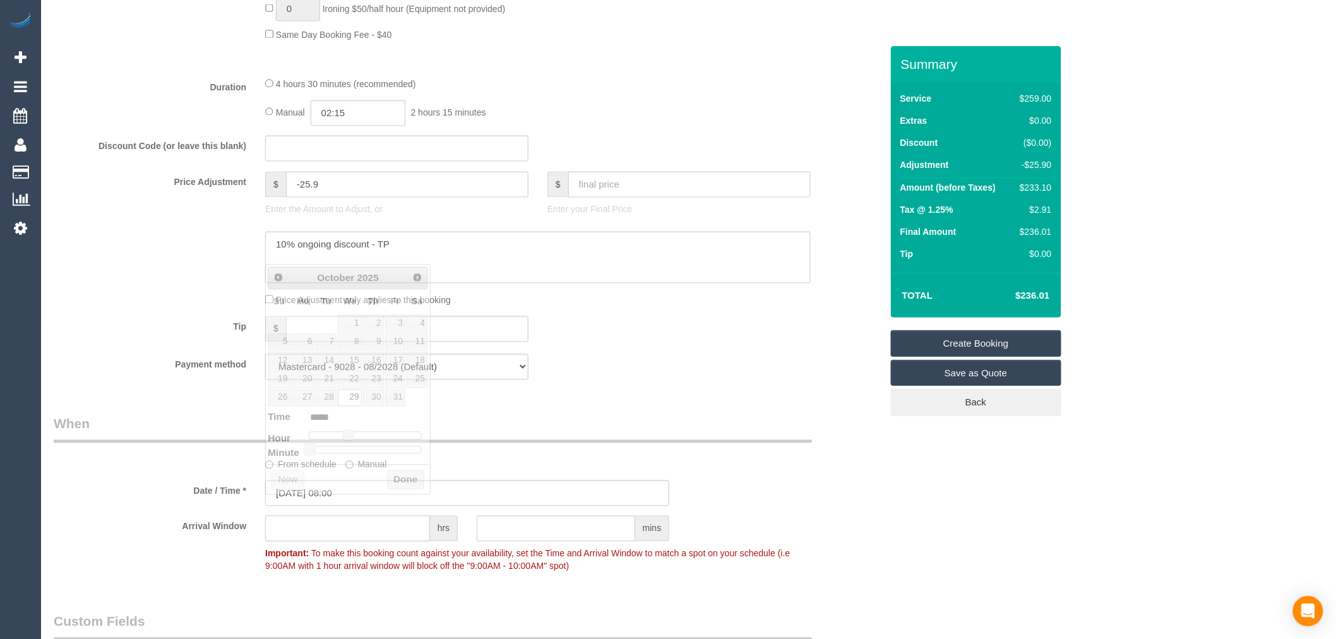
click at [375, 542] on input "text" at bounding box center [347, 529] width 165 height 26
type input "2"
click at [227, 471] on div "From schedule Manual" at bounding box center [467, 443] width 847 height 56
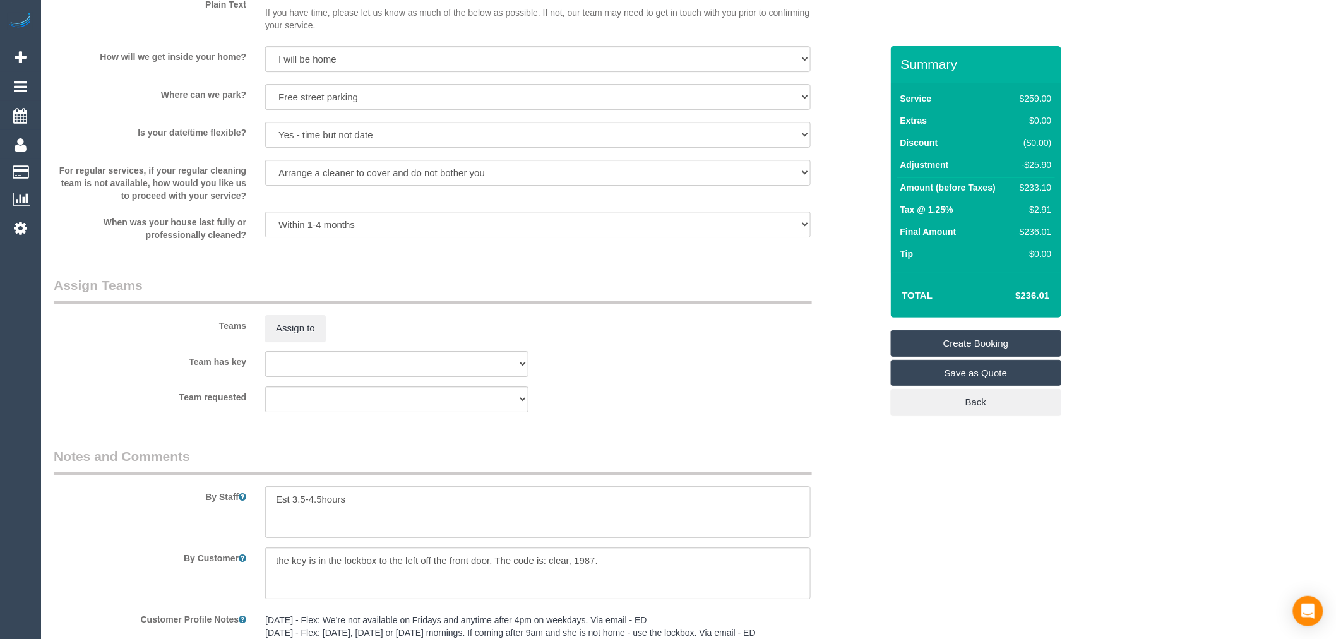
scroll to position [1856, 0]
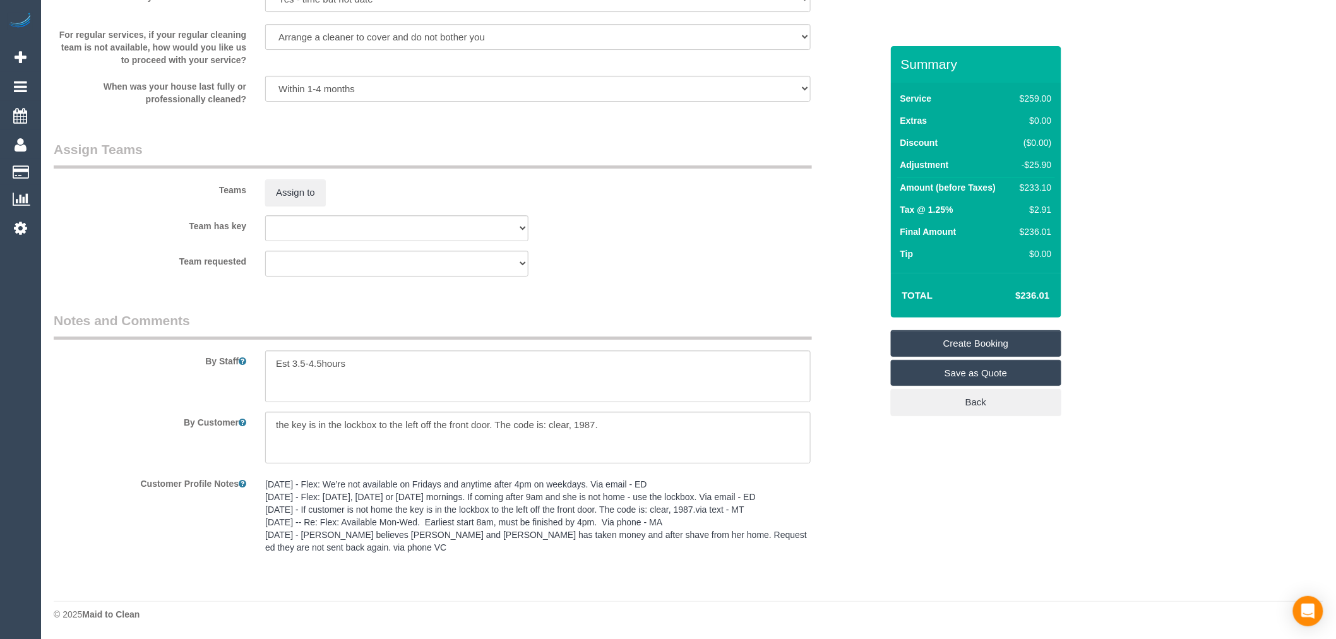
click at [1008, 345] on link "Create Booking" at bounding box center [976, 343] width 171 height 27
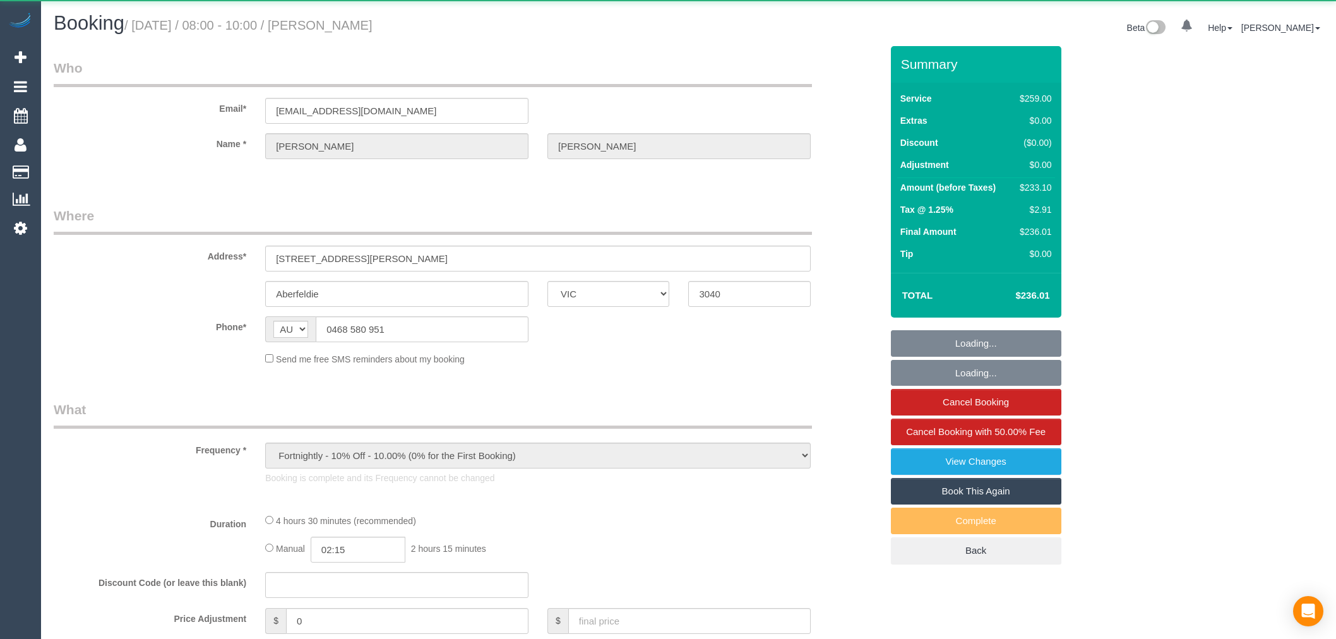
select select "VIC"
select select "string:stripe-pm_1RRLi82GScqysDRVqAC9r2zf"
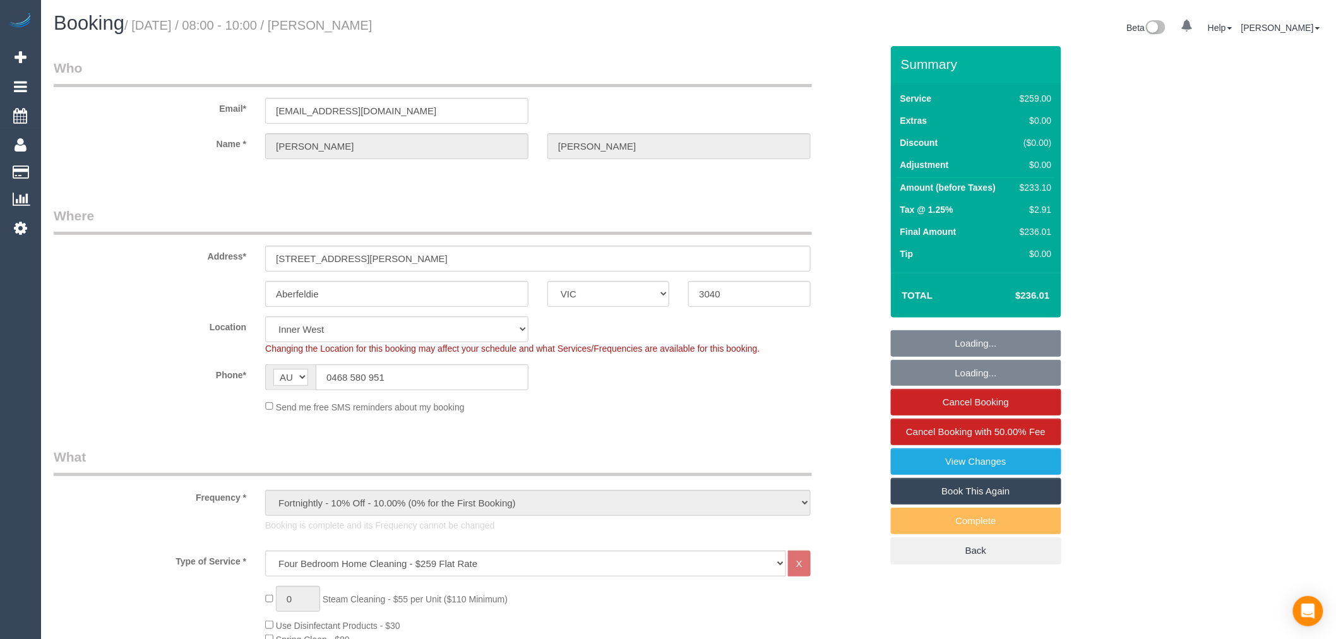
select select "object:790"
select select "number:28"
select select "number:14"
select select "number:19"
select select "number:24"
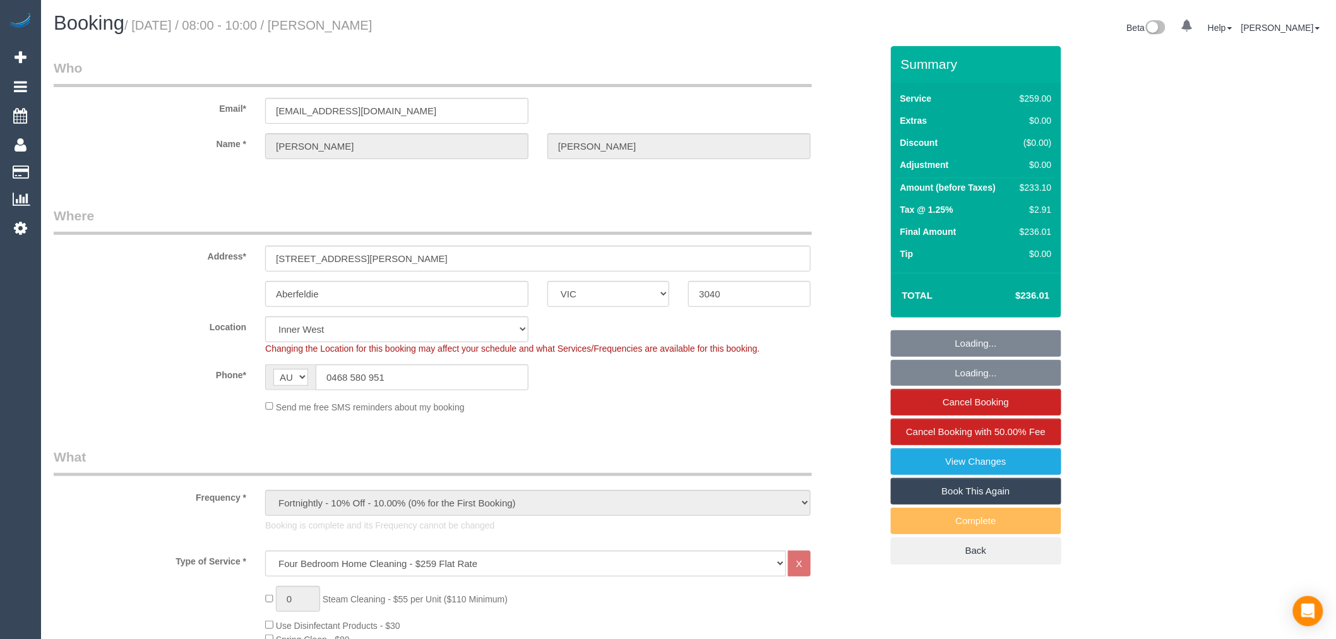
select select "number:33"
select select "number:13"
select select "spot1"
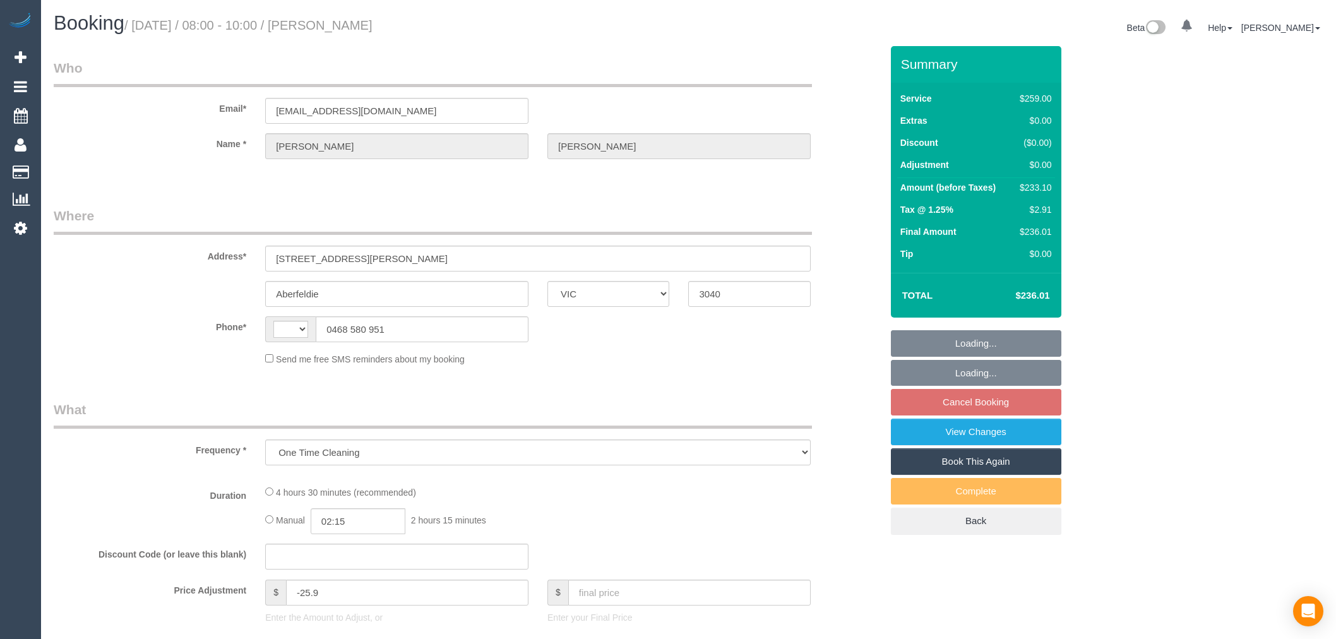
select select "VIC"
select select "string:stripe-pm_1RRLi82GScqysDRVqAC9r2zf"
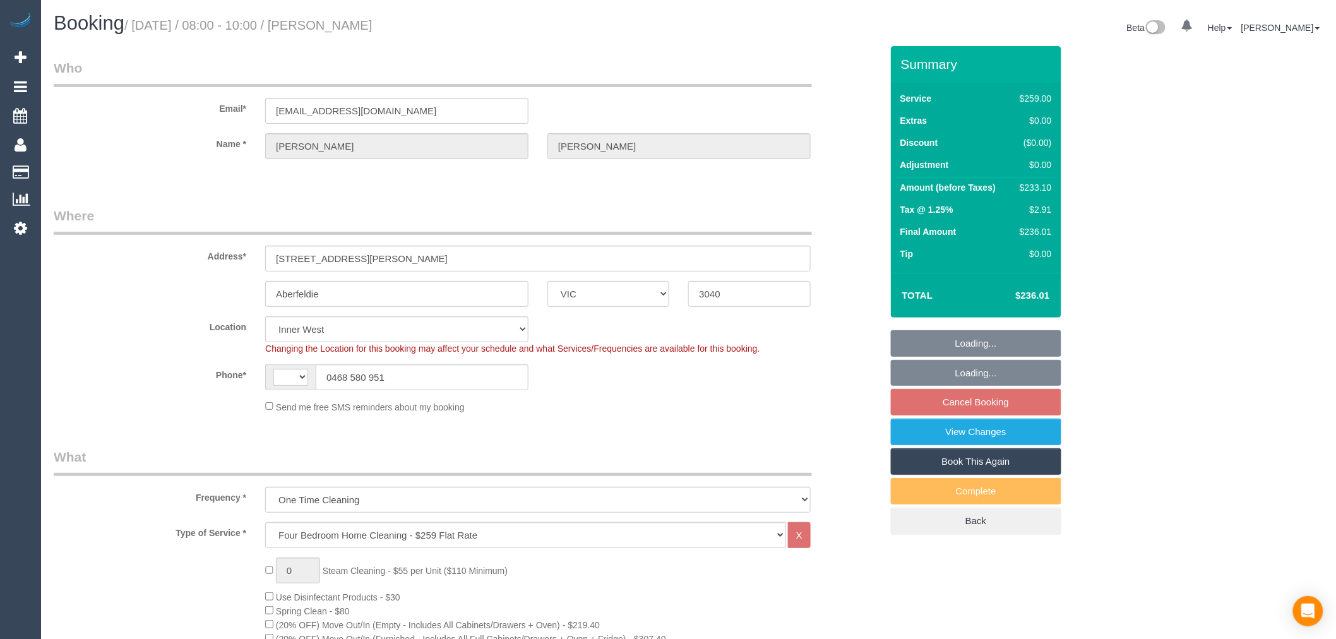
select select "object:771"
select select "string:AU"
select select "number:28"
select select "number:14"
select select "number:19"
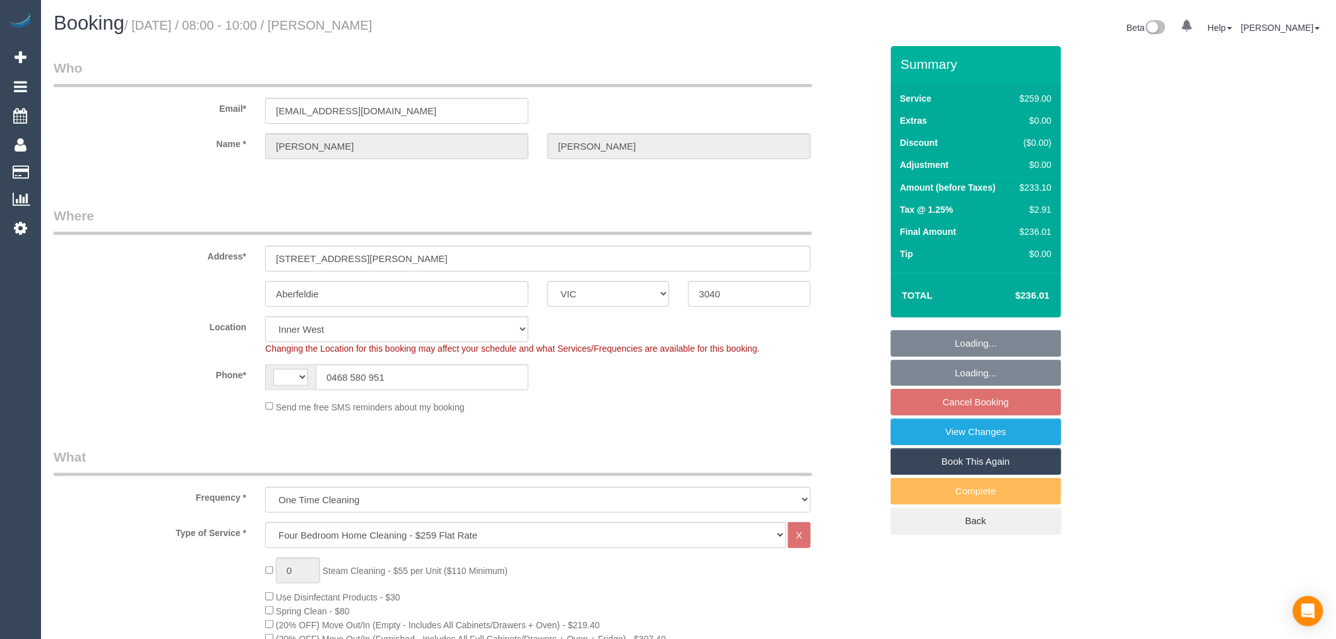
select select "number:24"
select select "number:33"
select select "number:13"
select select "spot2"
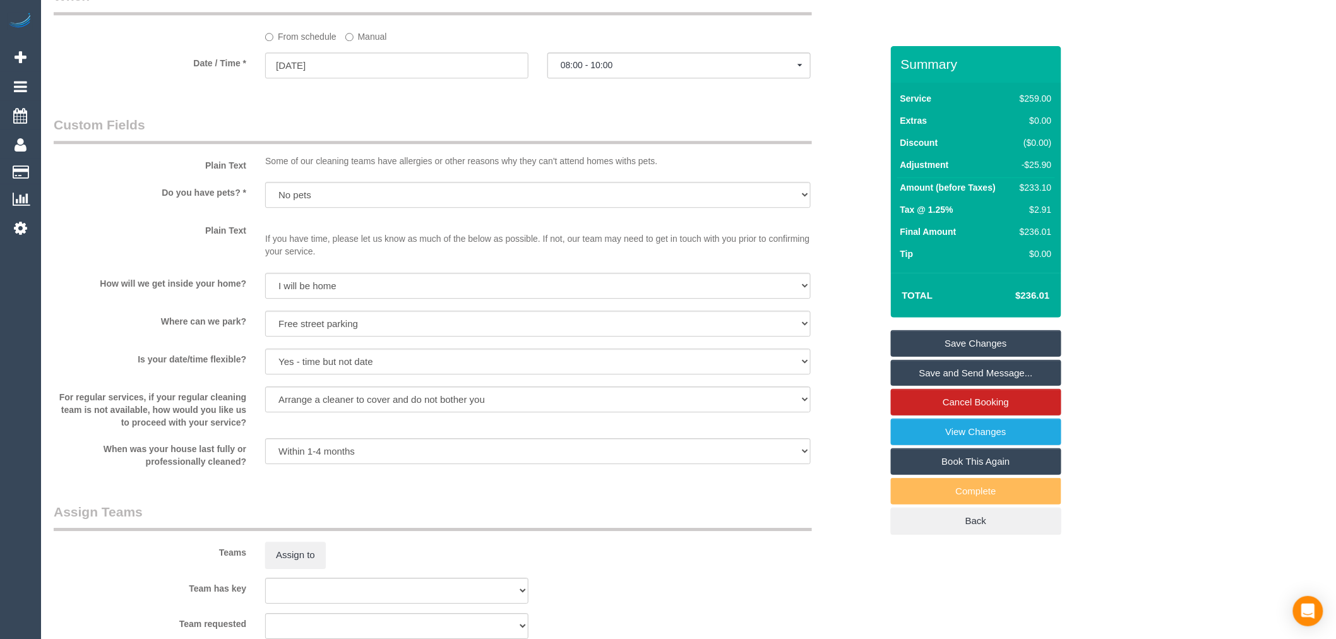
scroll to position [1844, 0]
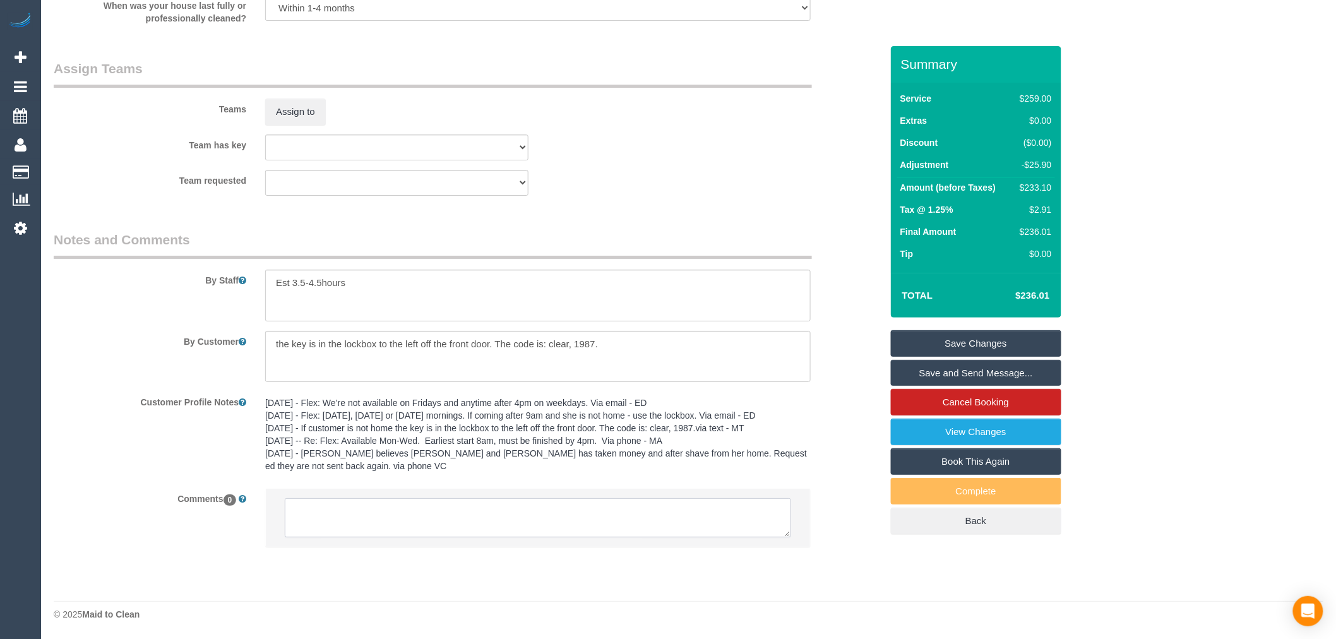
click at [381, 519] on textarea at bounding box center [538, 517] width 507 height 39
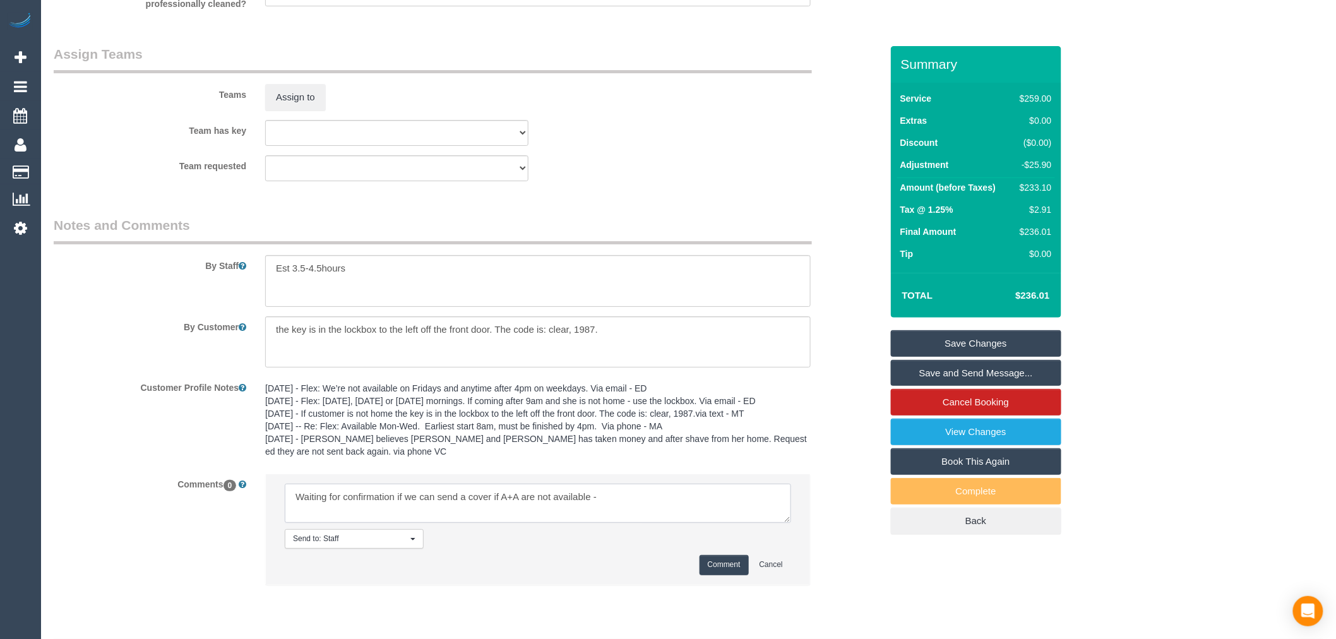
paste textarea "cnv_q192rnz"
type textarea "Waiting for confirmation if we can send a cover if A+A are not available - cnv_…"
click at [735, 571] on button "Comment" at bounding box center [724, 565] width 49 height 20
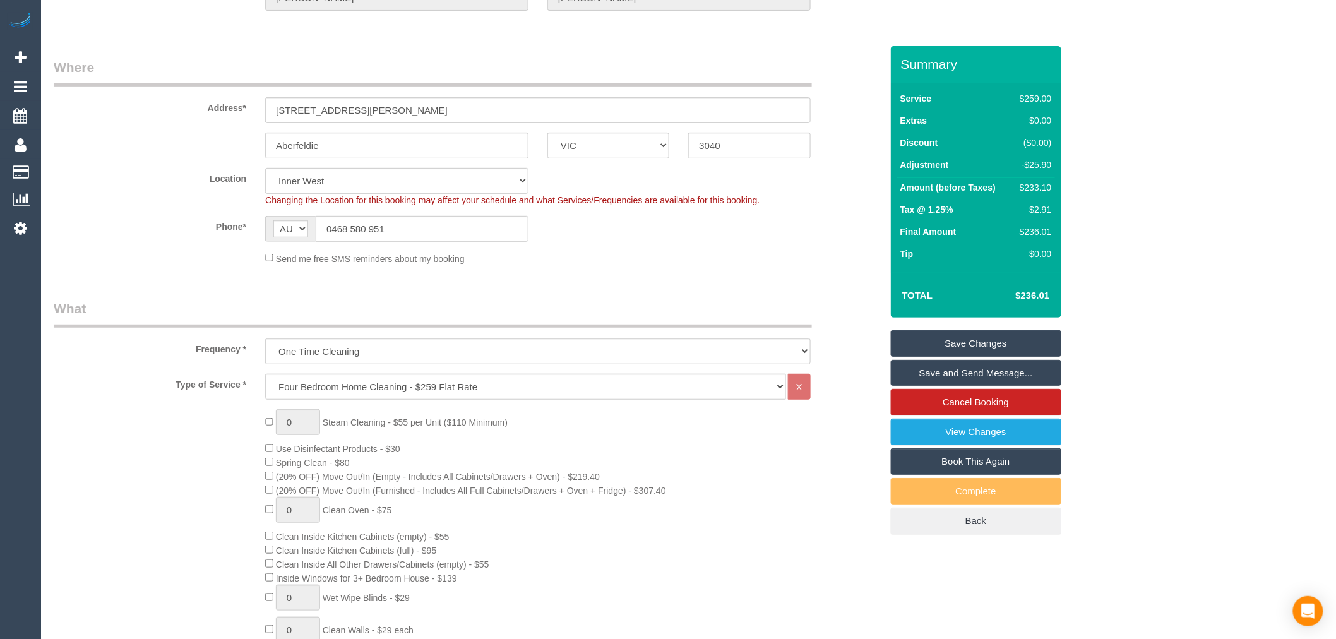
scroll to position [0, 0]
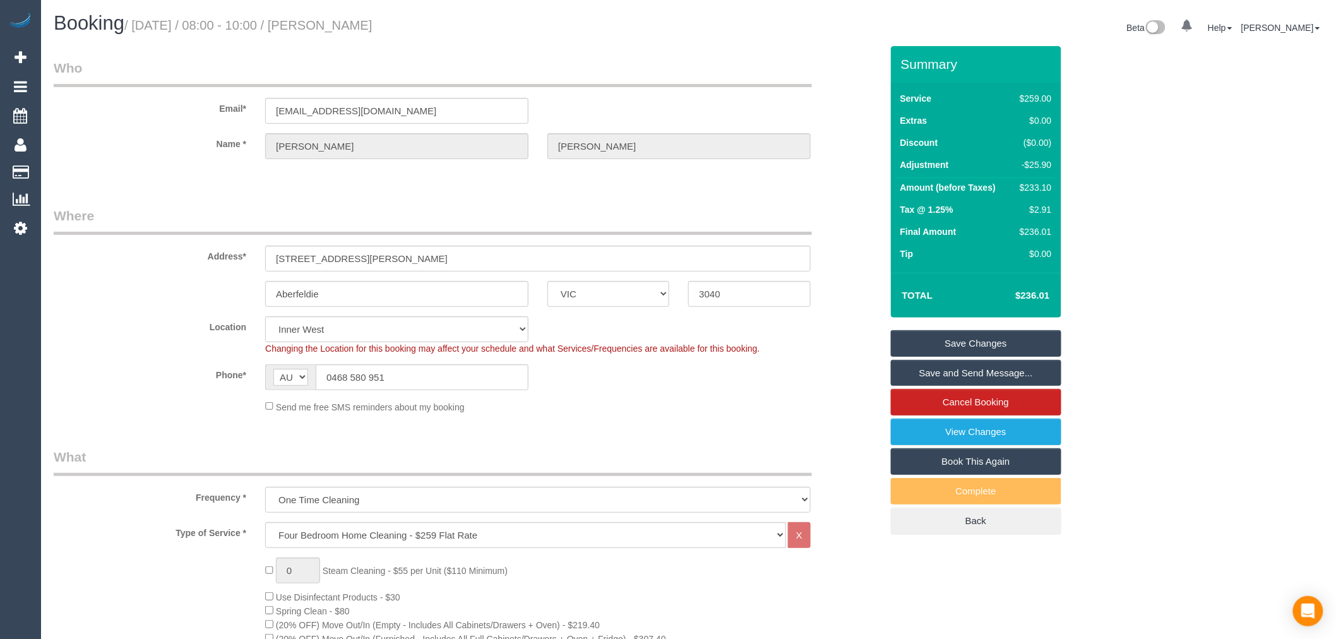
click at [352, 32] on small "/ October 29, 2025 / 08:00 - 10:00 / Fiona O'Kelly" at bounding box center [248, 25] width 248 height 14
copy small "Fiona"
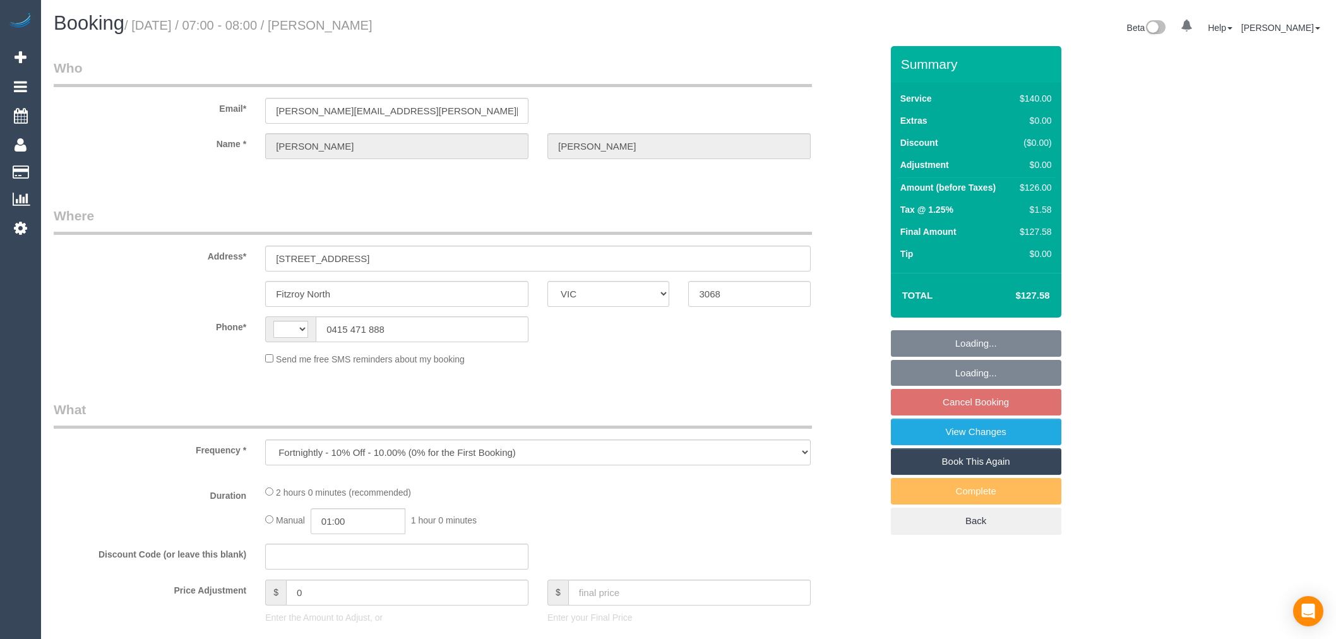
select select "VIC"
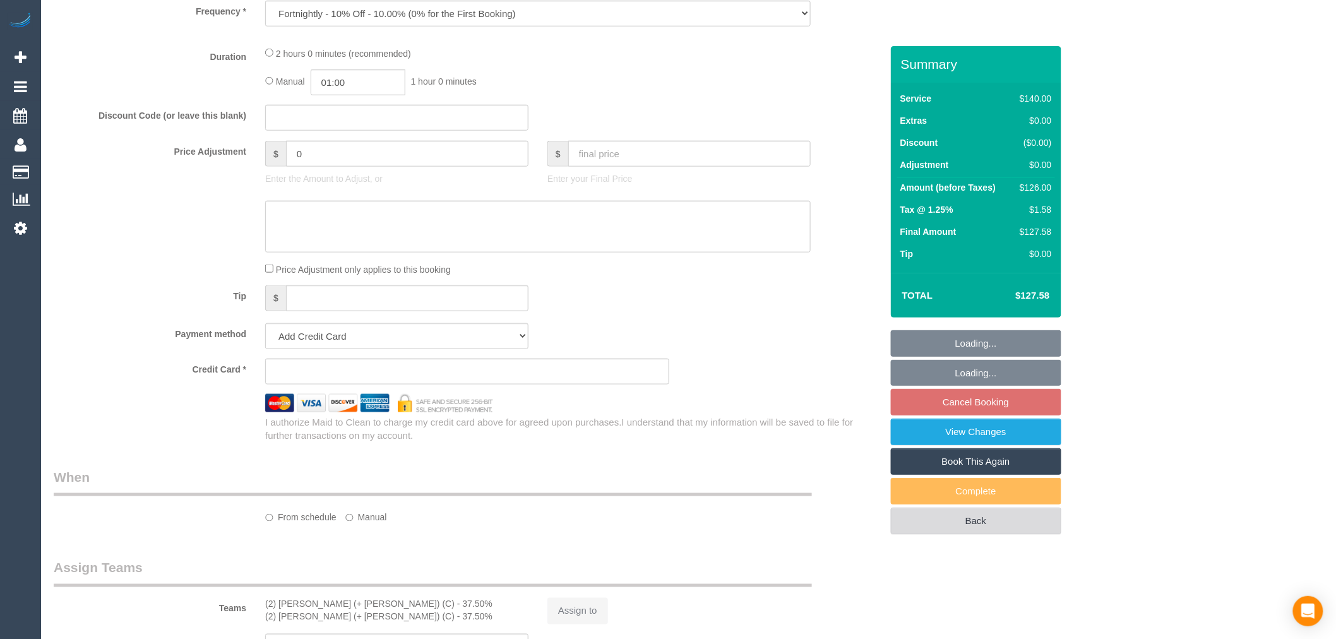
select select "object:711"
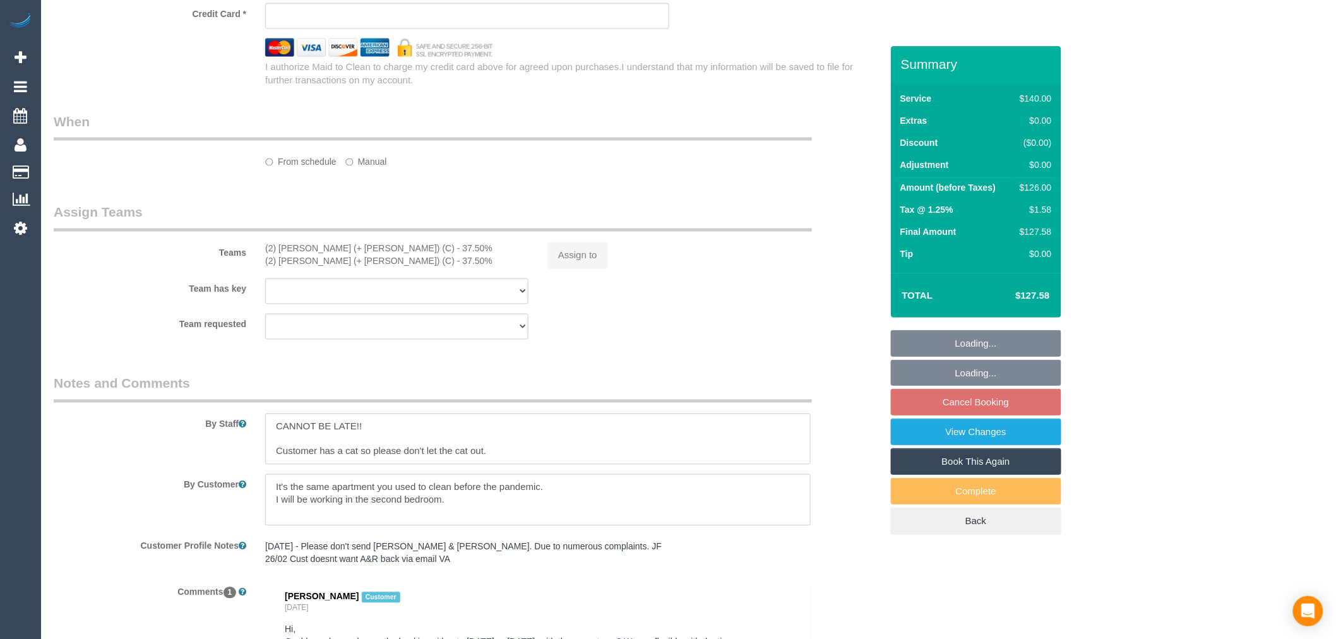
select select "string:AU"
select select "number:29"
select select "number:14"
select select "number:19"
select select "number:24"
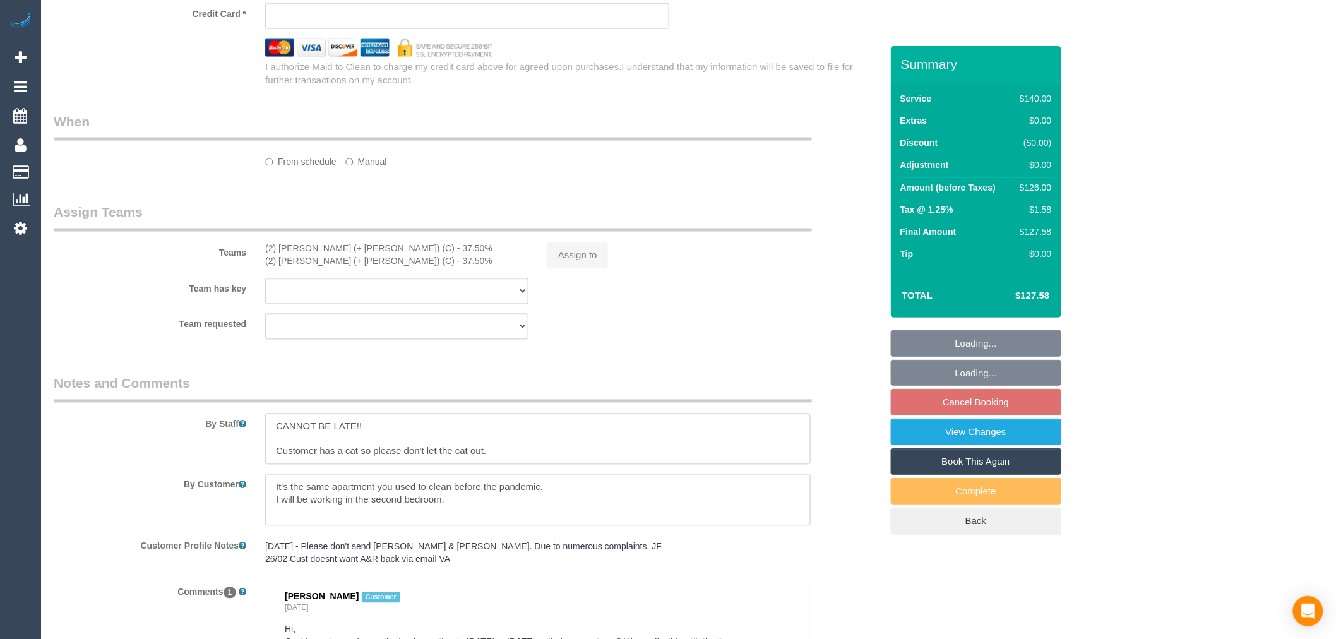
select select "number:34"
select select "number:11"
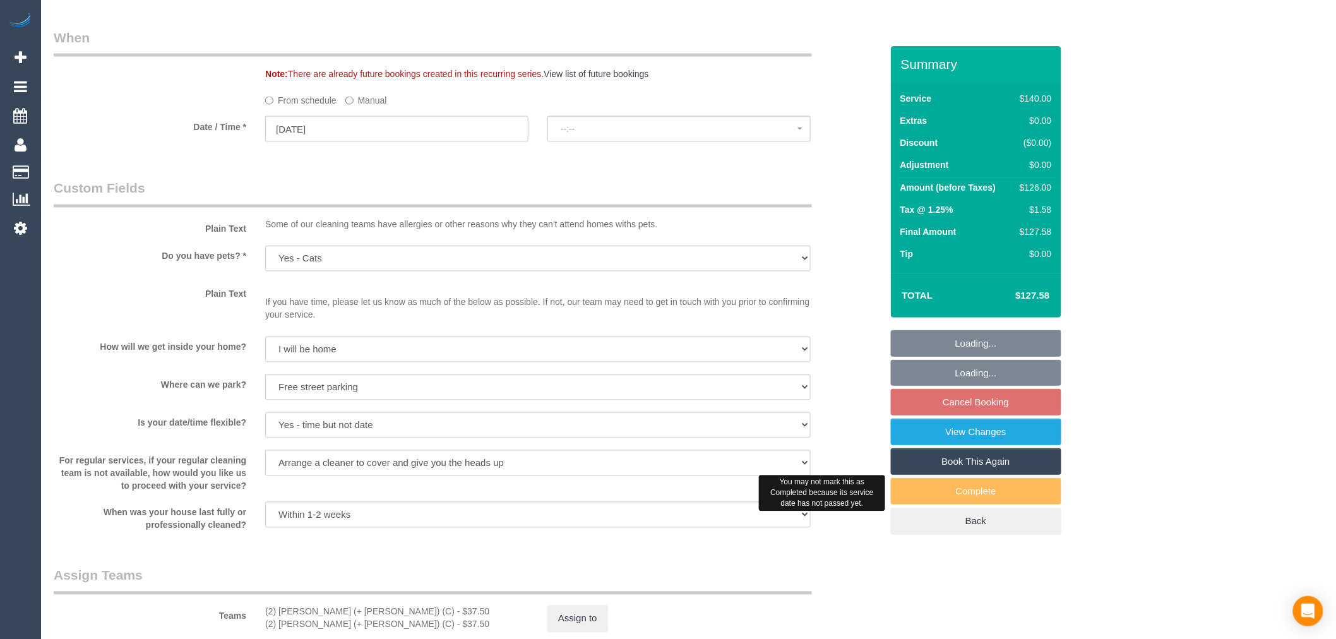
select select "string:stripe-pm_1Mu3YO2GScqysDRVUpuWJ8Cg"
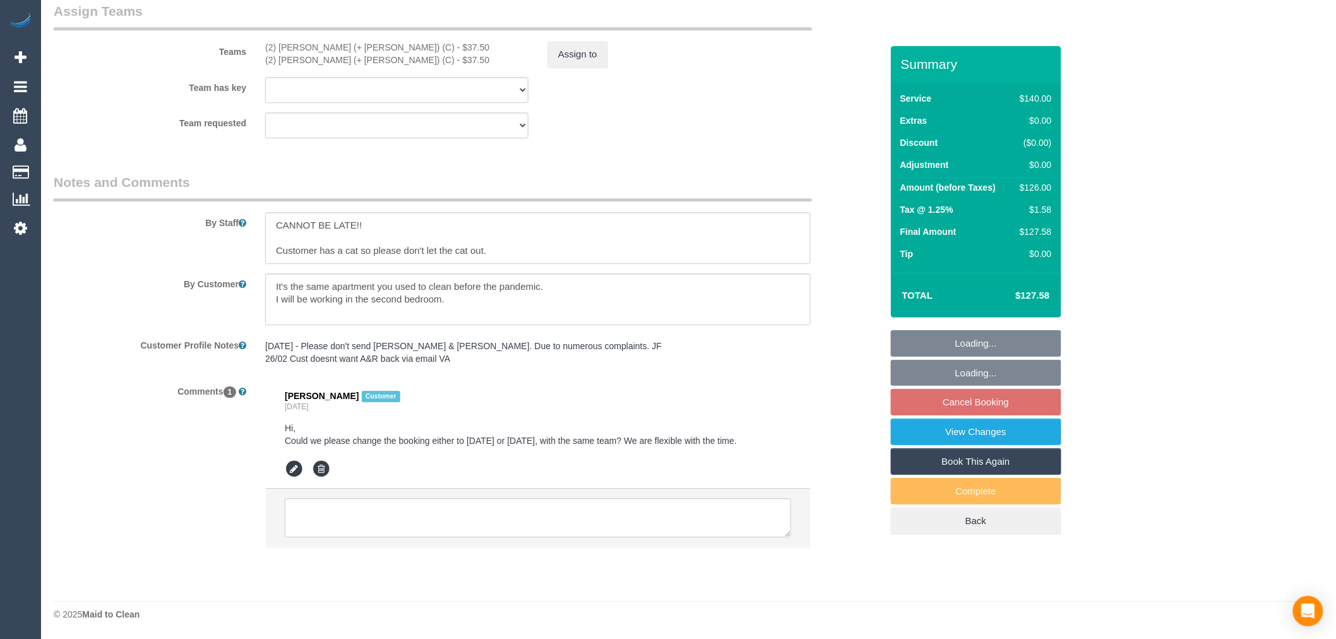
select select "spot1"
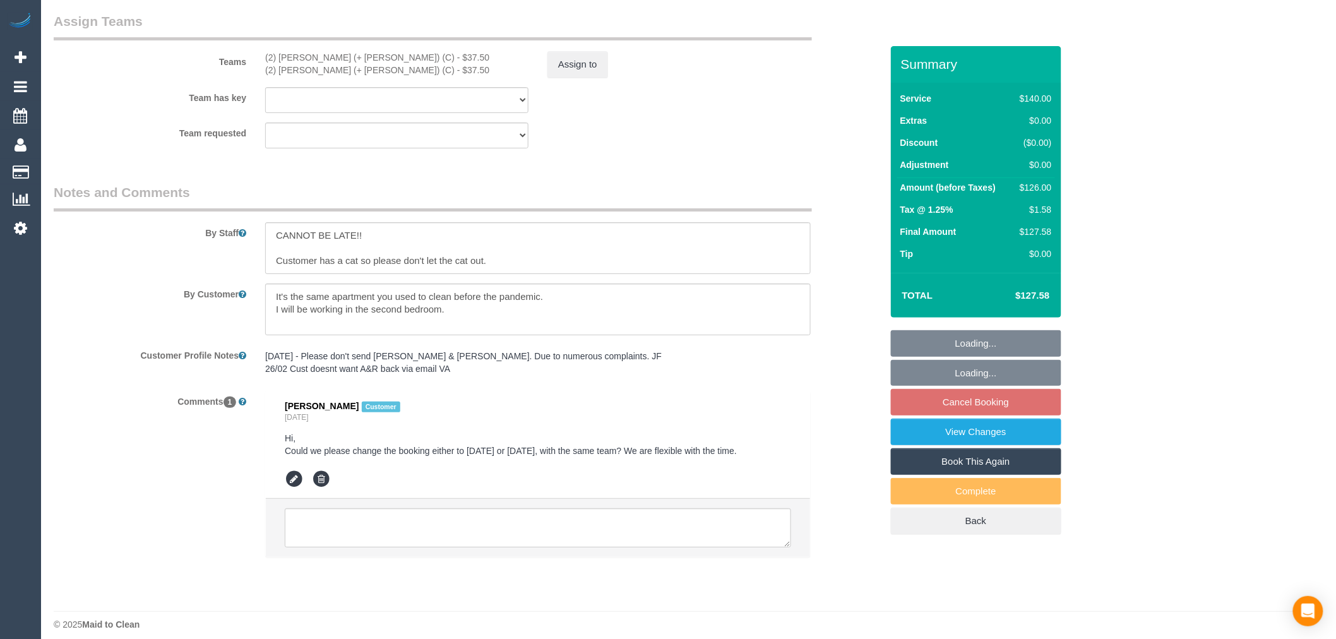
scroll to position [1883, 0]
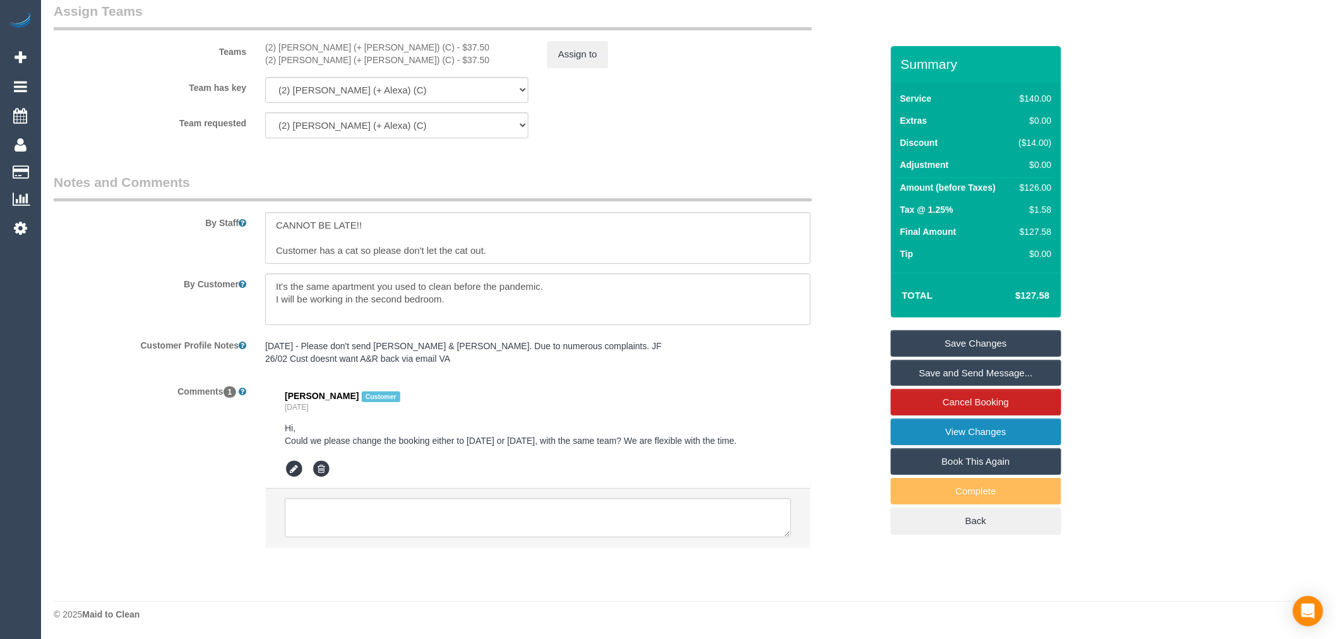
click at [964, 430] on link "View Changes" at bounding box center [976, 432] width 171 height 27
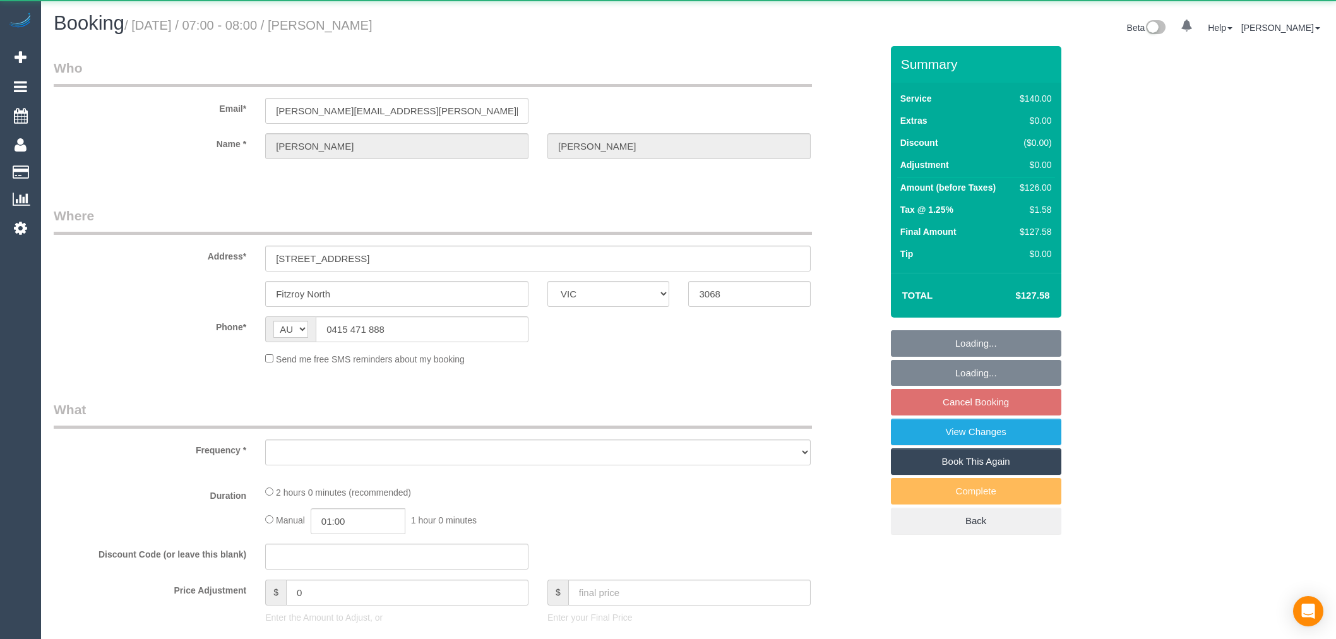
select select "VIC"
select select "object:555"
select select "string:stripe-pm_1Mu3YO2GScqysDRVUpuWJ8Cg"
select select "number:29"
select select "number:14"
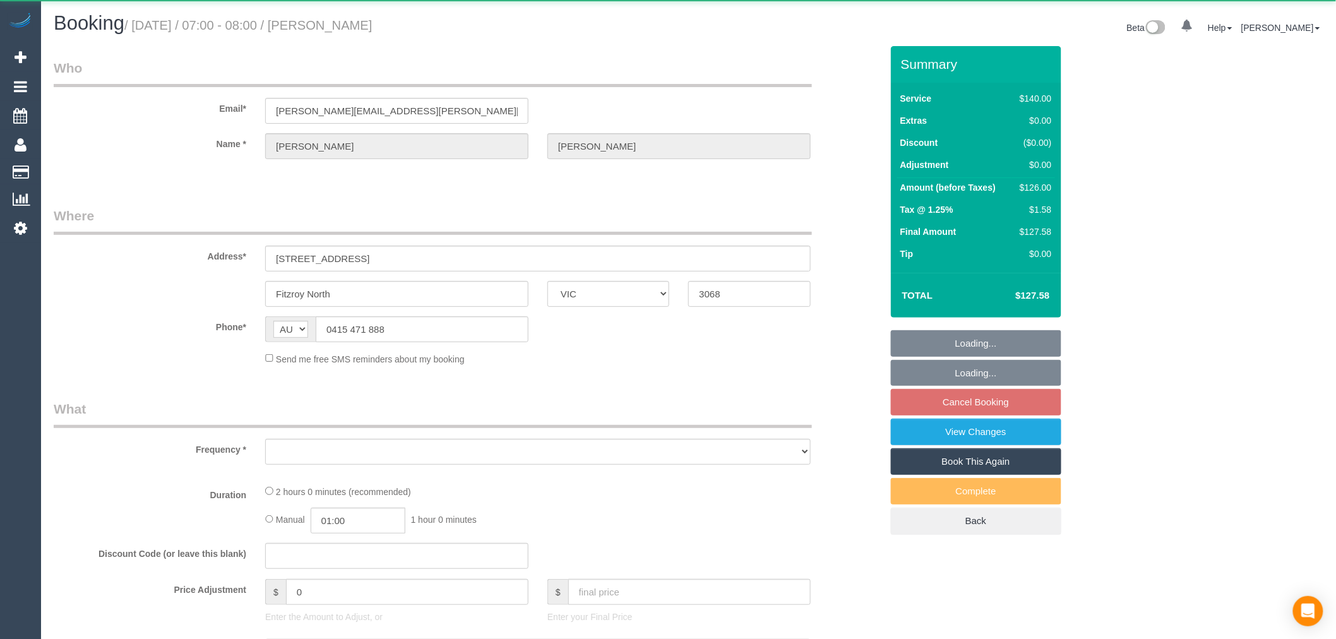
select select "number:19"
select select "number:24"
select select "number:34"
select select "number:11"
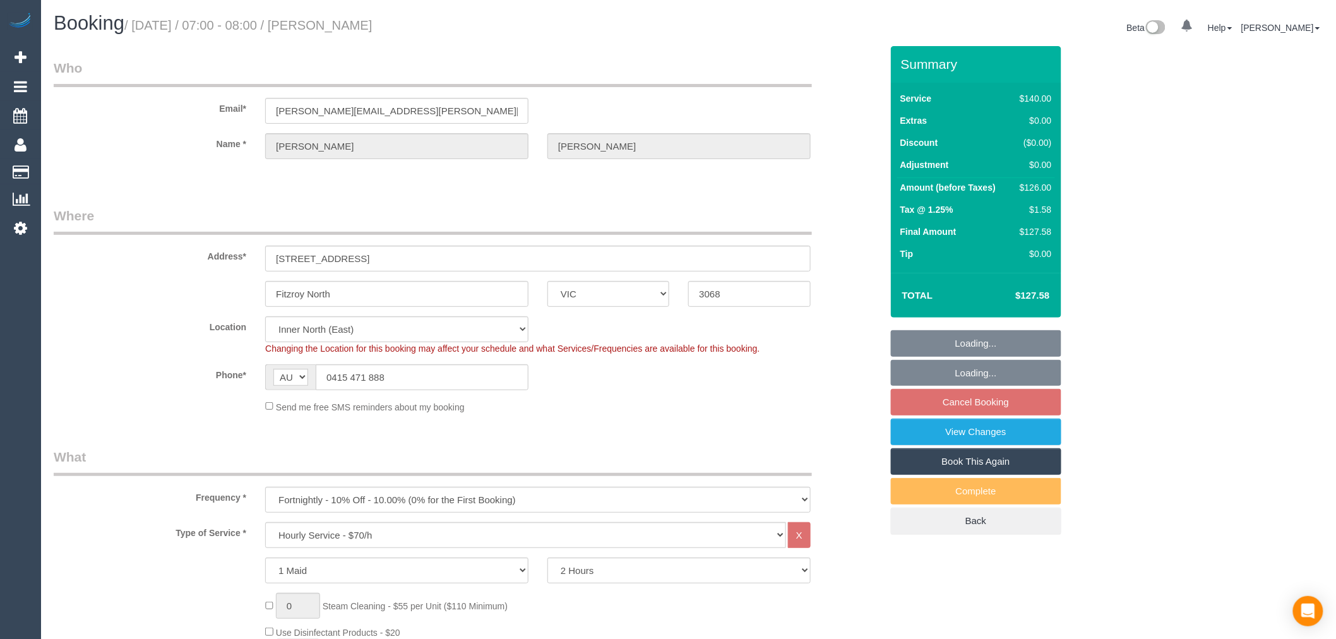
select select "object:872"
select select "spot1"
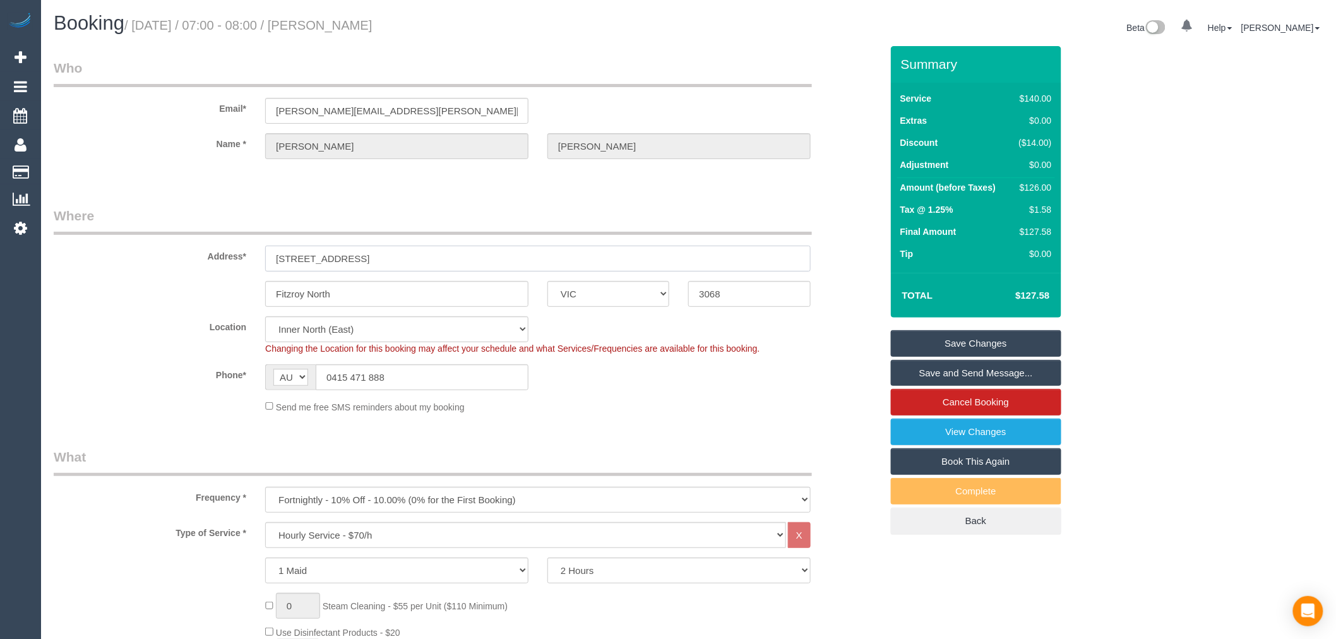
drag, startPoint x: 419, startPoint y: 256, endPoint x: 189, endPoint y: 244, distance: 229.6
click at [189, 244] on div "Address* [STREET_ADDRESS]" at bounding box center [467, 239] width 847 height 65
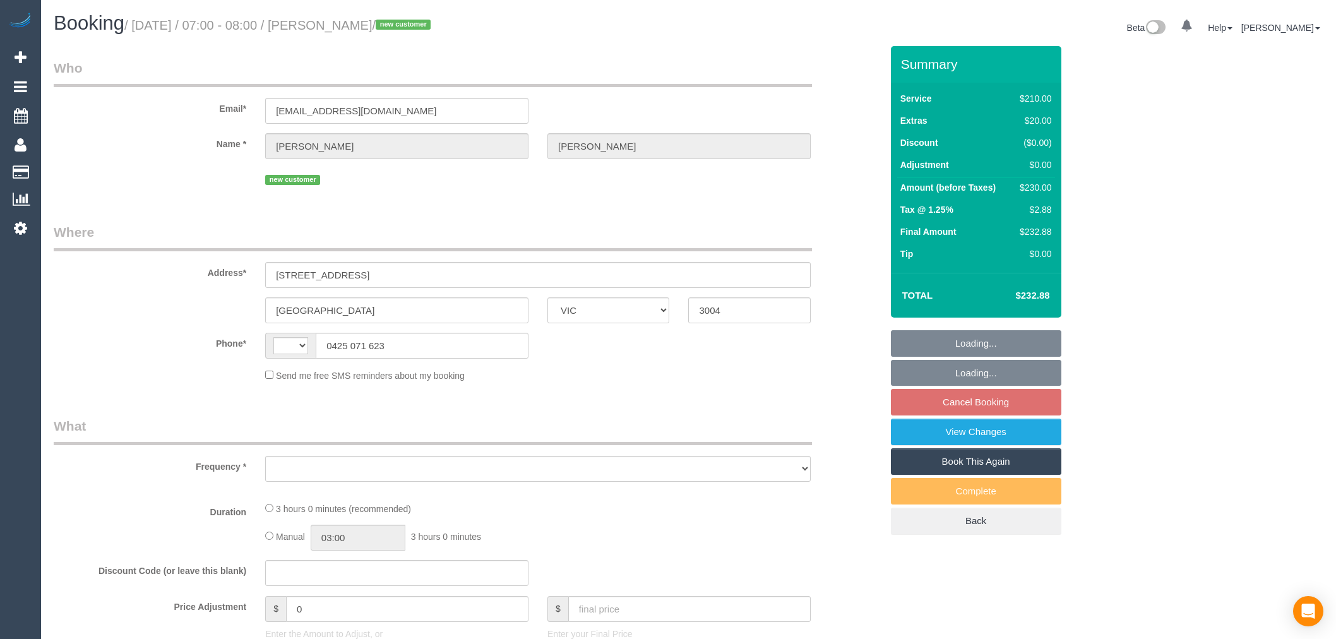
select select "VIC"
select select "string:AU"
select select "string:stripe-pm_1SCVDP2GScqysDRVHd24KDTA"
select select "180"
select select "number:28"
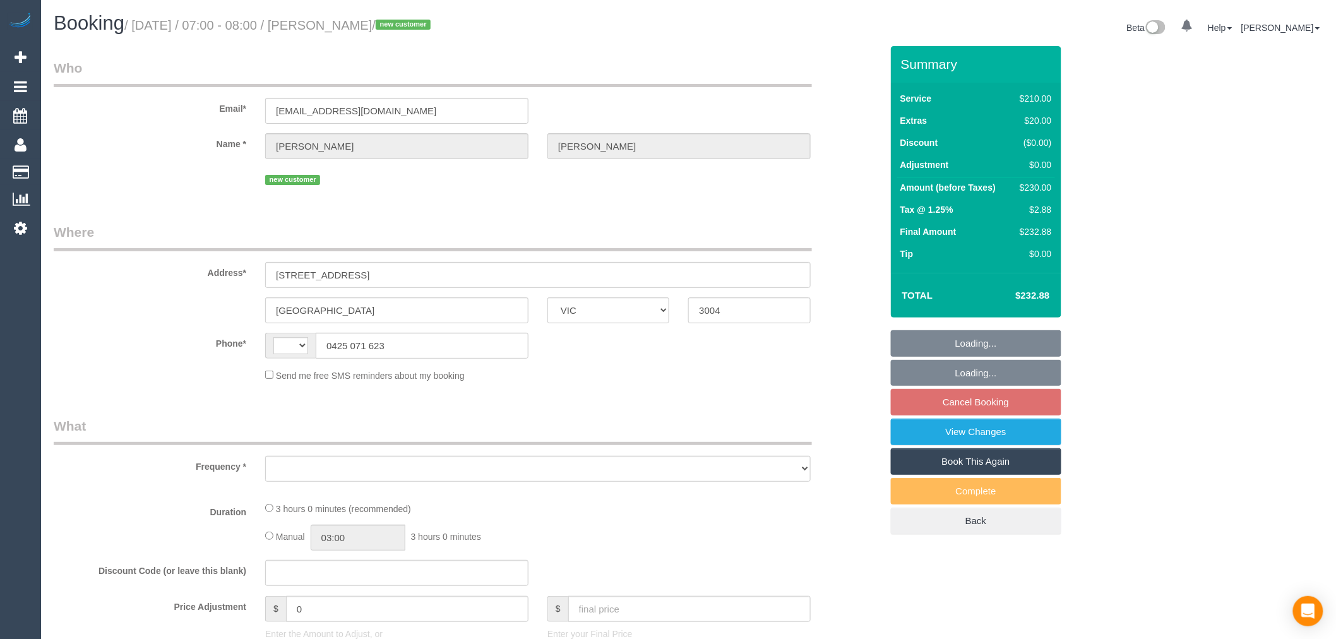
select select "number:14"
select select "number:20"
select select "number:25"
select select "number:26"
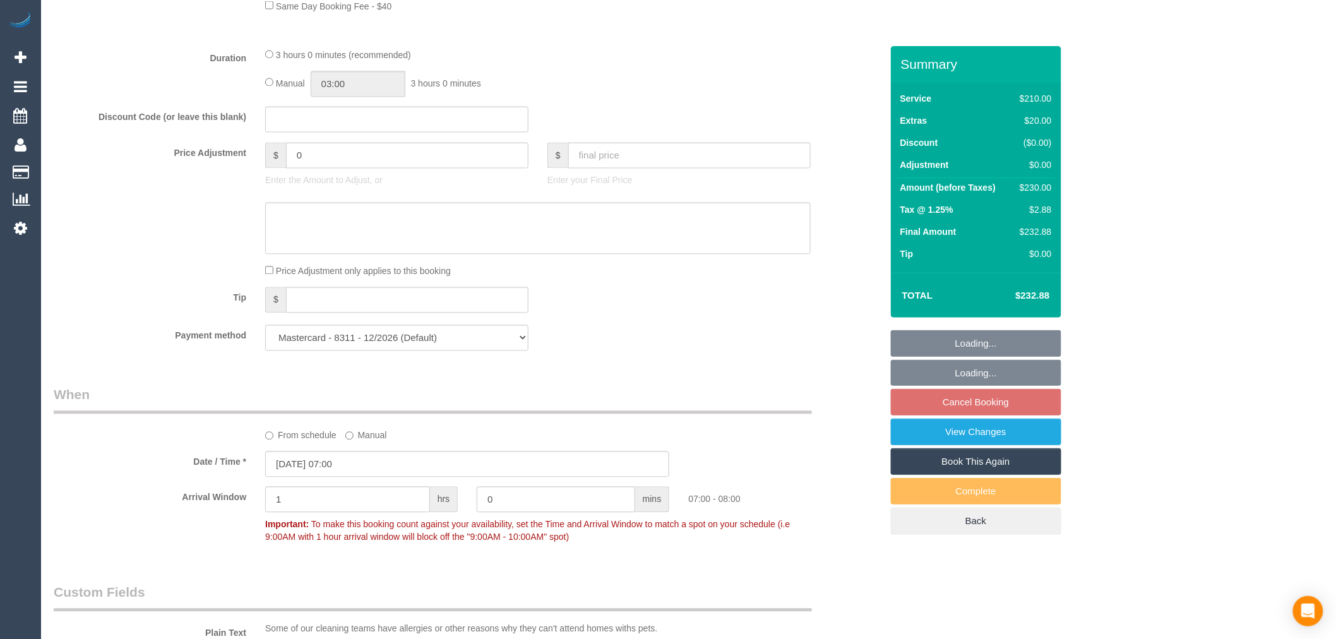
select select "object:868"
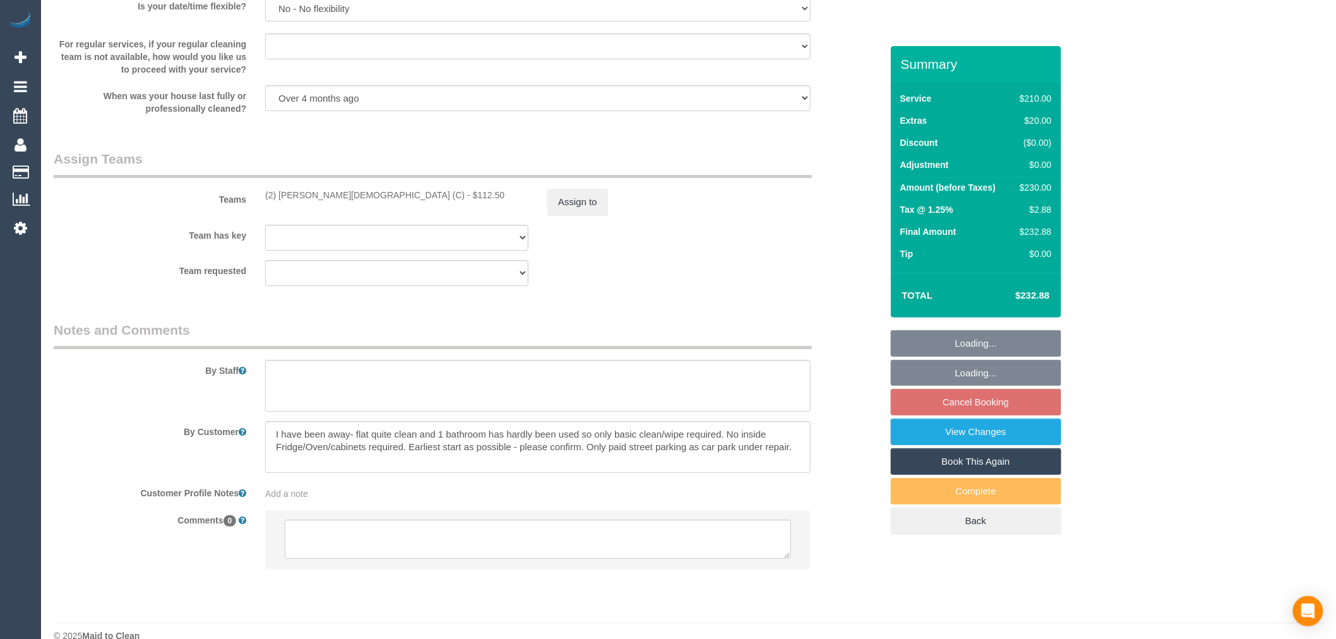
scroll to position [1822, 0]
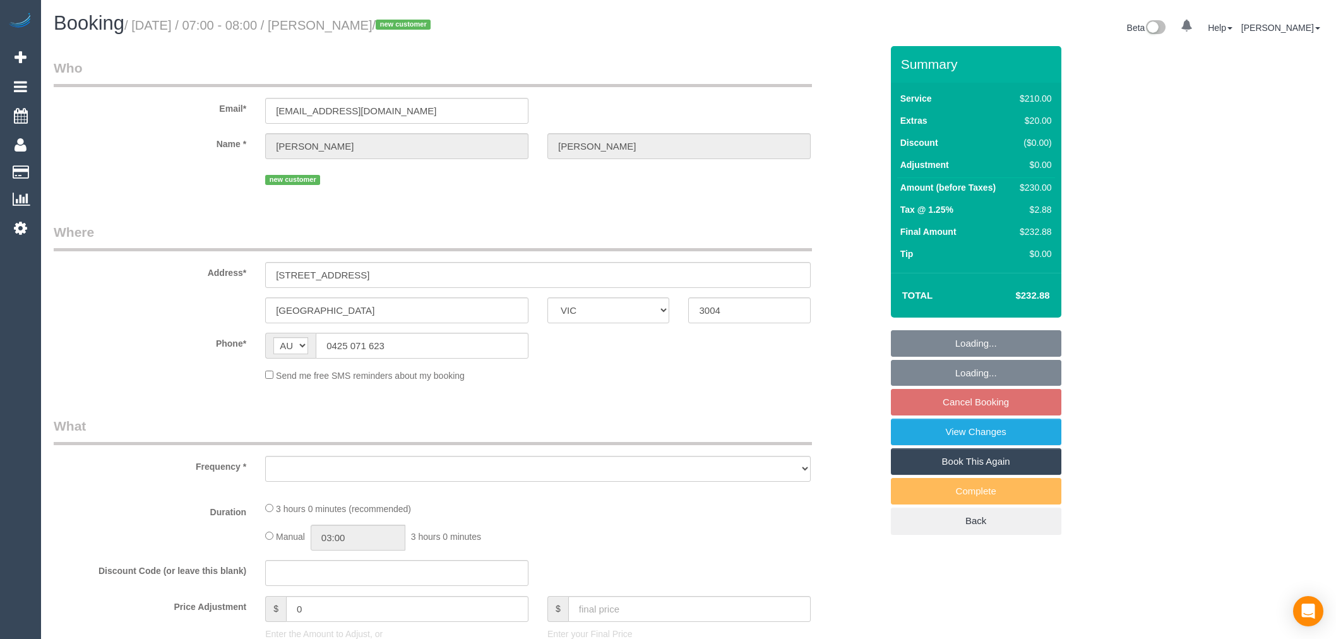
select select "VIC"
select select "object:537"
select select "string:stripe-pm_1SCVDP2GScqysDRVHd24KDTA"
select select "180"
select select "number:28"
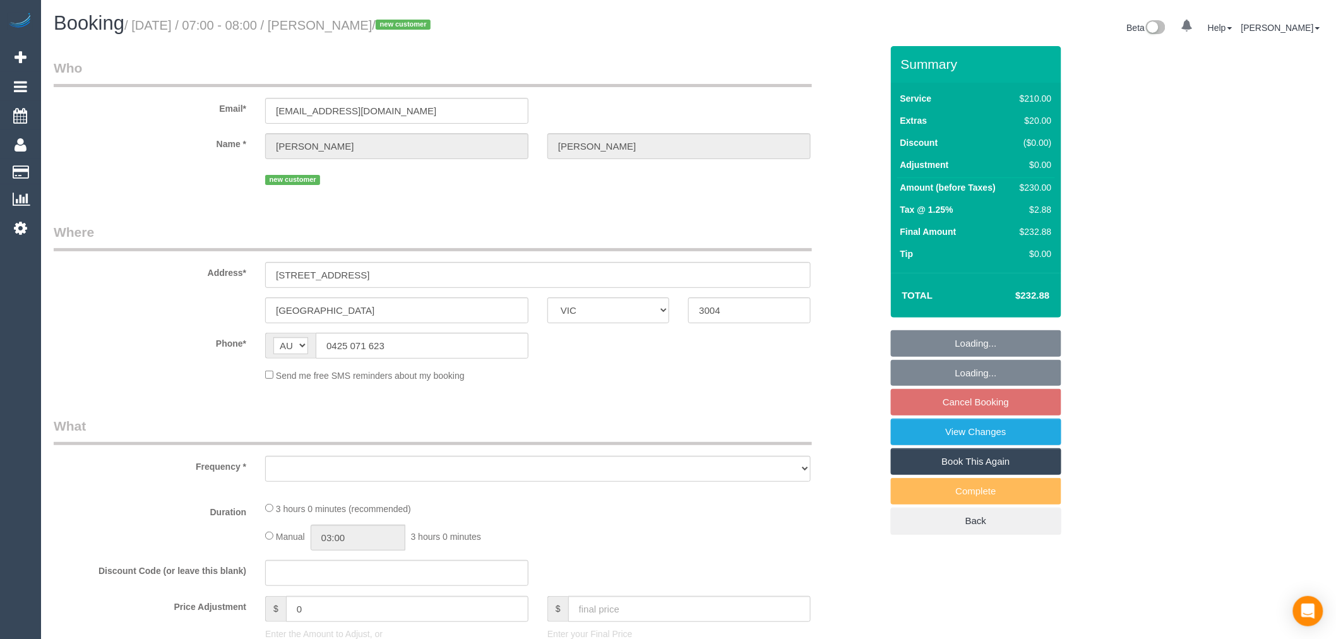
select select "number:14"
select select "number:20"
select select "number:25"
select select "number:26"
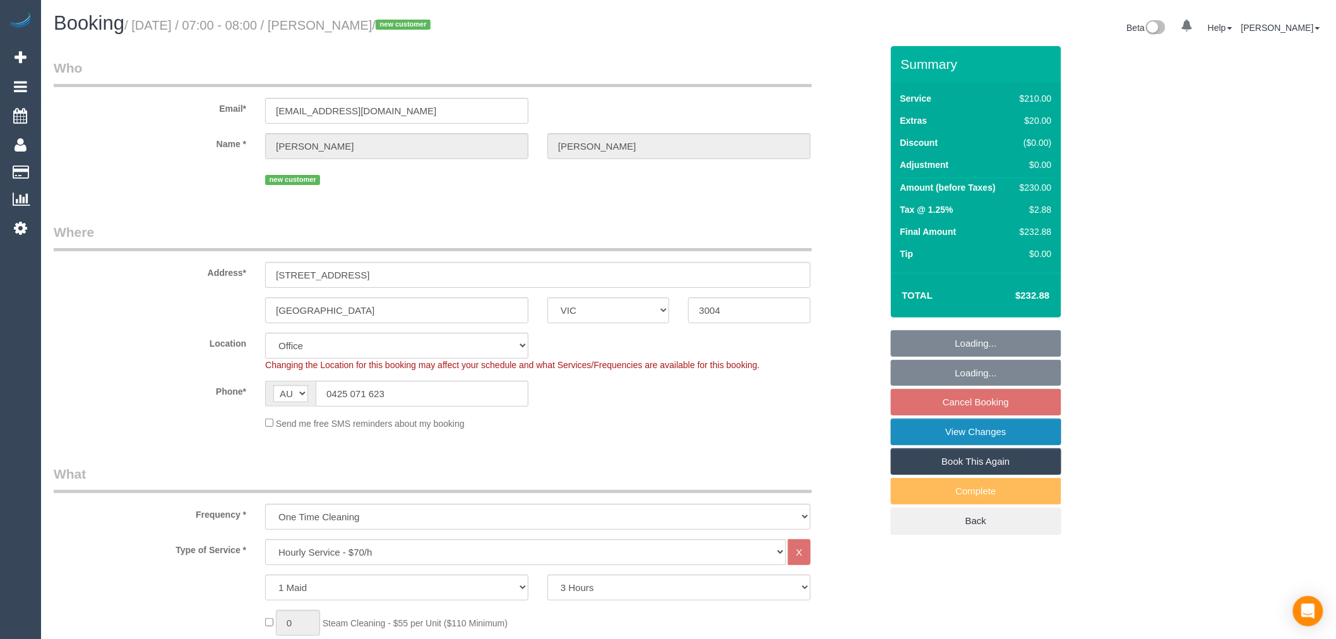
select select "object:854"
click at [1003, 438] on link "View Changes" at bounding box center [976, 432] width 171 height 27
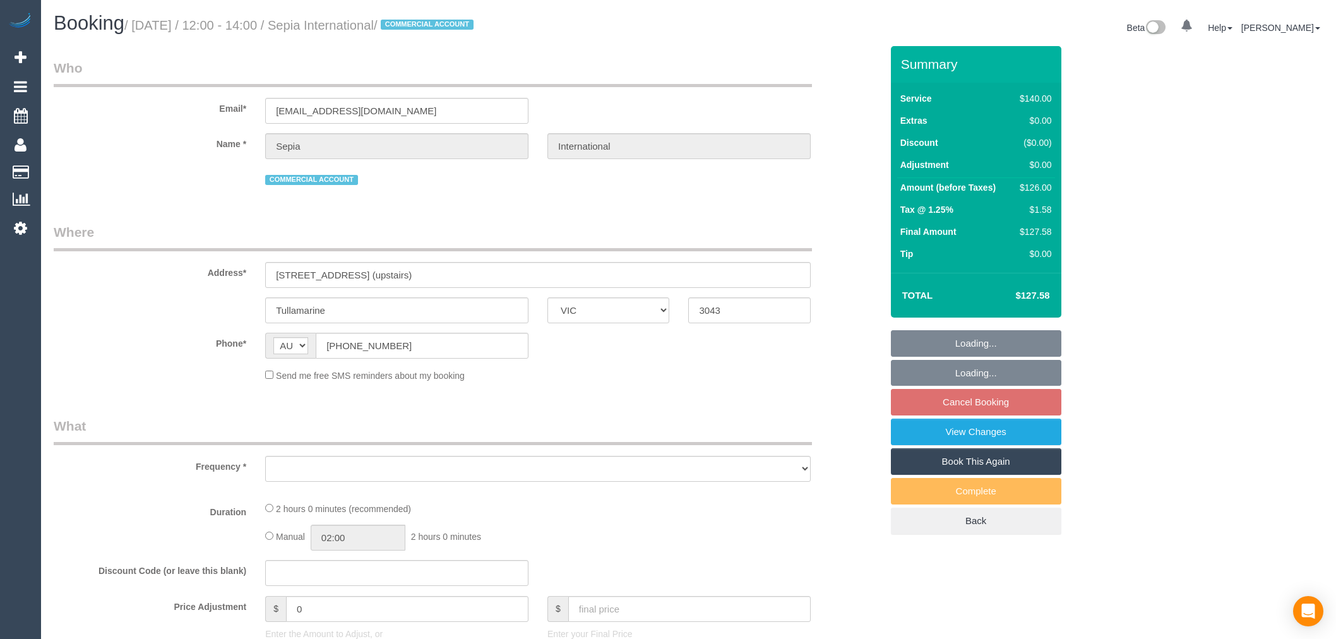
select select "VIC"
select select "string:stripe-pm_1OENoz2GScqysDRVg1Sl849U"
select select "number:28"
select select "number:14"
select select "number:19"
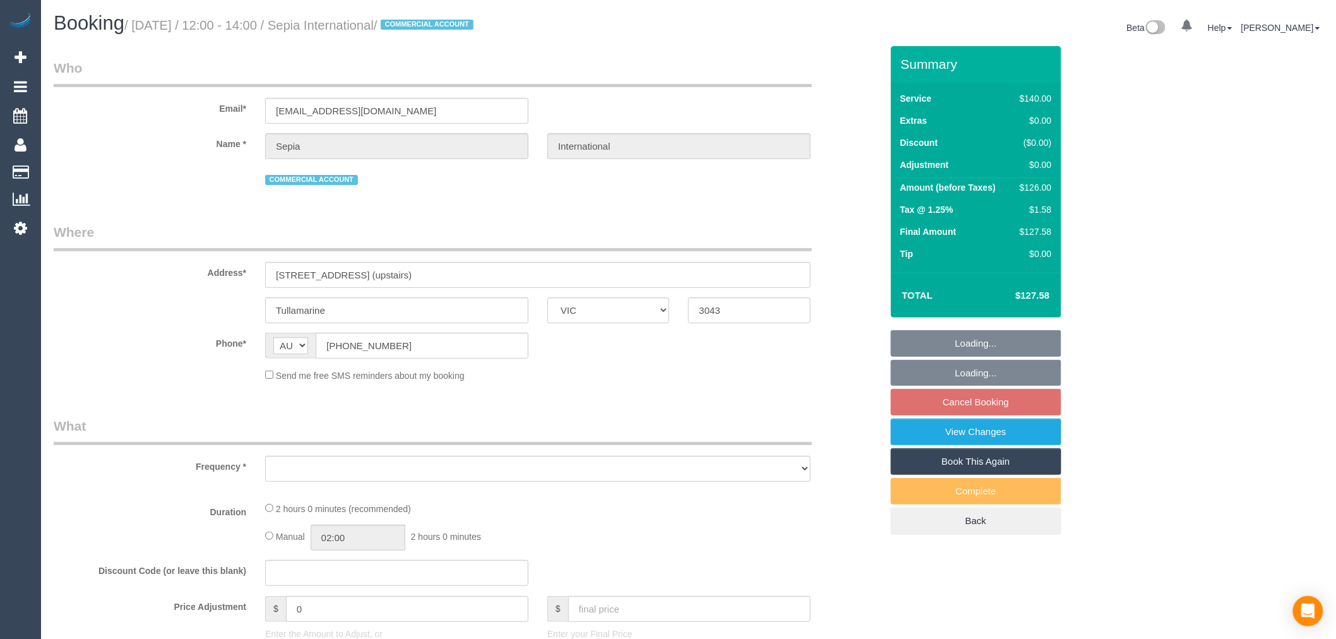
select select "number:36"
select select "number:35"
select select "number:11"
select select "object:1267"
select select "spot4"
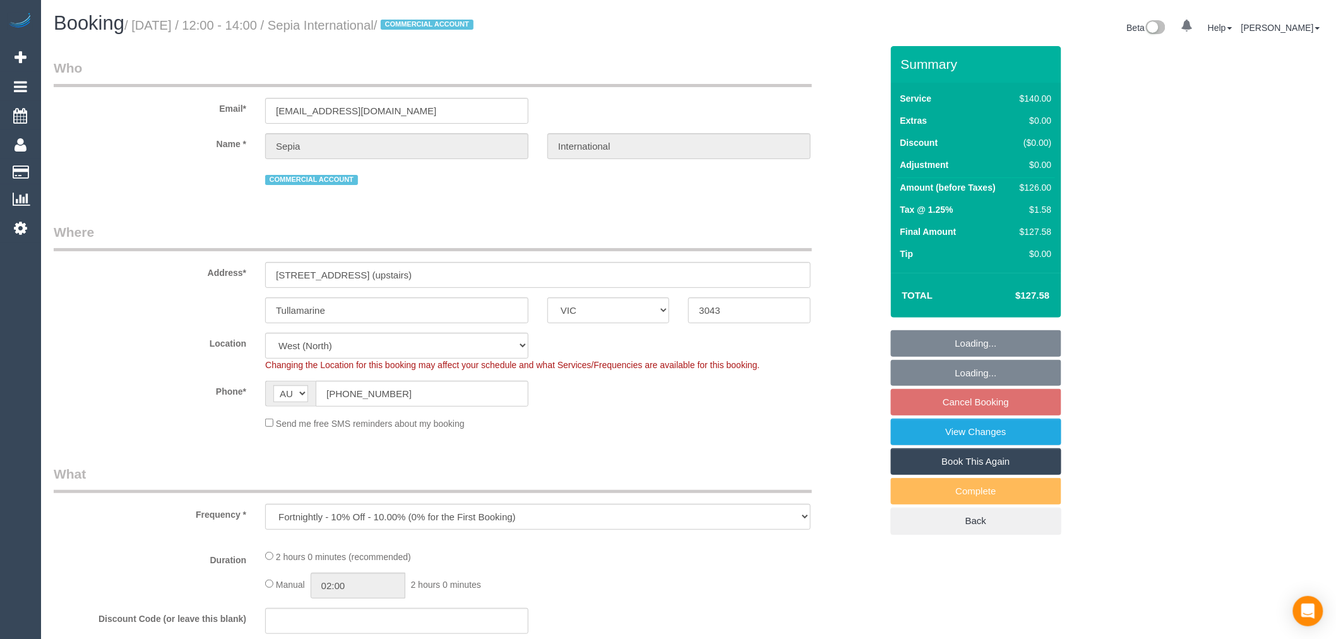
select select "object:1441"
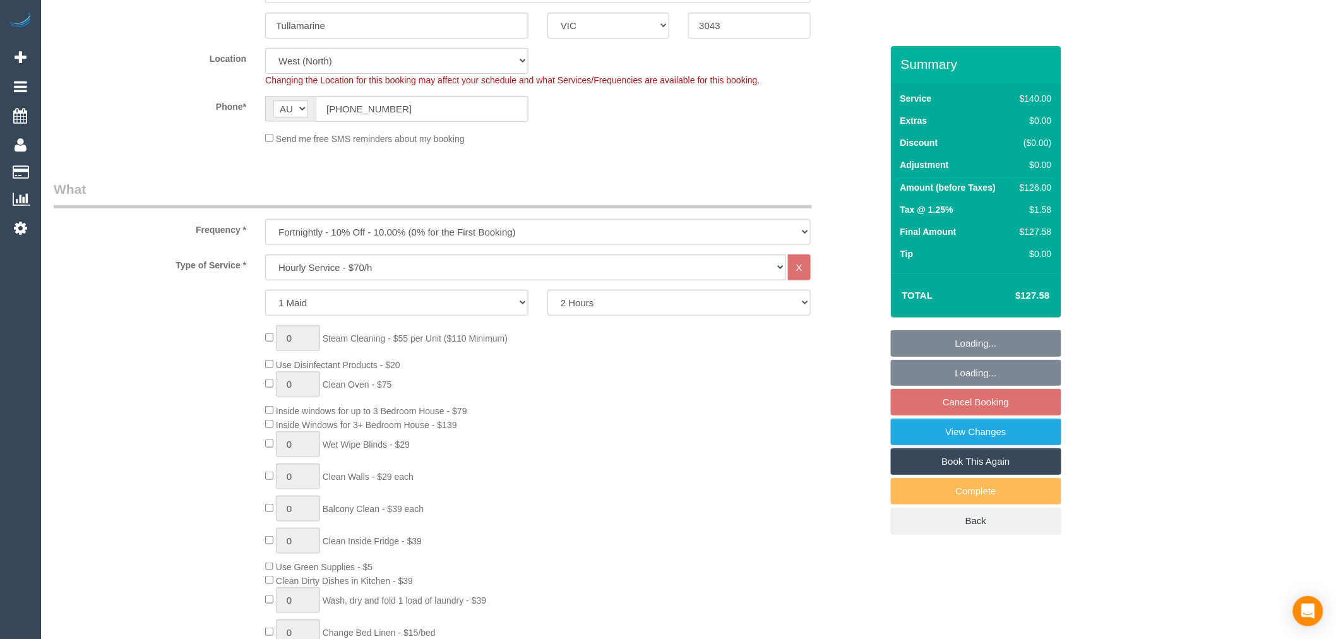
select select "spot25"
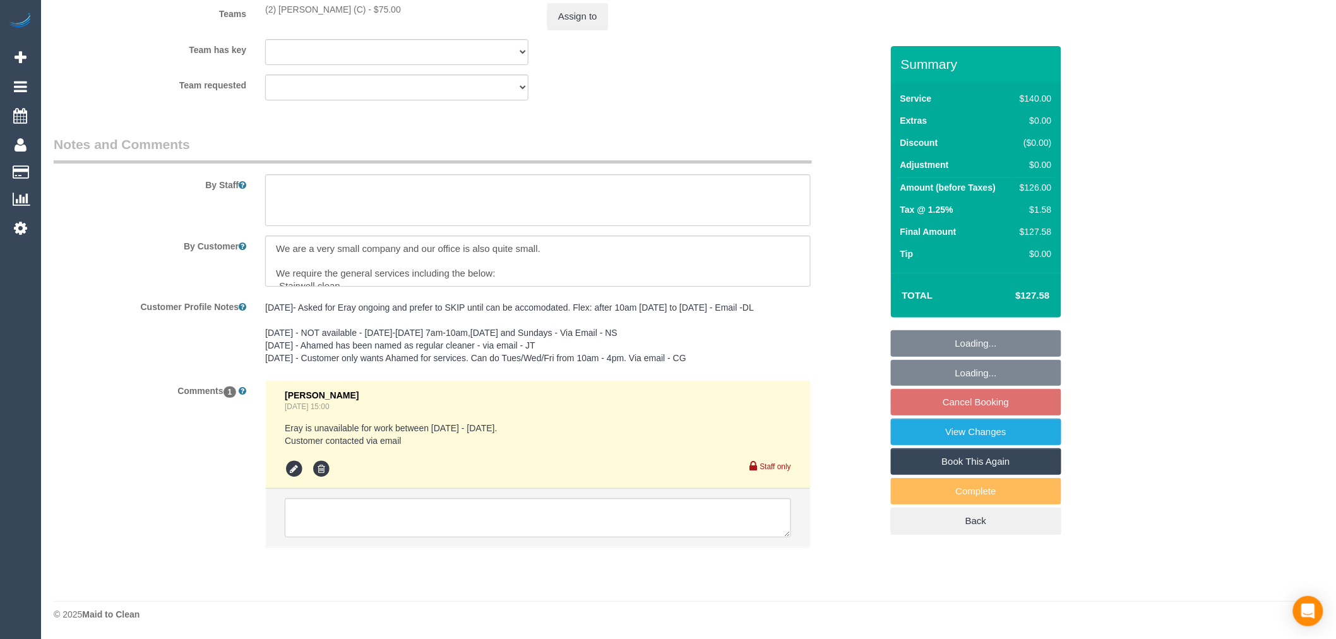
scroll to position [1940, 0]
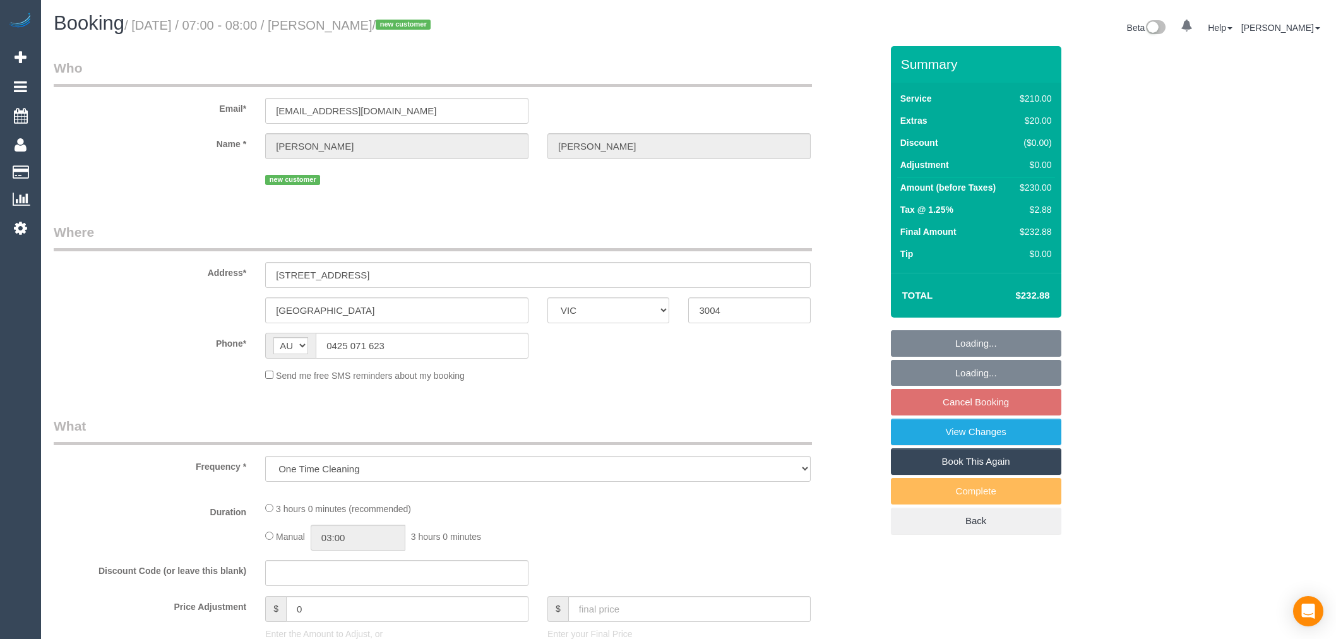
select select "VIC"
select select "string:stripe-pm_1SCVDP2GScqysDRVHd24KDTA"
select select "180"
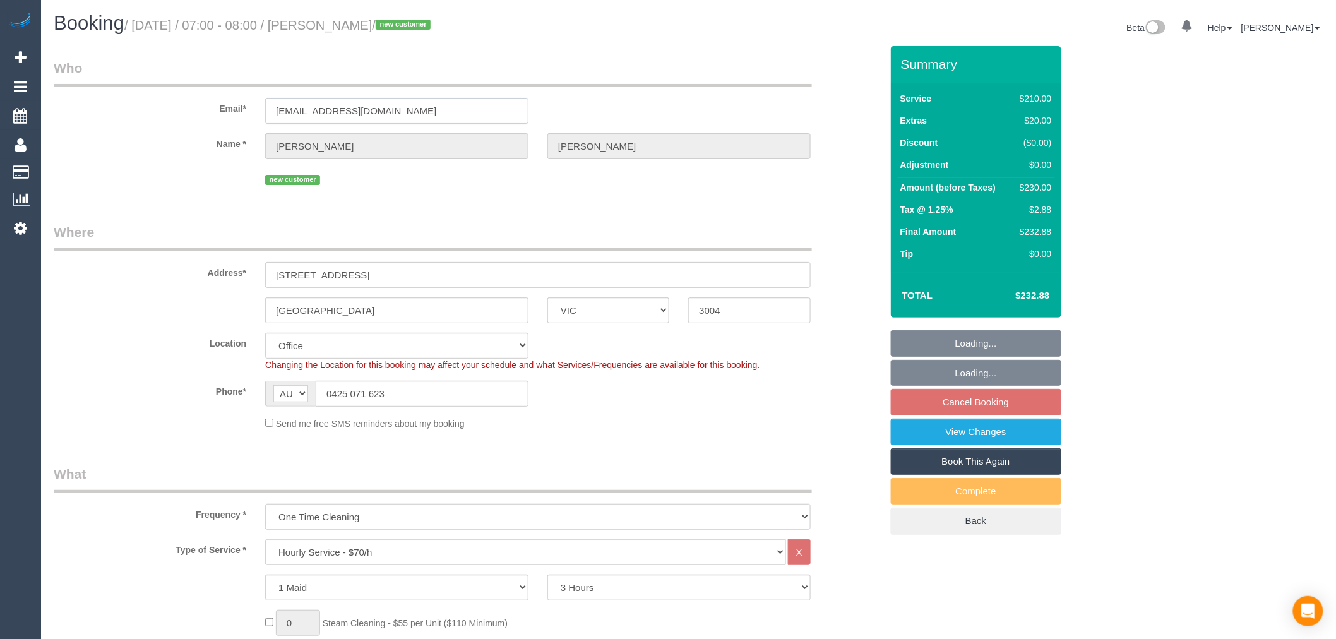
select select "object:854"
select select "number:28"
select select "number:14"
select select "number:20"
select select "number:25"
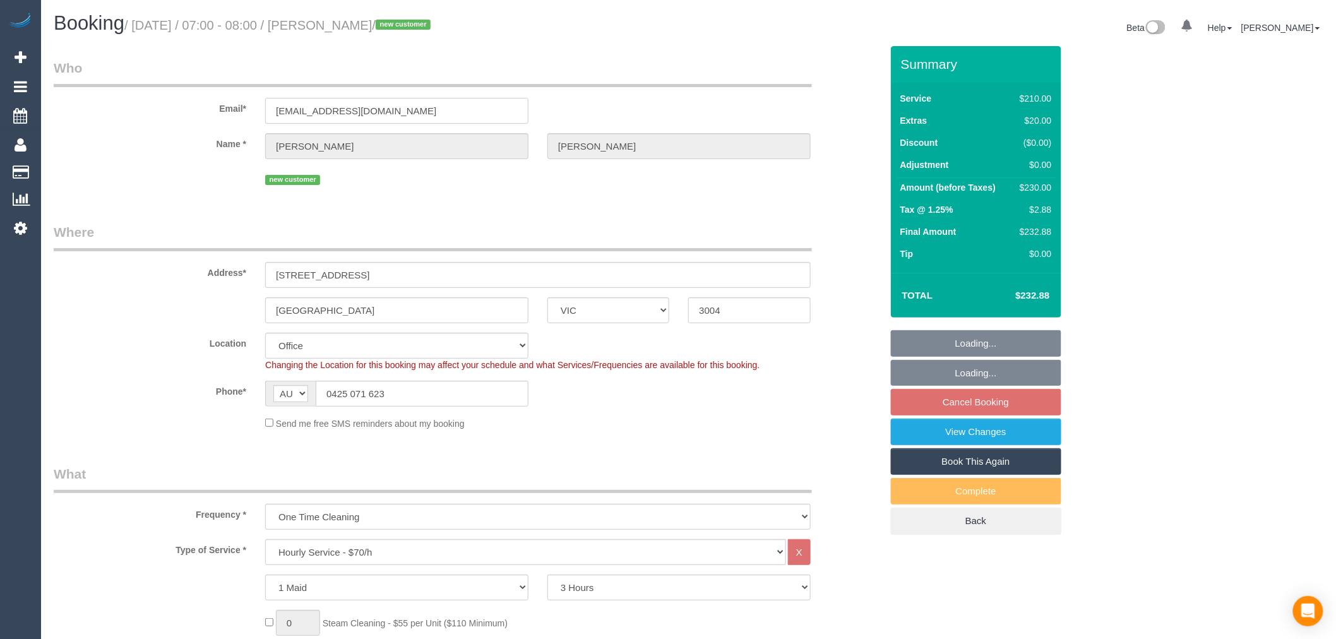
select select "number:26"
drag, startPoint x: 399, startPoint y: 115, endPoint x: 76, endPoint y: 105, distance: 322.3
click at [76, 105] on div "Email* paulh1@live.com" at bounding box center [467, 91] width 847 height 65
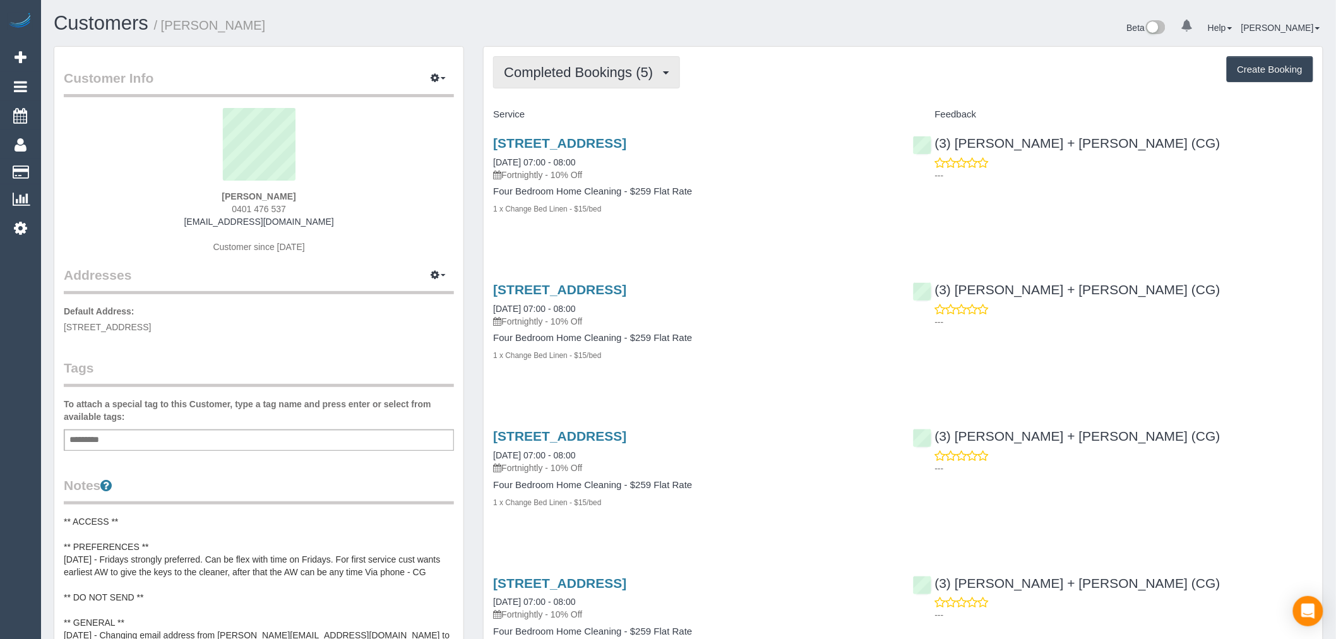
click at [576, 77] on span "Completed Bookings (5)" at bounding box center [581, 72] width 155 height 16
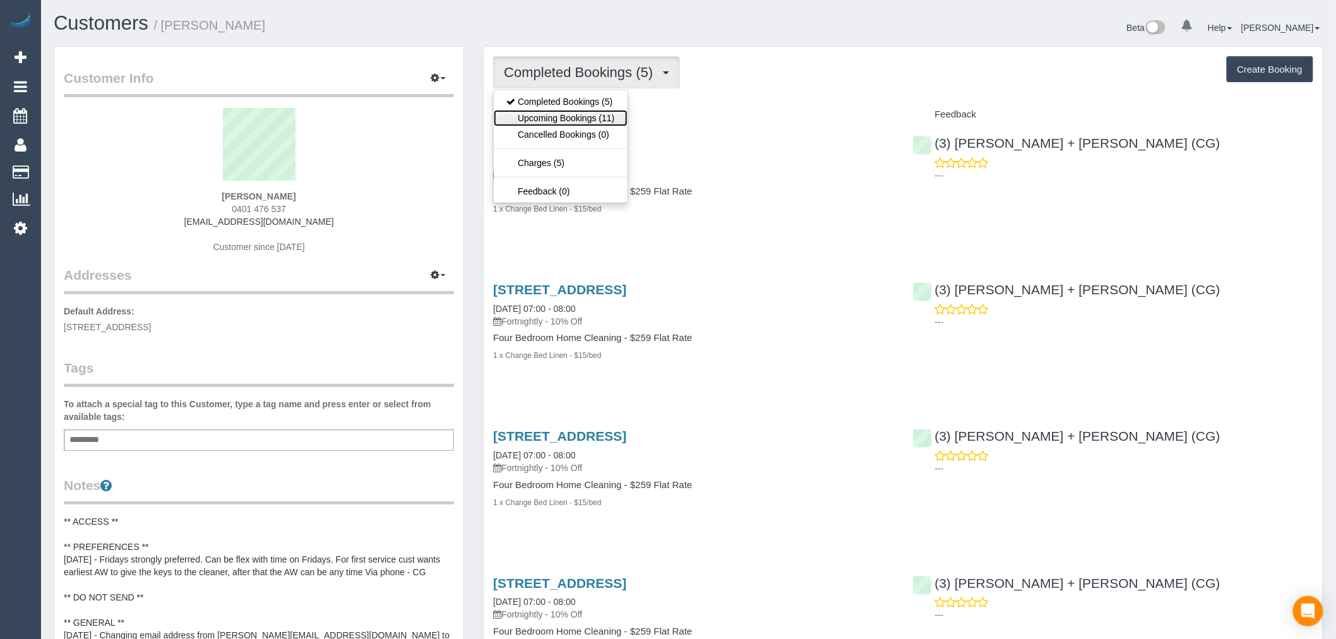
click at [577, 112] on link "Upcoming Bookings (11)" at bounding box center [560, 118] width 133 height 16
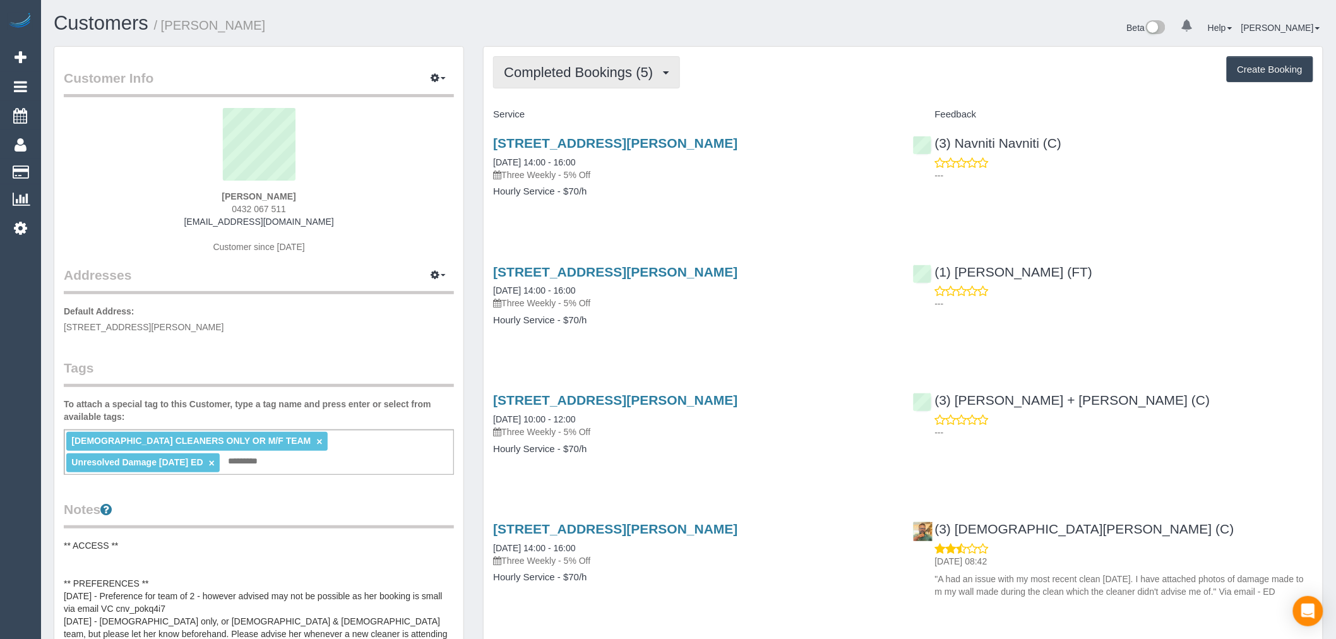
click at [643, 73] on span "Completed Bookings (5)" at bounding box center [581, 72] width 155 height 16
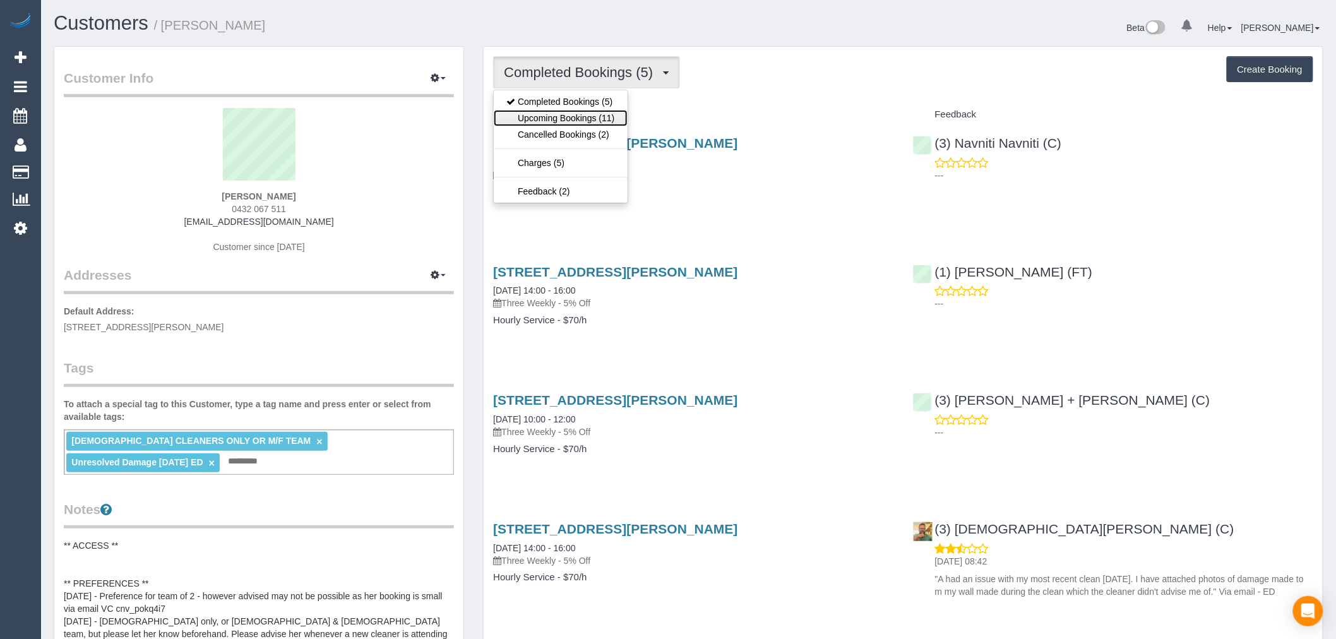
click at [622, 118] on link "Upcoming Bookings (11)" at bounding box center [560, 118] width 133 height 16
